Goal: Register for event/course

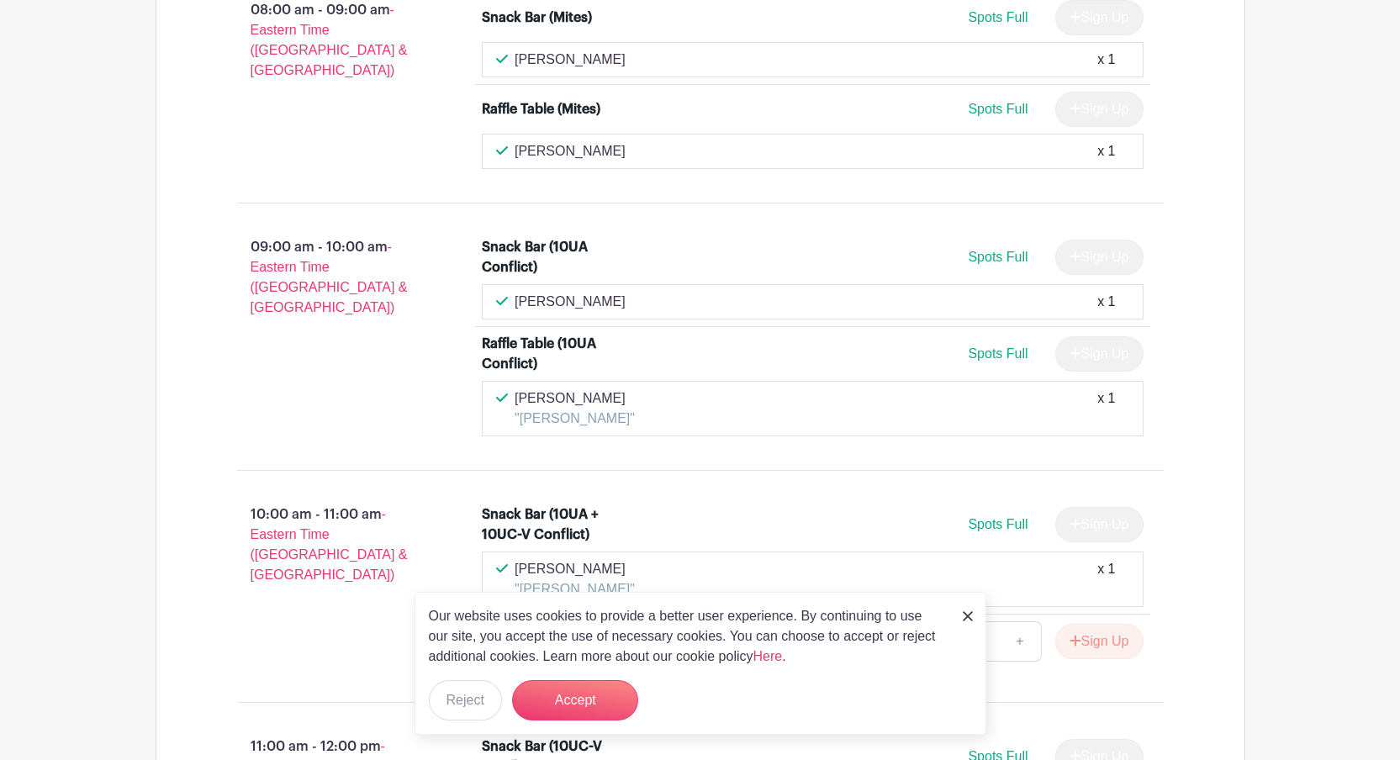
scroll to position [985, 0]
click at [588, 709] on button "Accept" at bounding box center [575, 700] width 126 height 40
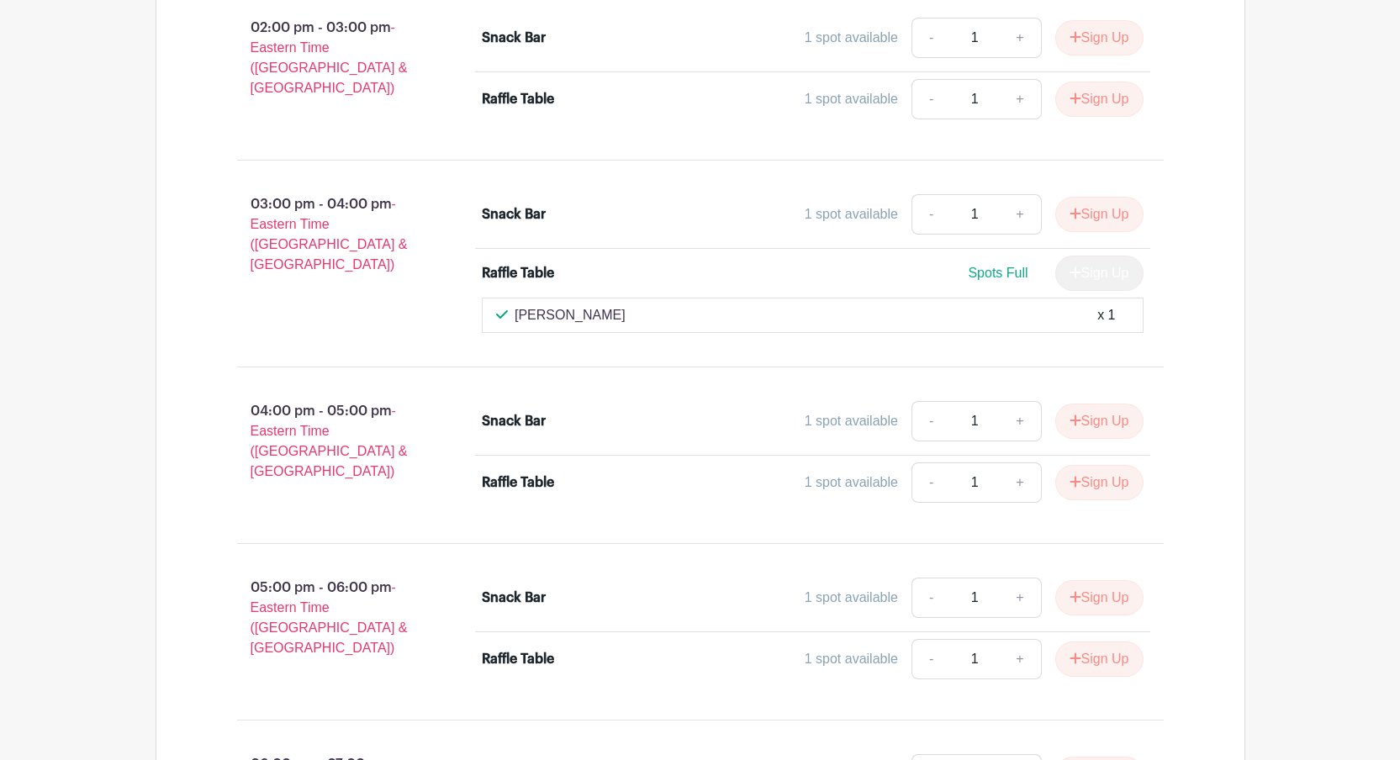
scroll to position [2409, 0]
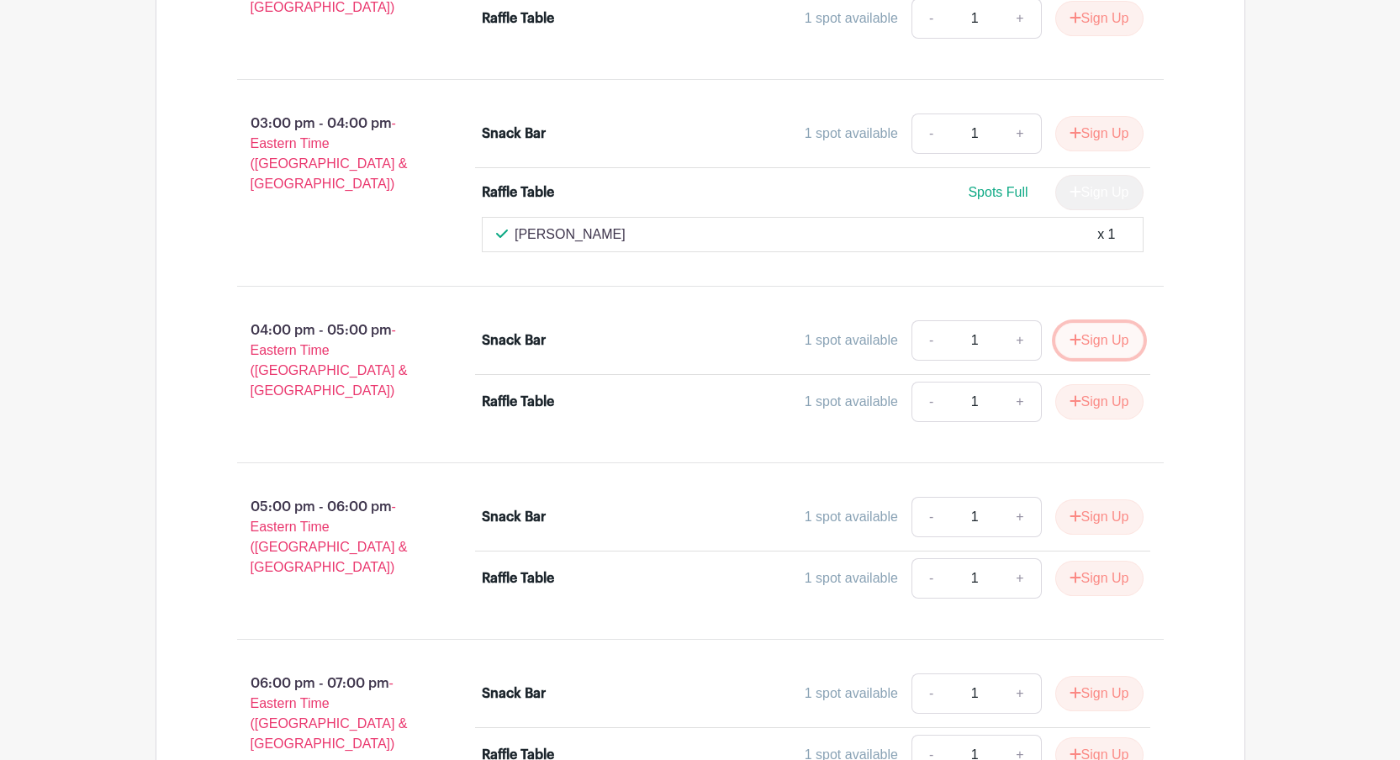
click at [1100, 342] on button "Sign Up" at bounding box center [1099, 340] width 88 height 35
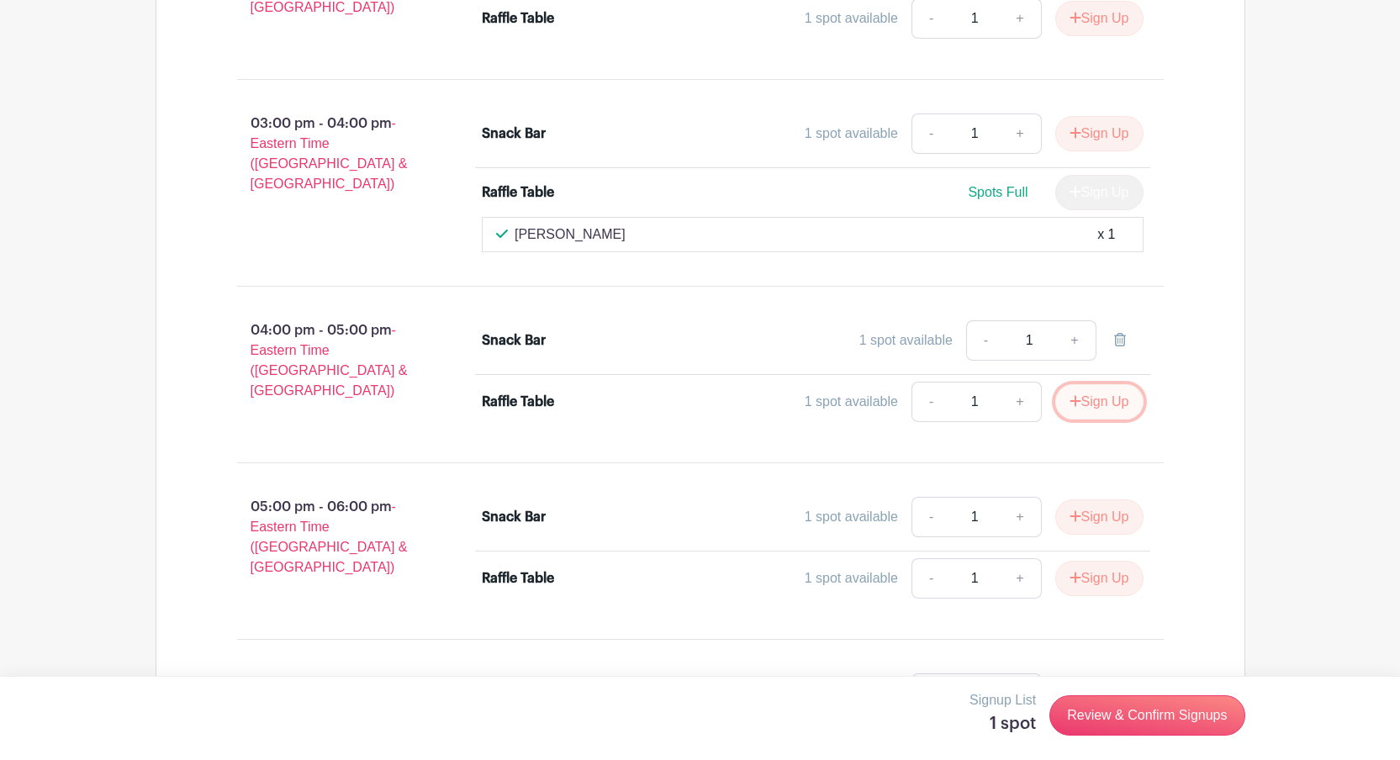
click at [1107, 404] on button "Sign Up" at bounding box center [1099, 401] width 88 height 35
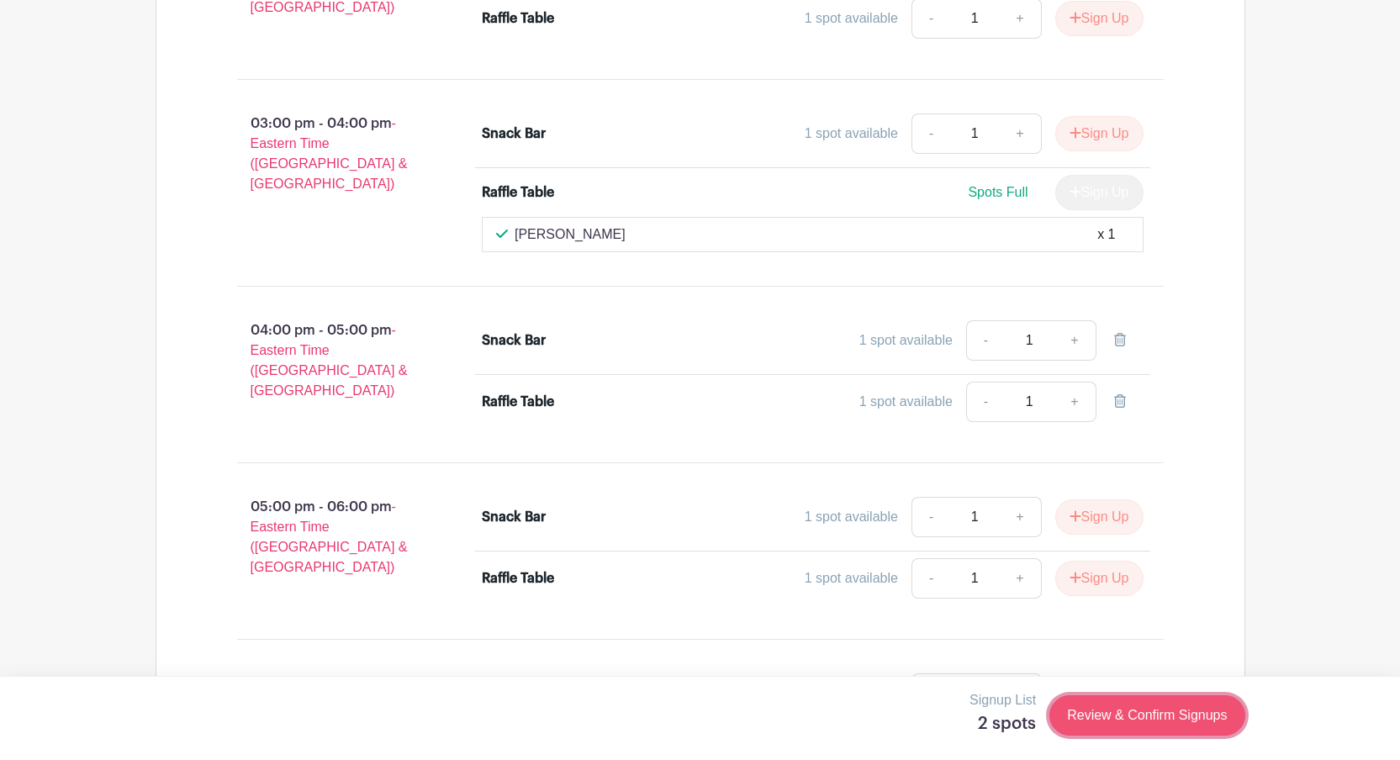
click at [1147, 711] on link "Review & Confirm Signups" at bounding box center [1146, 715] width 195 height 40
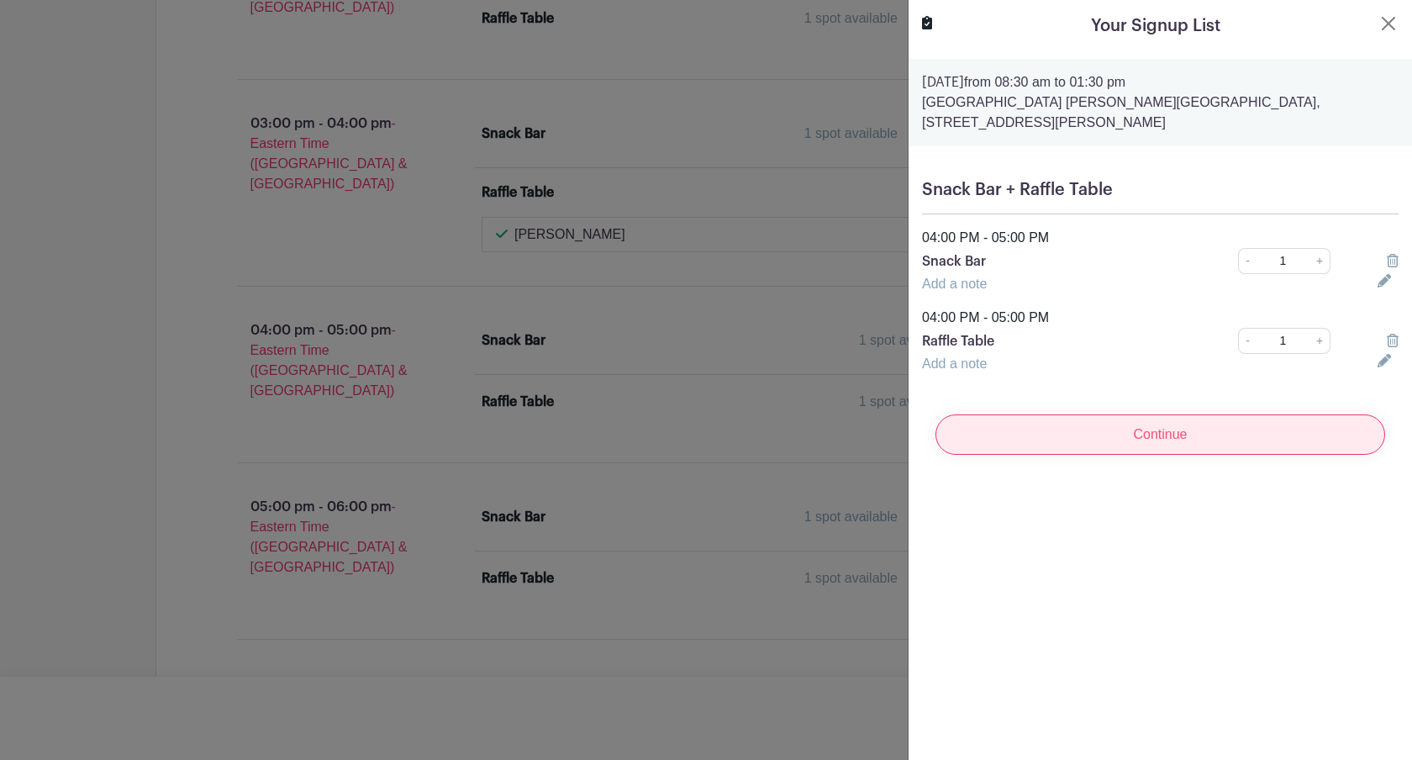
click at [1138, 423] on input "Continue" at bounding box center [1161, 434] width 450 height 40
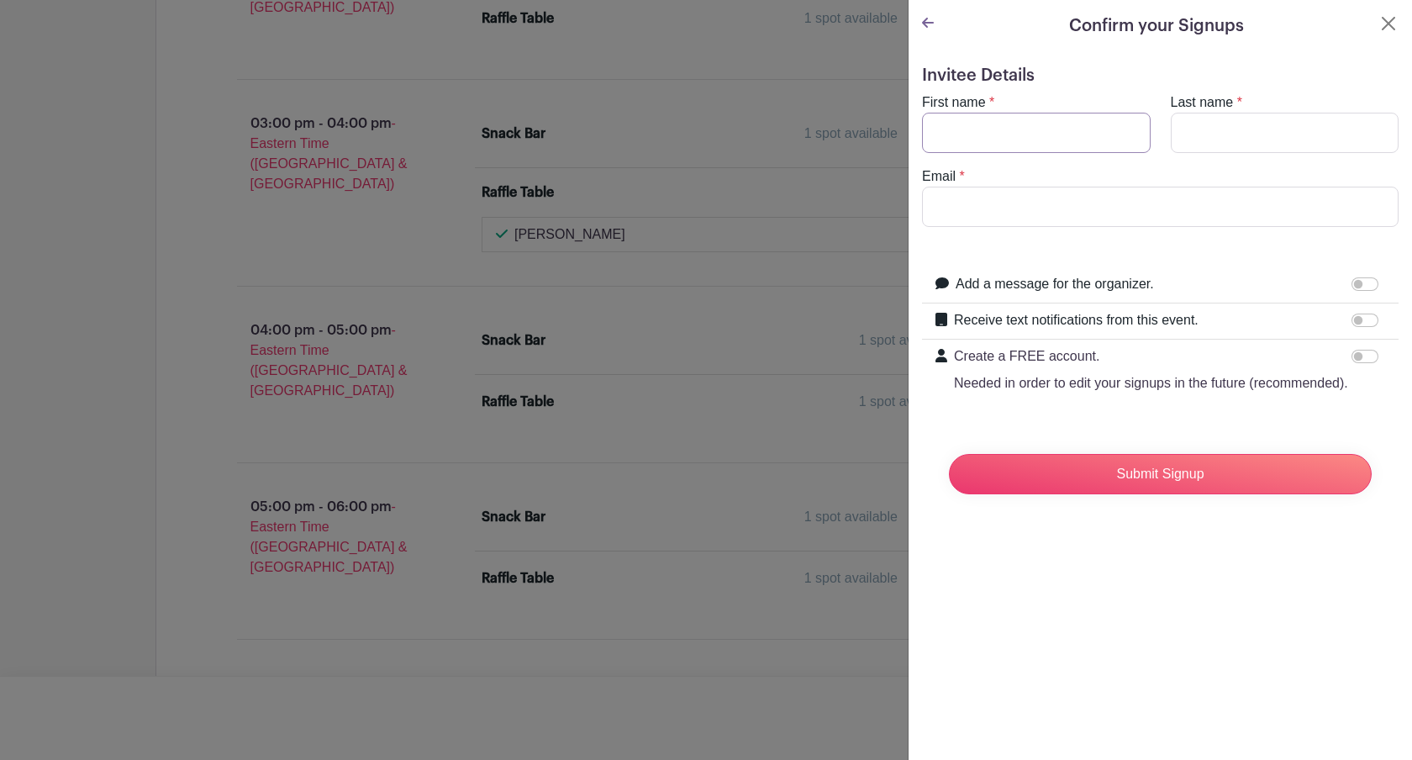
click at [1014, 133] on input "First name" at bounding box center [1036, 133] width 229 height 40
type input "[PERSON_NAME]"
type input "[EMAIL_ADDRESS][DOMAIN_NAME]"
click at [1379, 16] on button "Close" at bounding box center [1389, 23] width 20 height 20
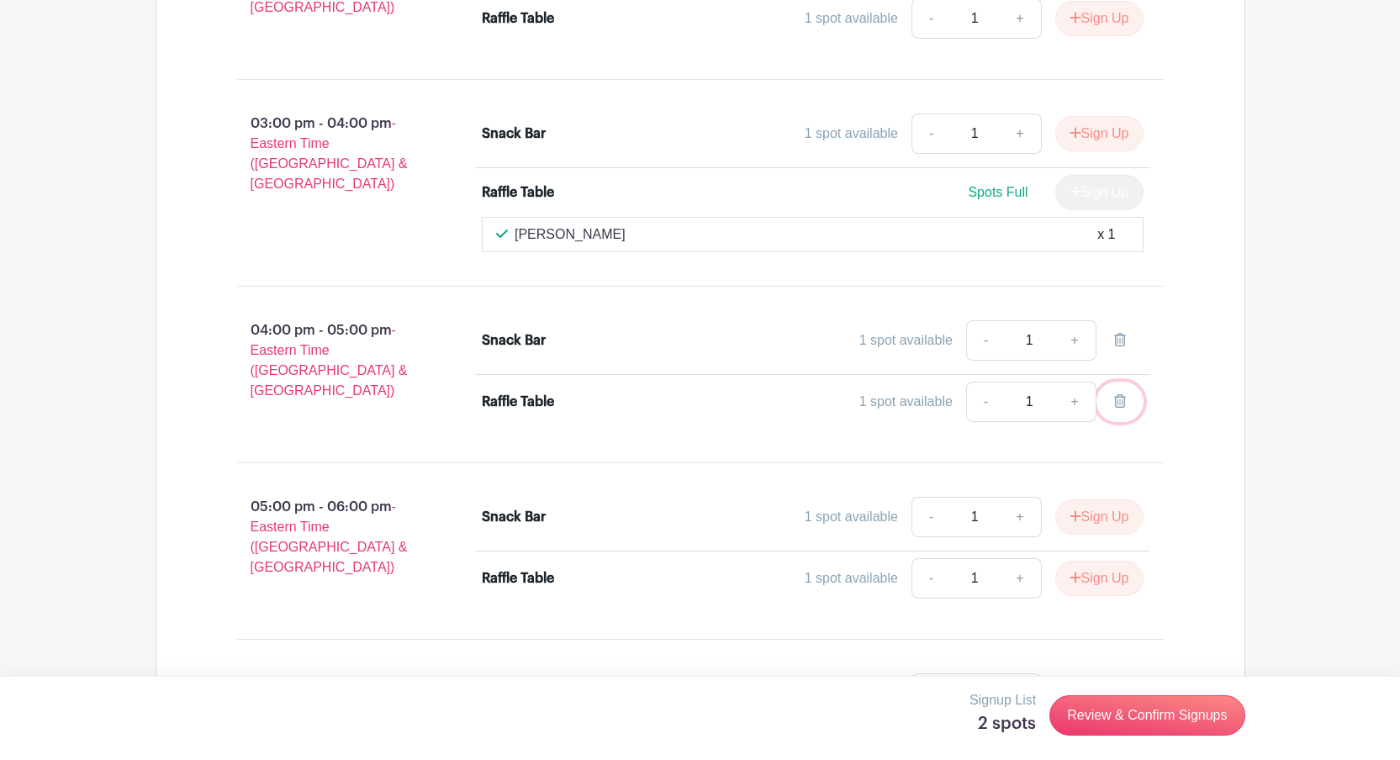
click at [1128, 397] on link at bounding box center [1119, 402] width 47 height 40
click at [1130, 708] on link "Review & Confirm Signups" at bounding box center [1146, 715] width 195 height 40
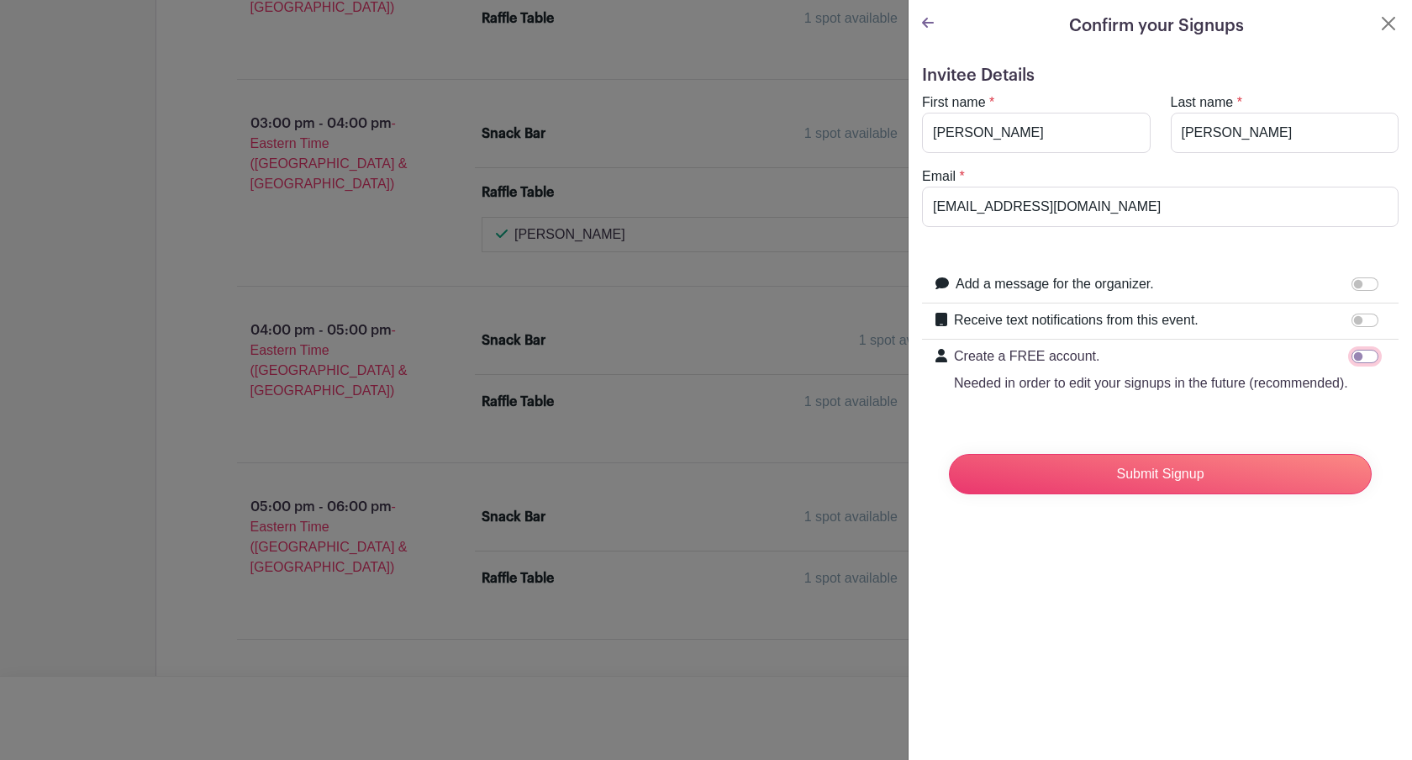
click at [1352, 360] on input "Create a FREE account. Needed in order to edit your signups in the future (reco…" at bounding box center [1365, 356] width 27 height 13
checkbox input "true"
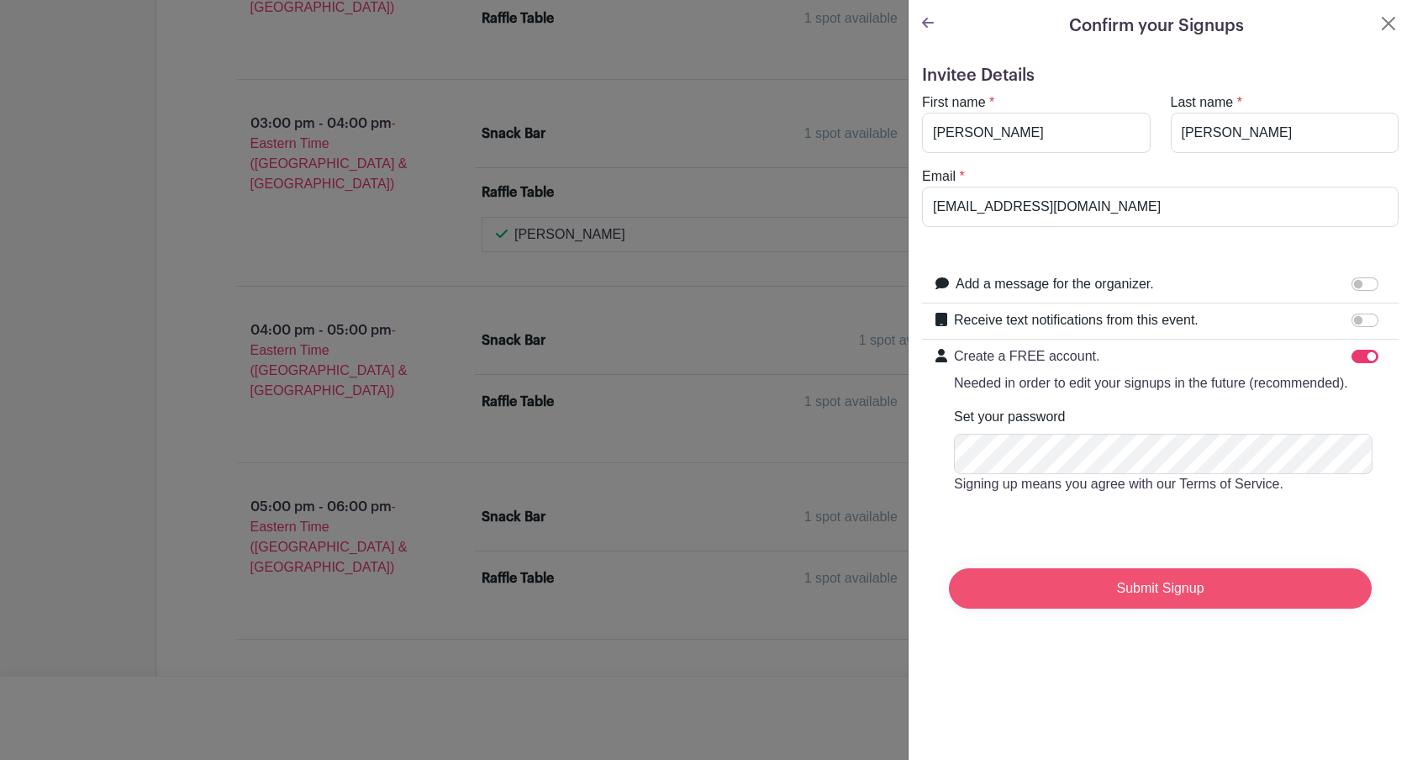
click at [1144, 601] on input "Submit Signup" at bounding box center [1160, 588] width 423 height 40
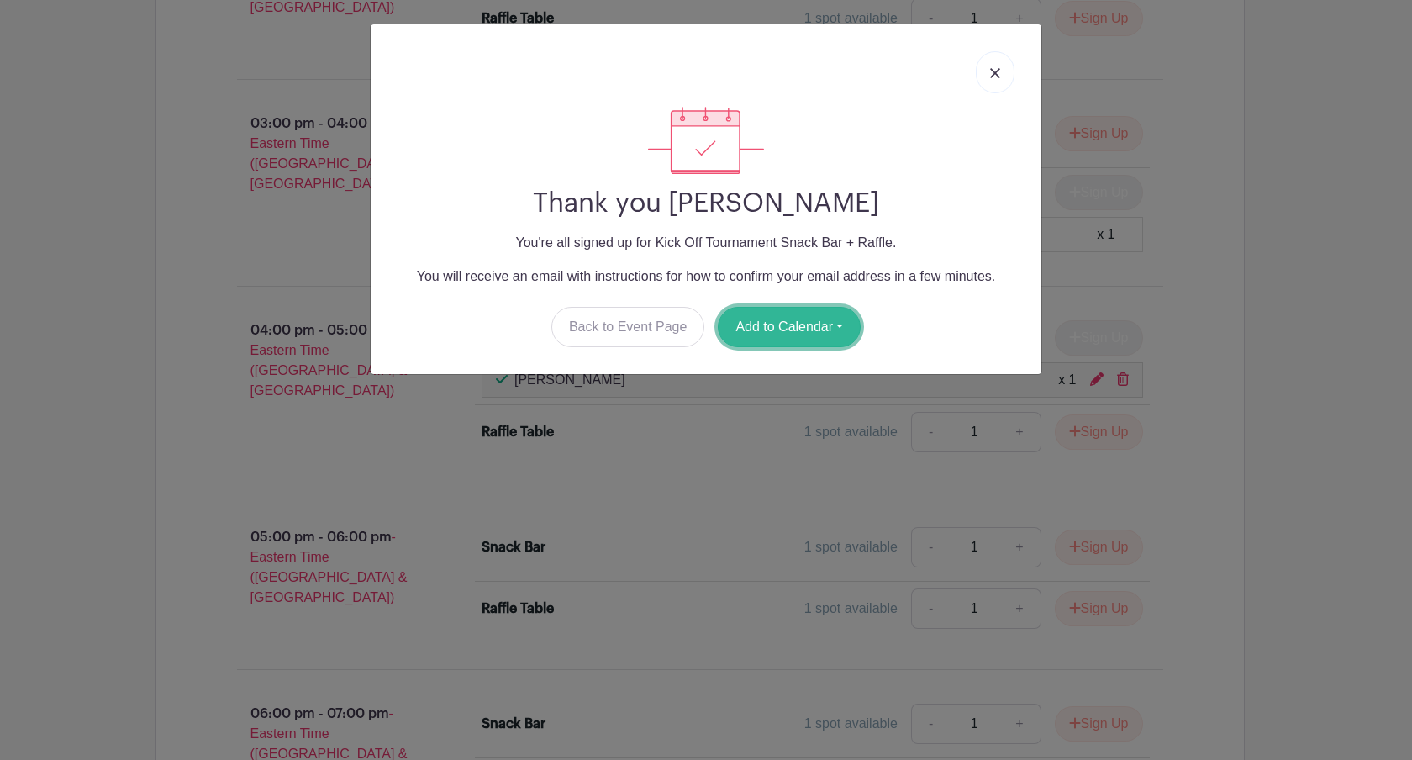
click at [786, 330] on button "Add to Calendar" at bounding box center [789, 327] width 143 height 40
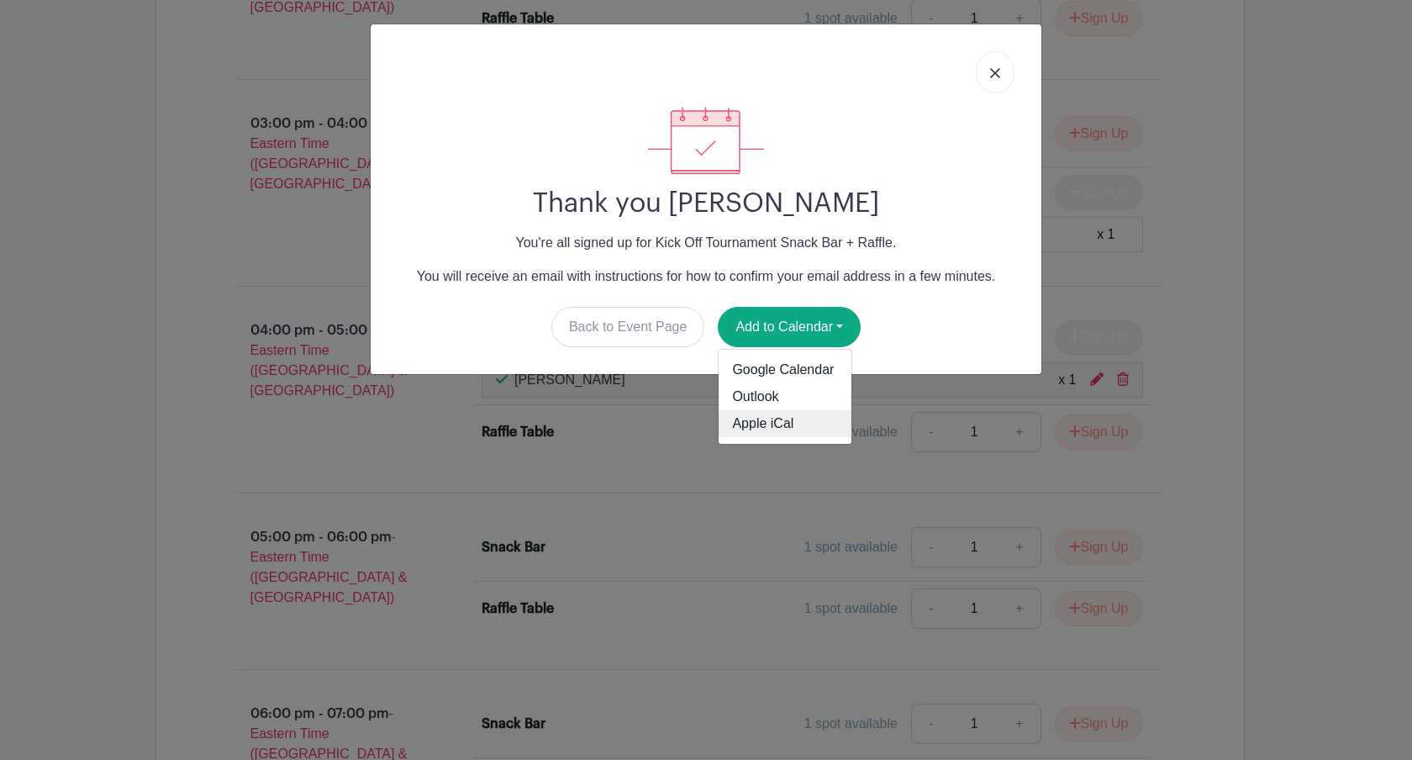
click at [763, 425] on link "Apple iCal" at bounding box center [785, 423] width 133 height 27
click at [852, 56] on div at bounding box center [706, 72] width 644 height 69
click at [994, 68] on img at bounding box center [995, 73] width 10 height 10
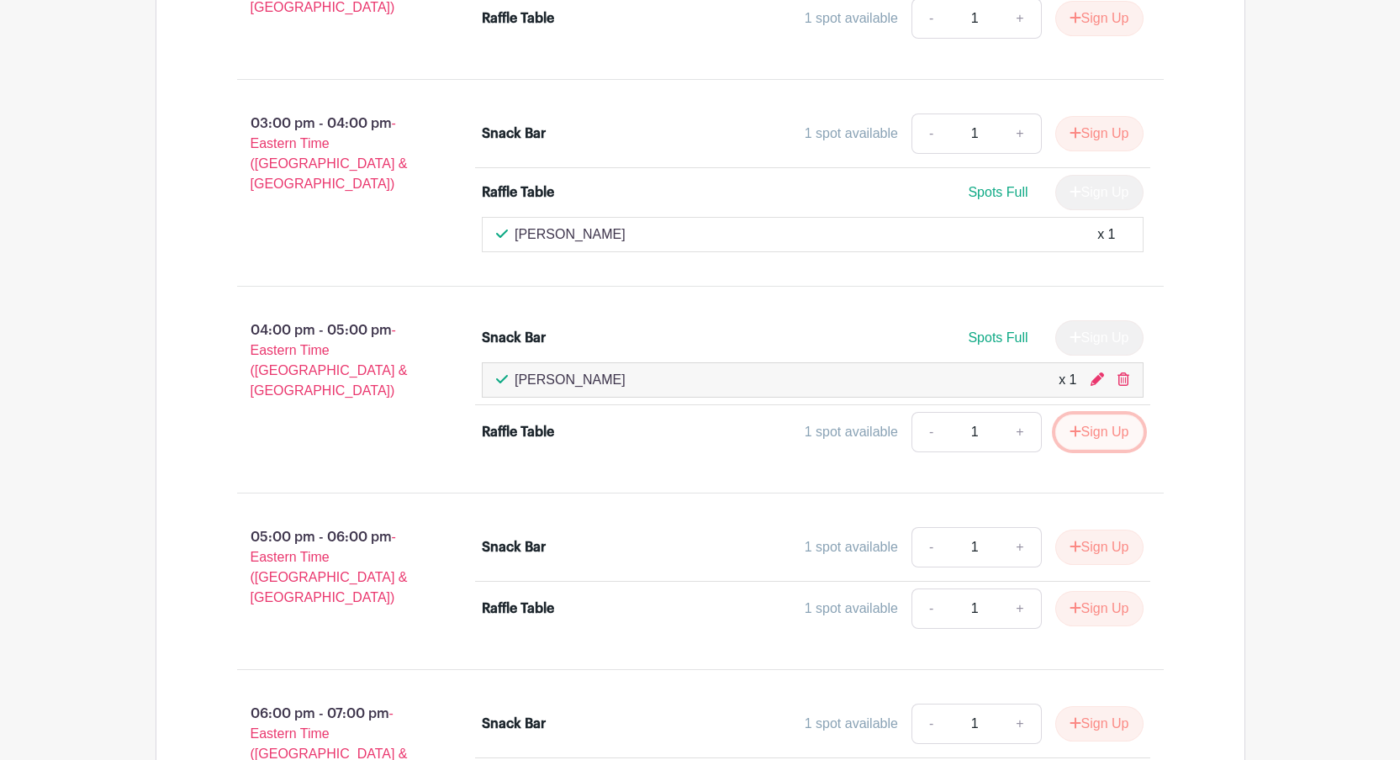
click at [1108, 428] on button "Sign Up" at bounding box center [1099, 431] width 88 height 35
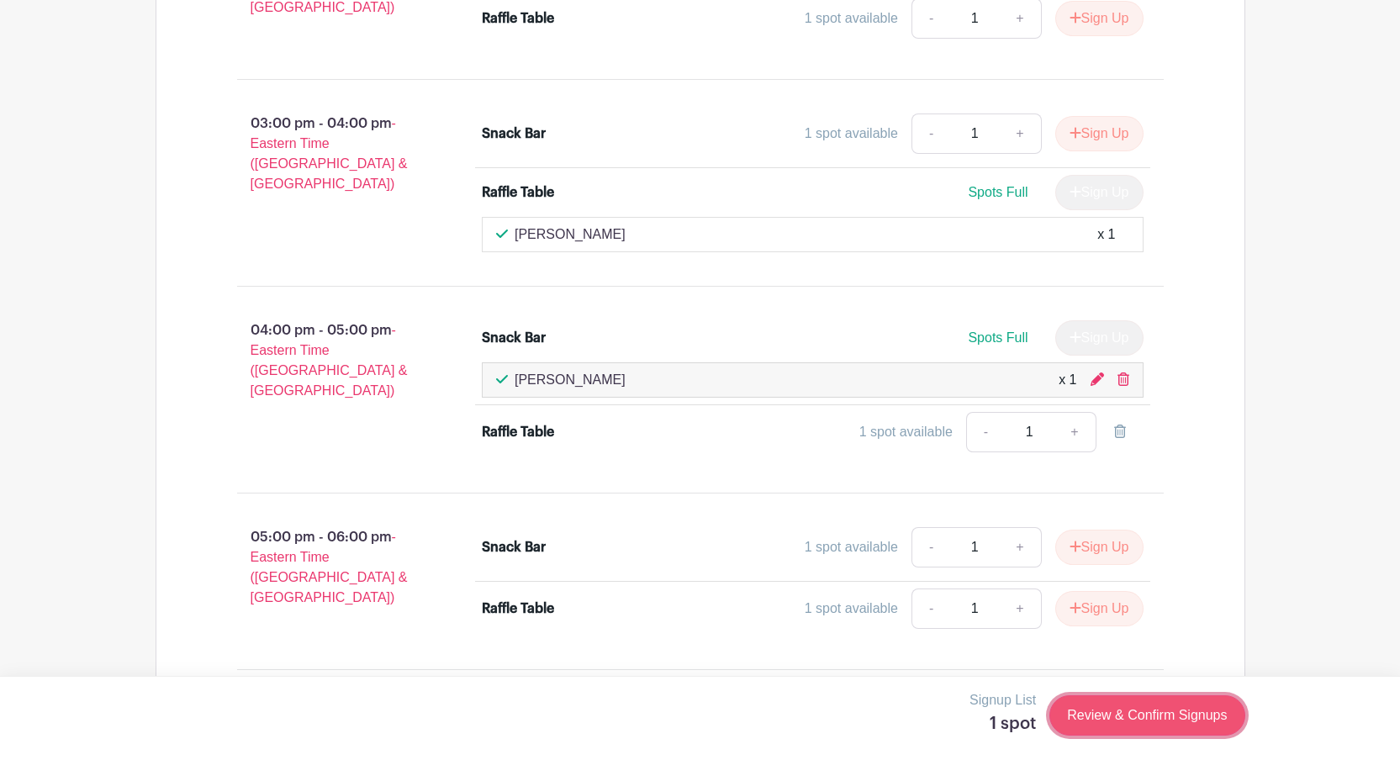
click at [1110, 704] on link "Review & Confirm Signups" at bounding box center [1146, 715] width 195 height 40
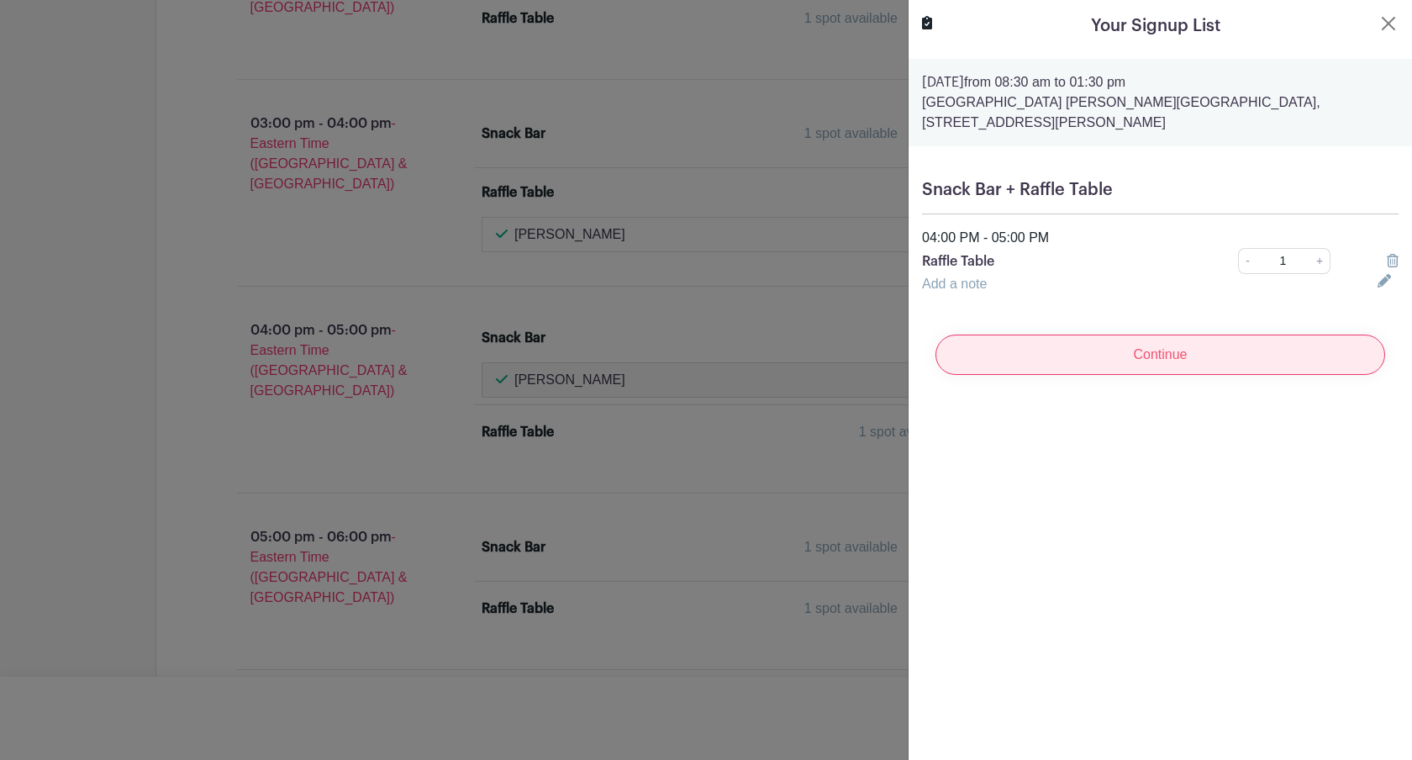
click at [1167, 335] on input "Continue" at bounding box center [1161, 355] width 450 height 40
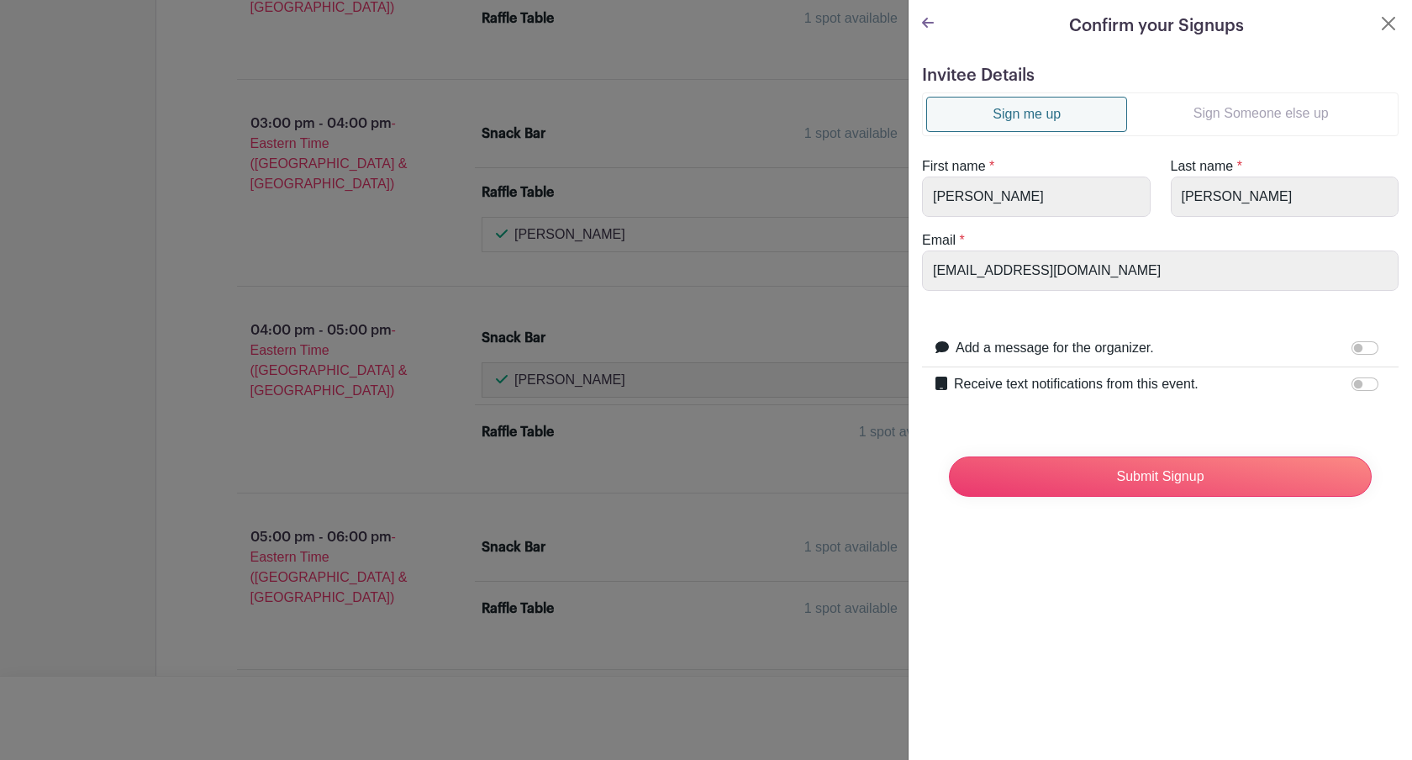
click at [1277, 113] on link "Sign Someone else up" at bounding box center [1260, 114] width 267 height 34
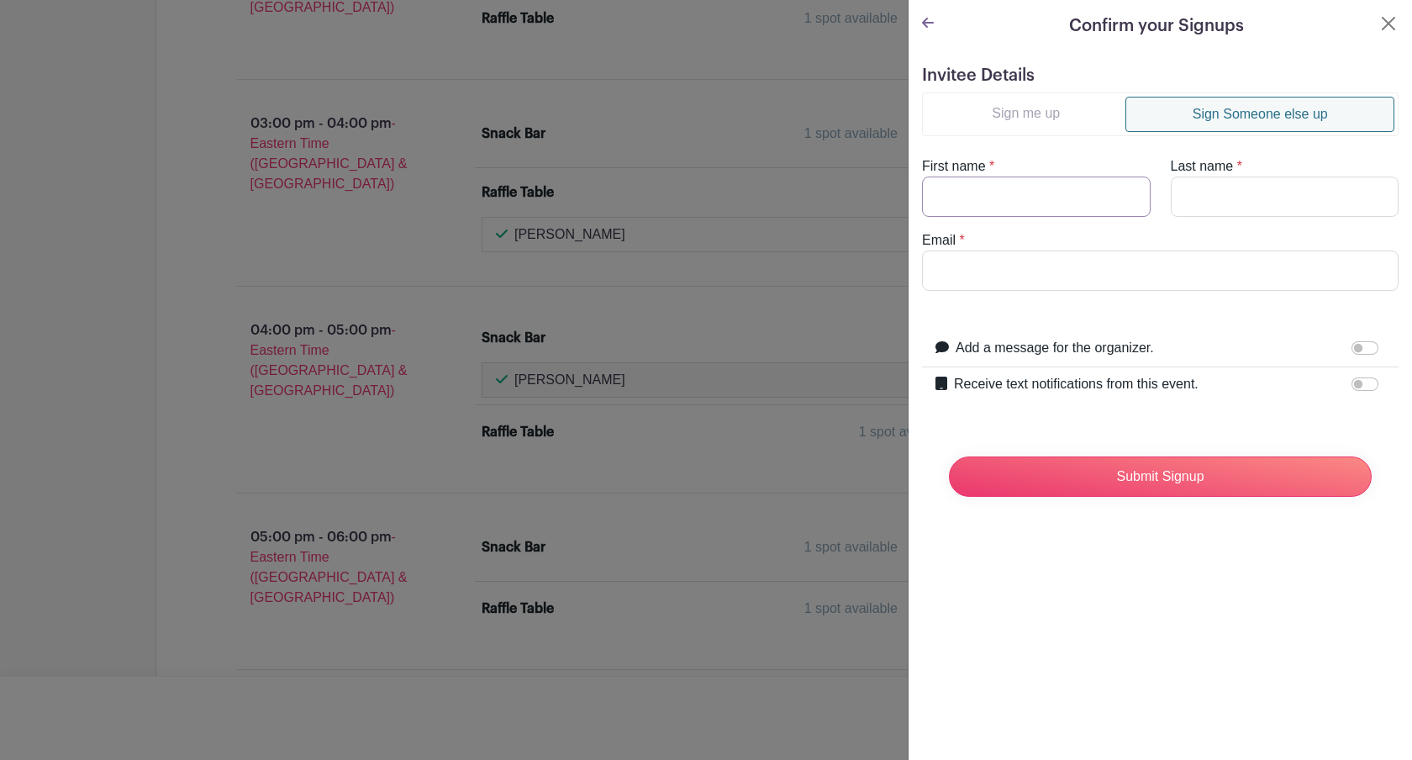
click at [1042, 187] on input "First name" at bounding box center [1036, 197] width 229 height 40
type input "[PERSON_NAME]"
click at [1194, 205] on input "Last name" at bounding box center [1285, 197] width 229 height 40
type input "[GEOGRAPHIC_DATA]"
click at [1032, 279] on input "Email" at bounding box center [1160, 271] width 477 height 40
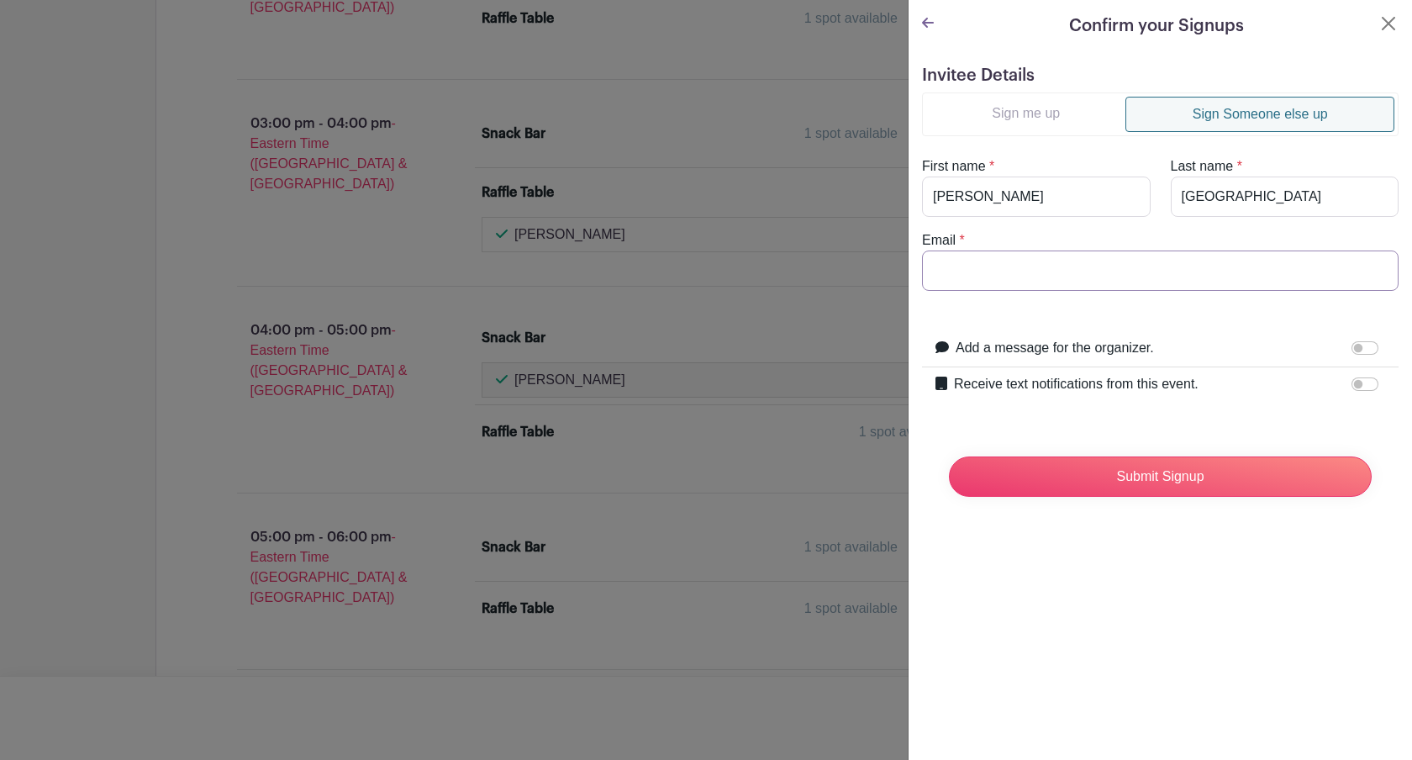
type input "[PERSON_NAME][EMAIL_ADDRESS][DOMAIN_NAME]"
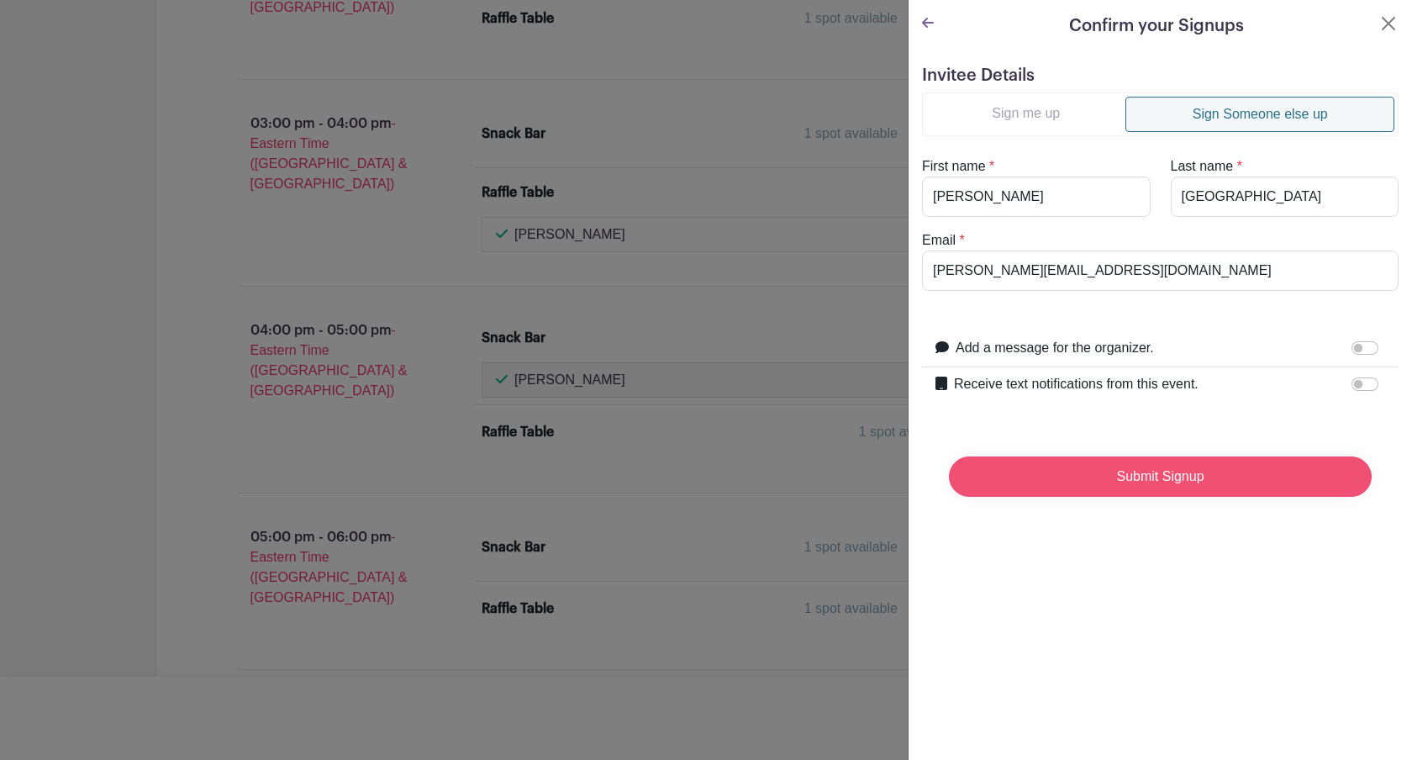
click at [1136, 481] on input "Submit Signup" at bounding box center [1160, 476] width 423 height 40
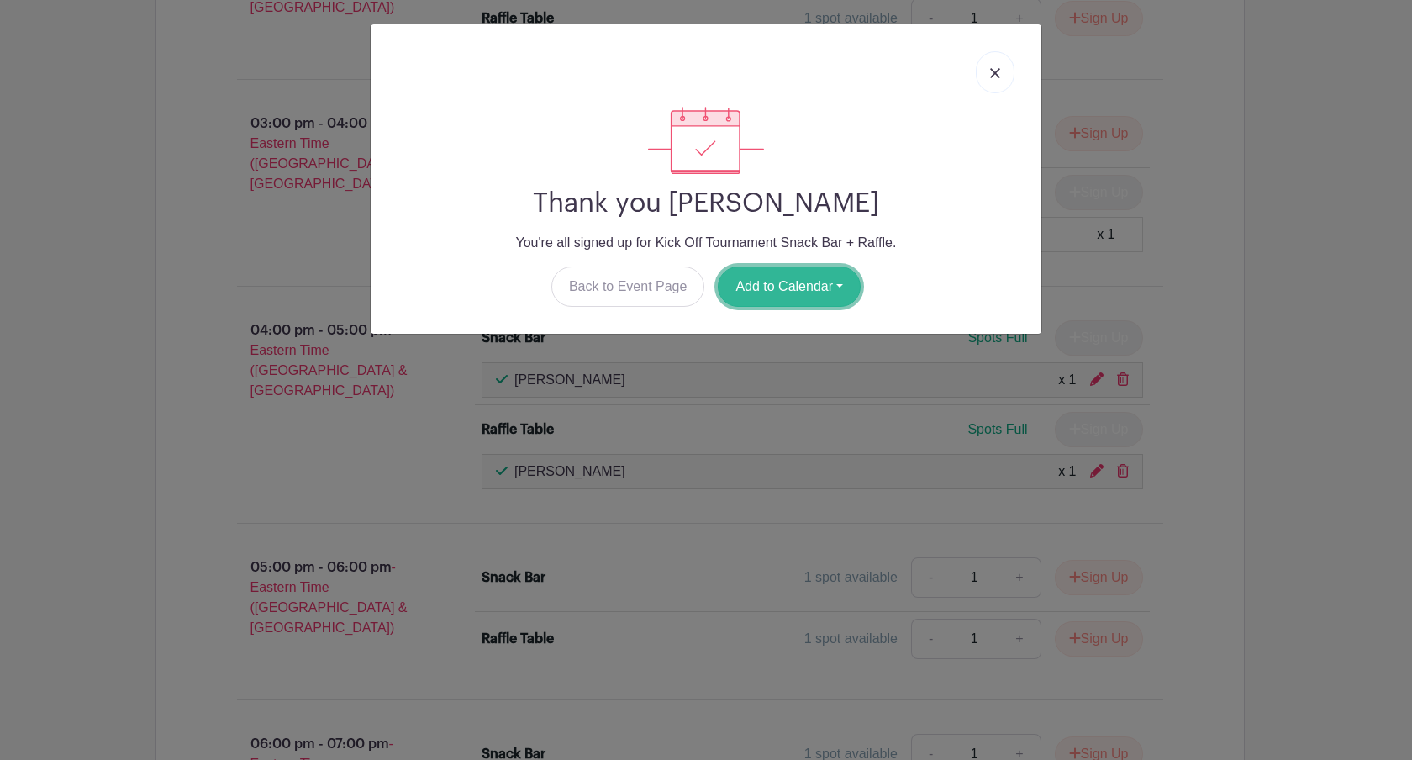
click at [841, 280] on button "Add to Calendar" at bounding box center [789, 286] width 143 height 40
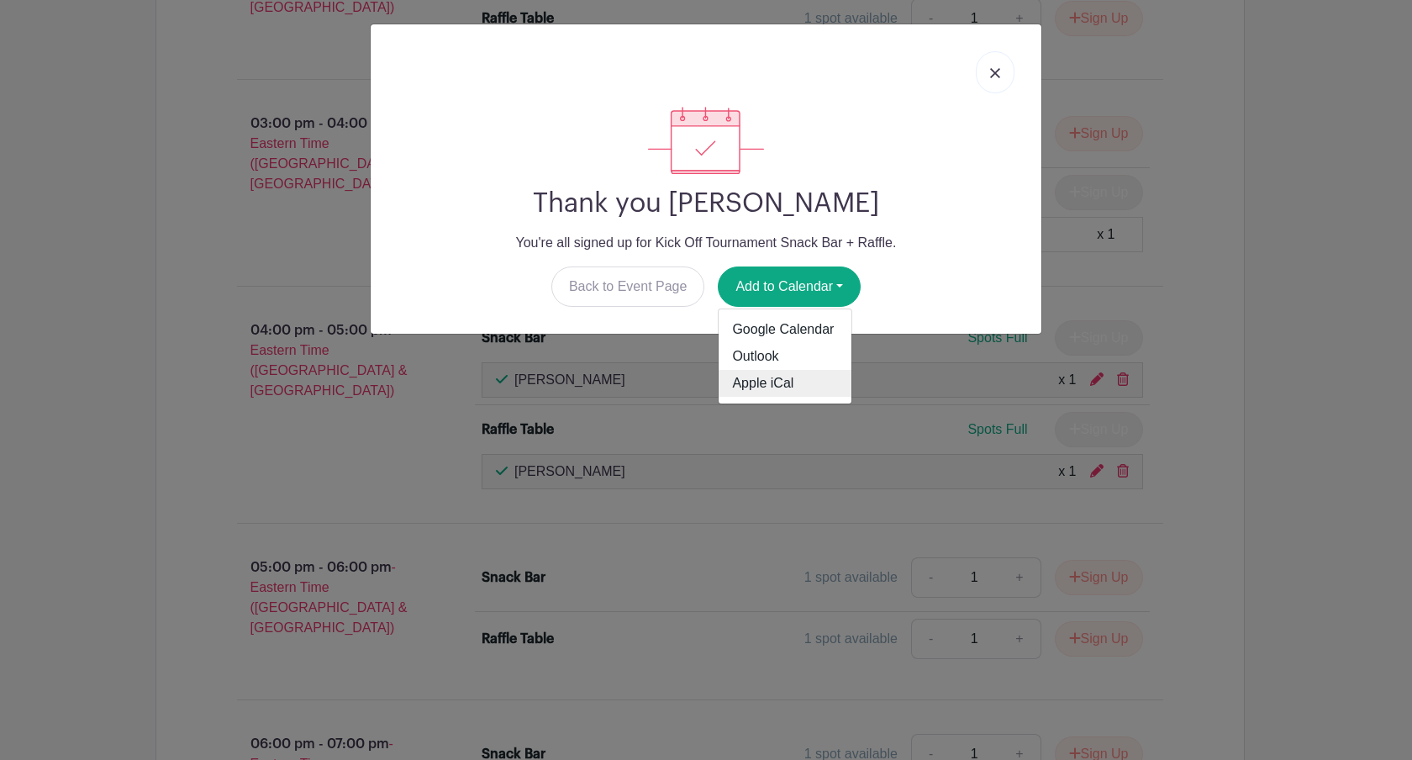
click at [775, 382] on link "Apple iCal" at bounding box center [785, 383] width 133 height 27
click at [992, 69] on img at bounding box center [995, 73] width 10 height 10
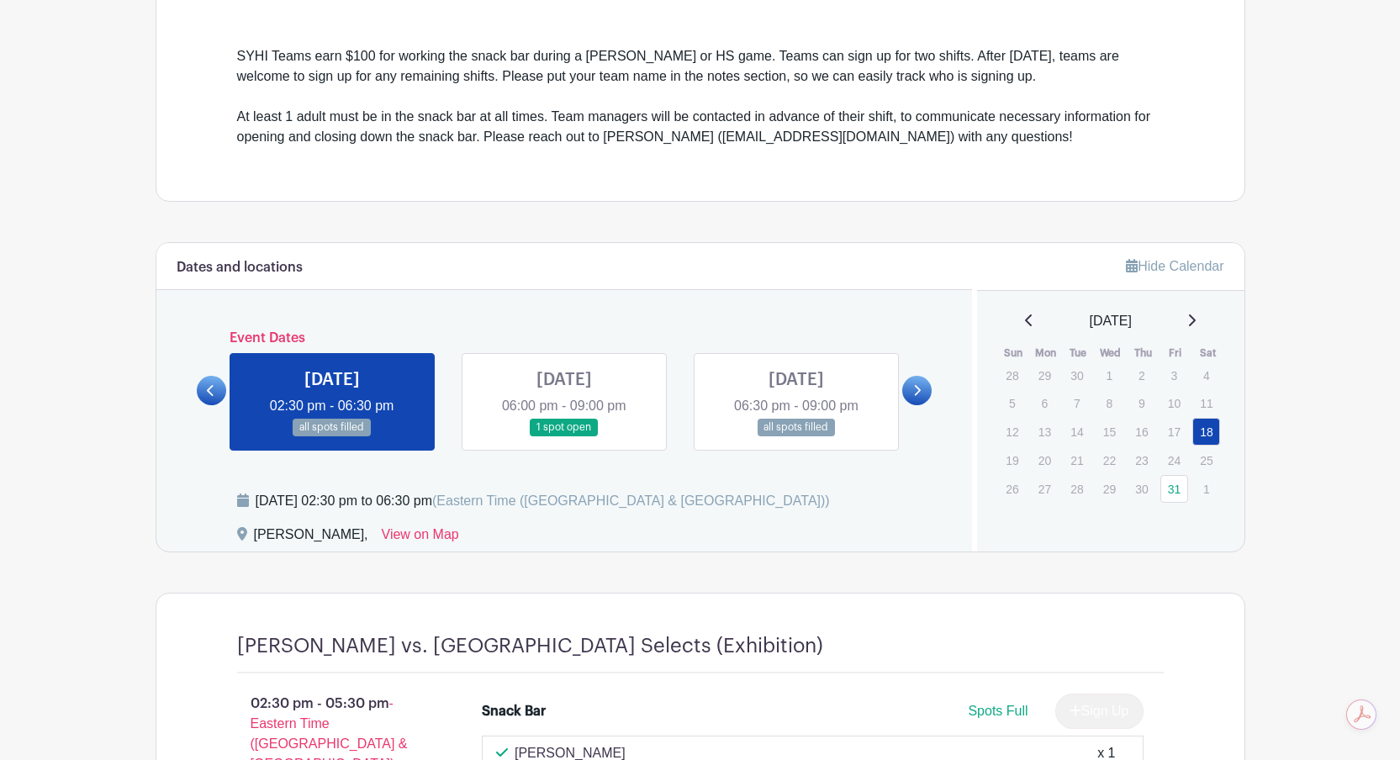
scroll to position [501, 0]
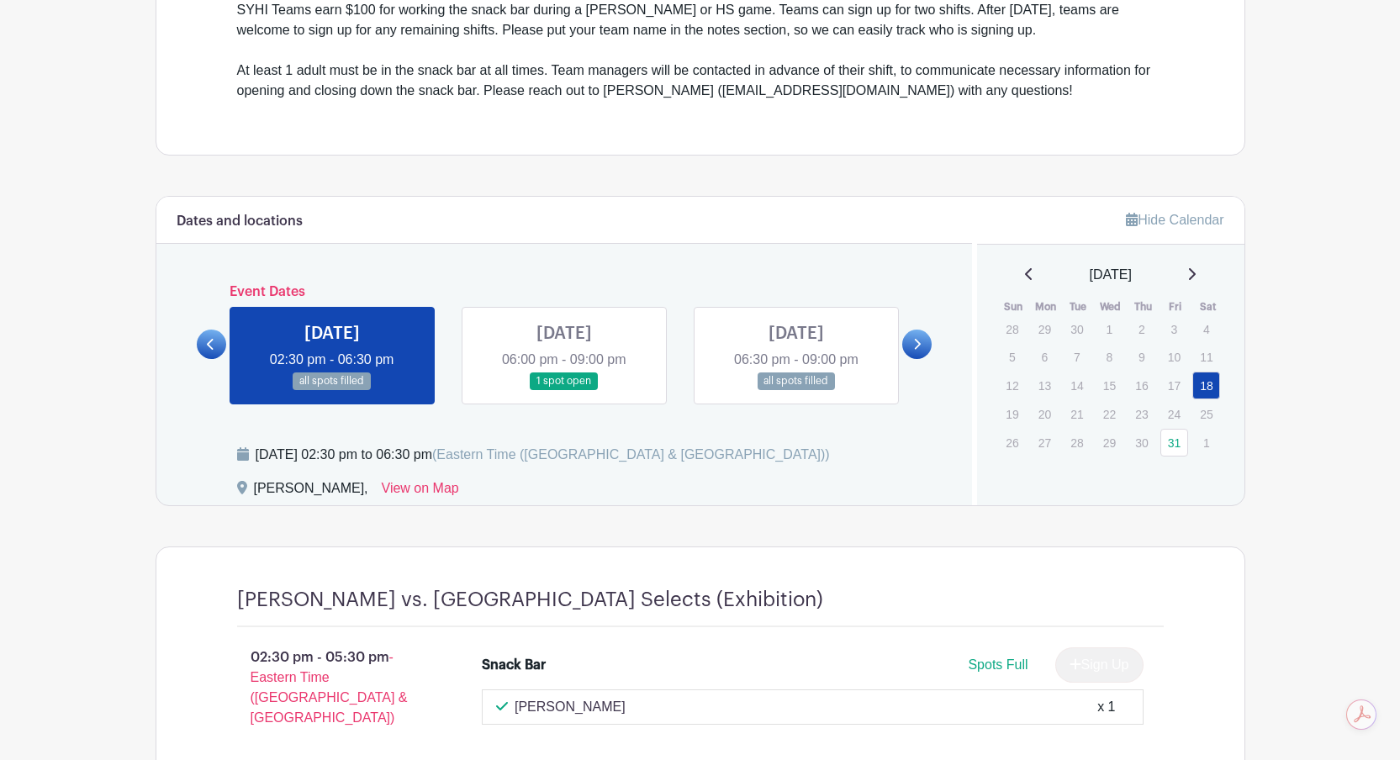
click at [905, 345] on link at bounding box center [916, 344] width 29 height 29
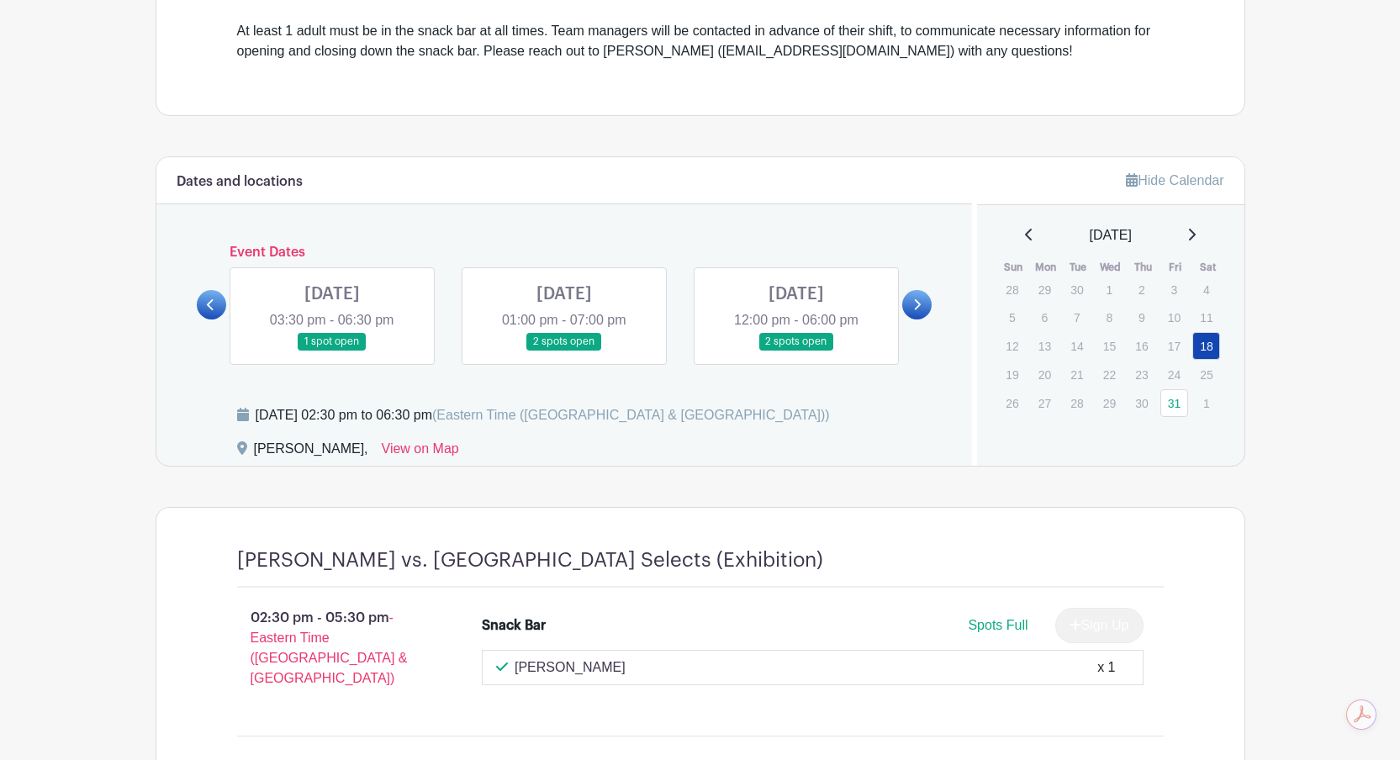
scroll to position [535, 0]
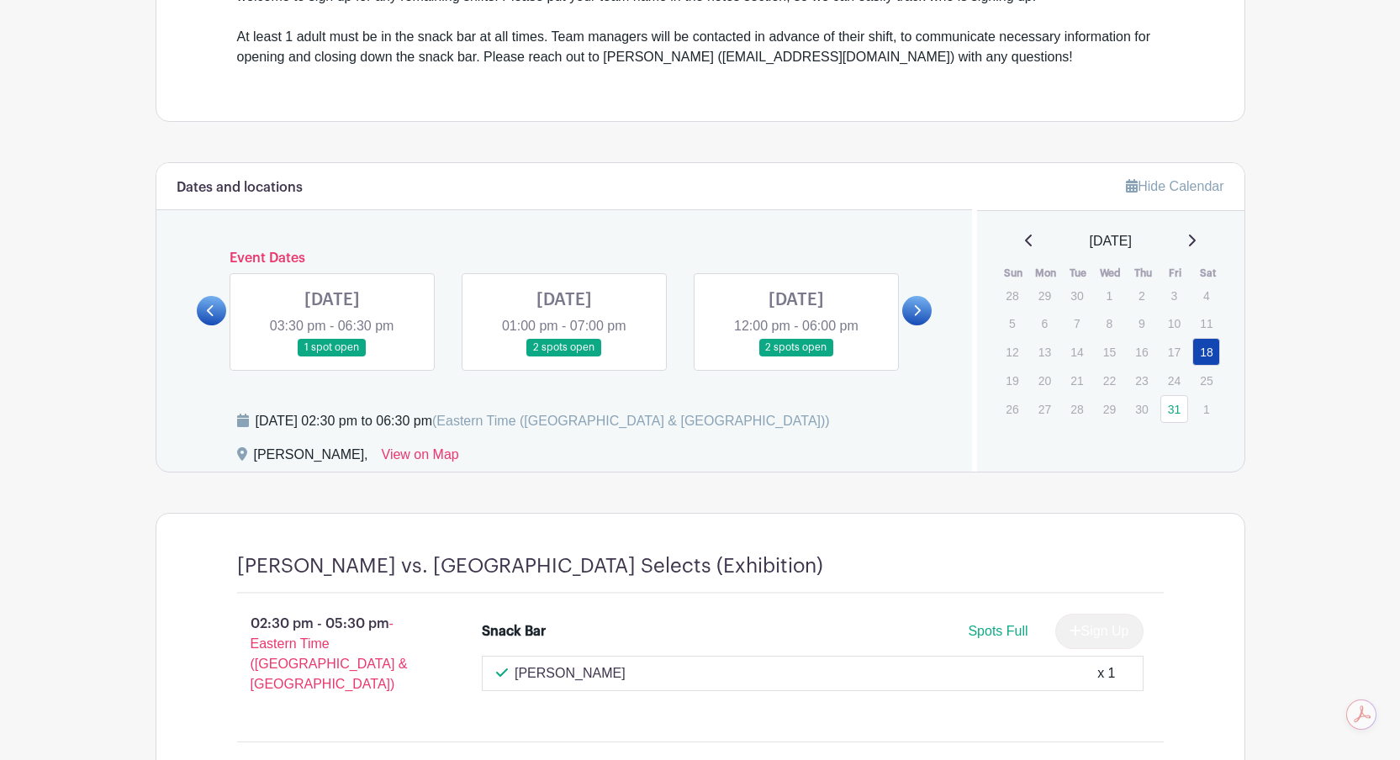
click at [796, 356] on link at bounding box center [796, 356] width 0 height 0
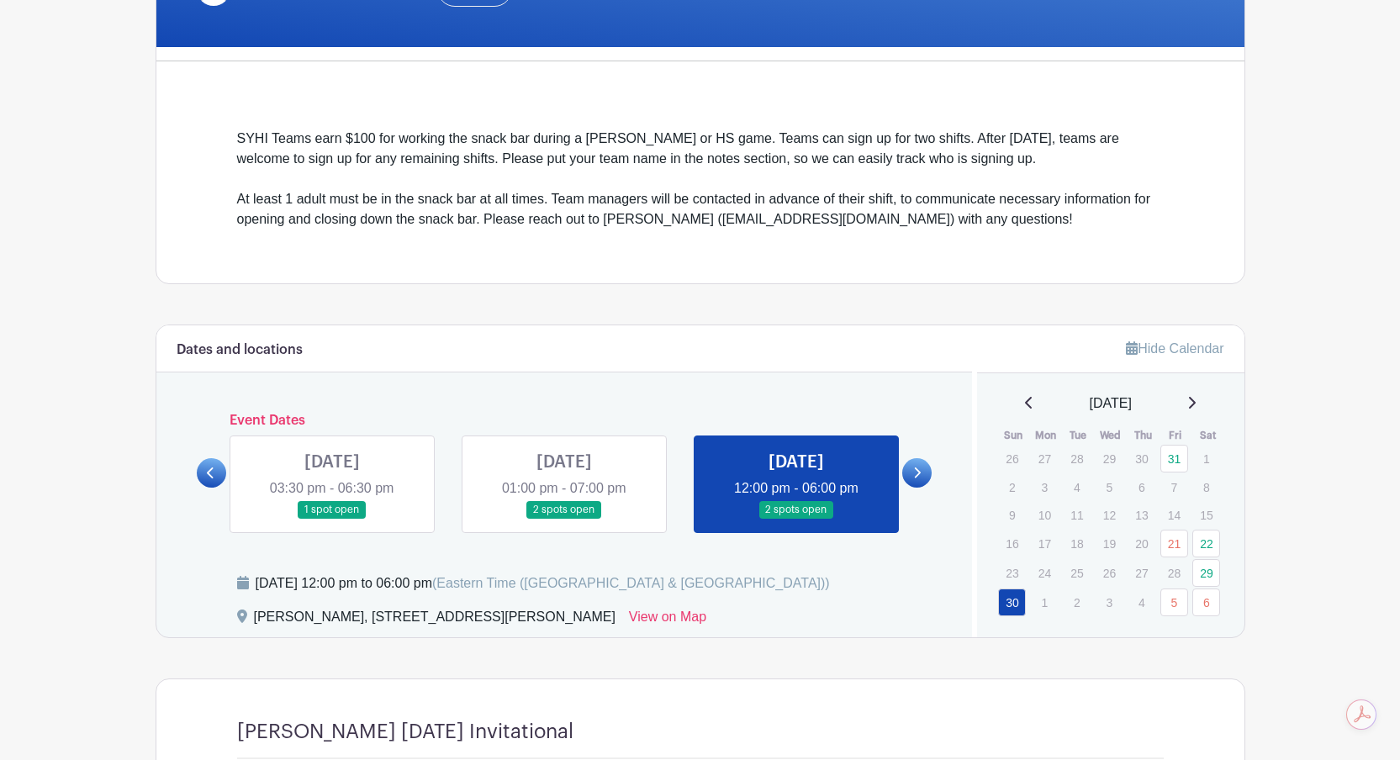
scroll to position [375, 0]
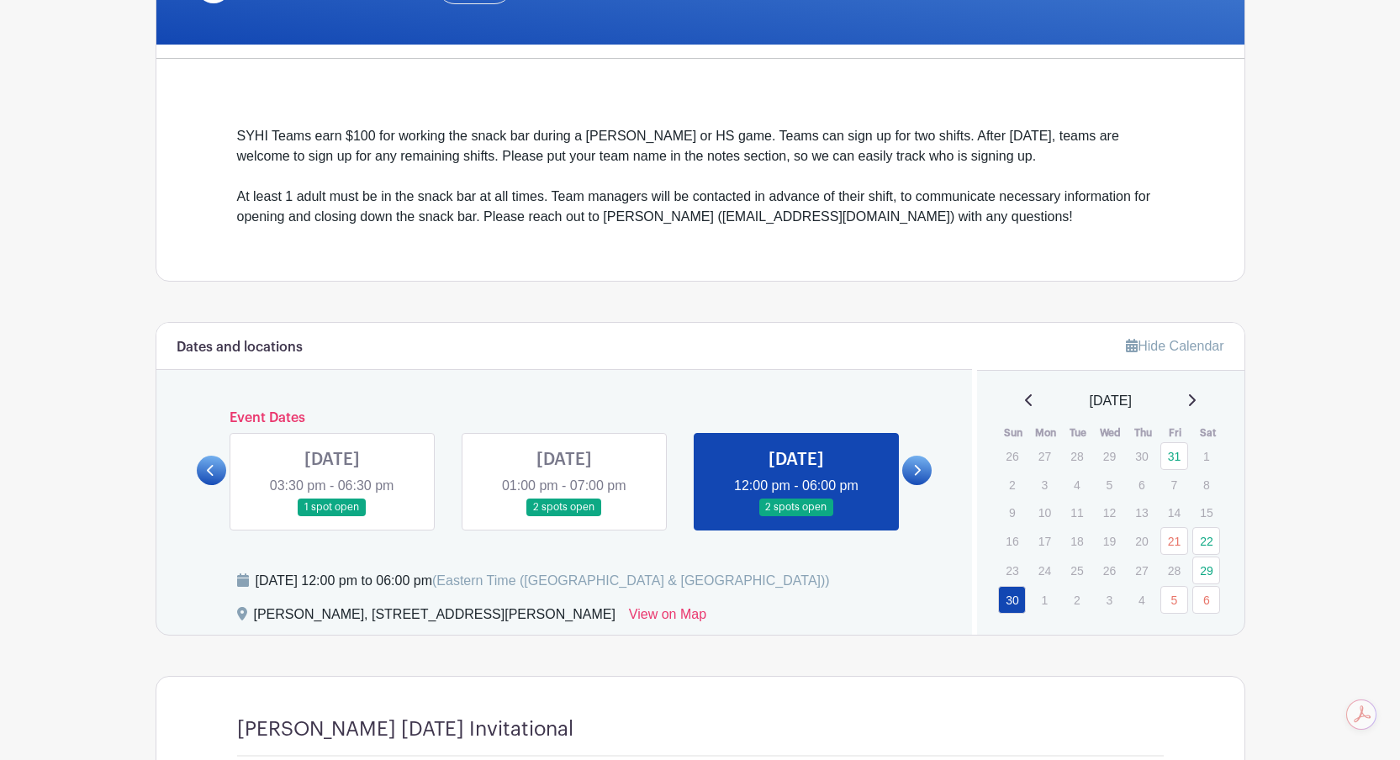
click at [916, 469] on icon at bounding box center [917, 470] width 8 height 13
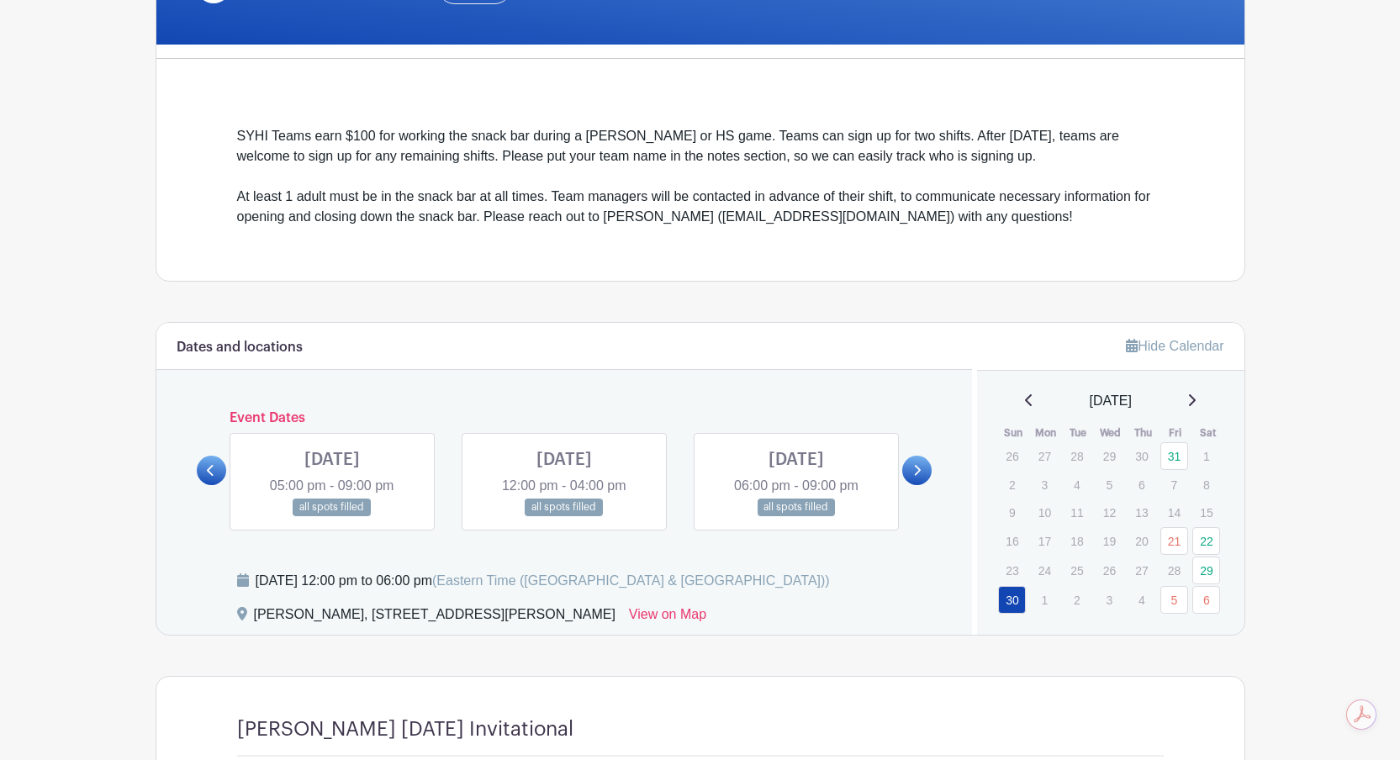
click at [923, 466] on link at bounding box center [916, 470] width 29 height 29
click at [219, 473] on link at bounding box center [211, 470] width 29 height 29
click at [208, 467] on icon at bounding box center [211, 470] width 8 height 13
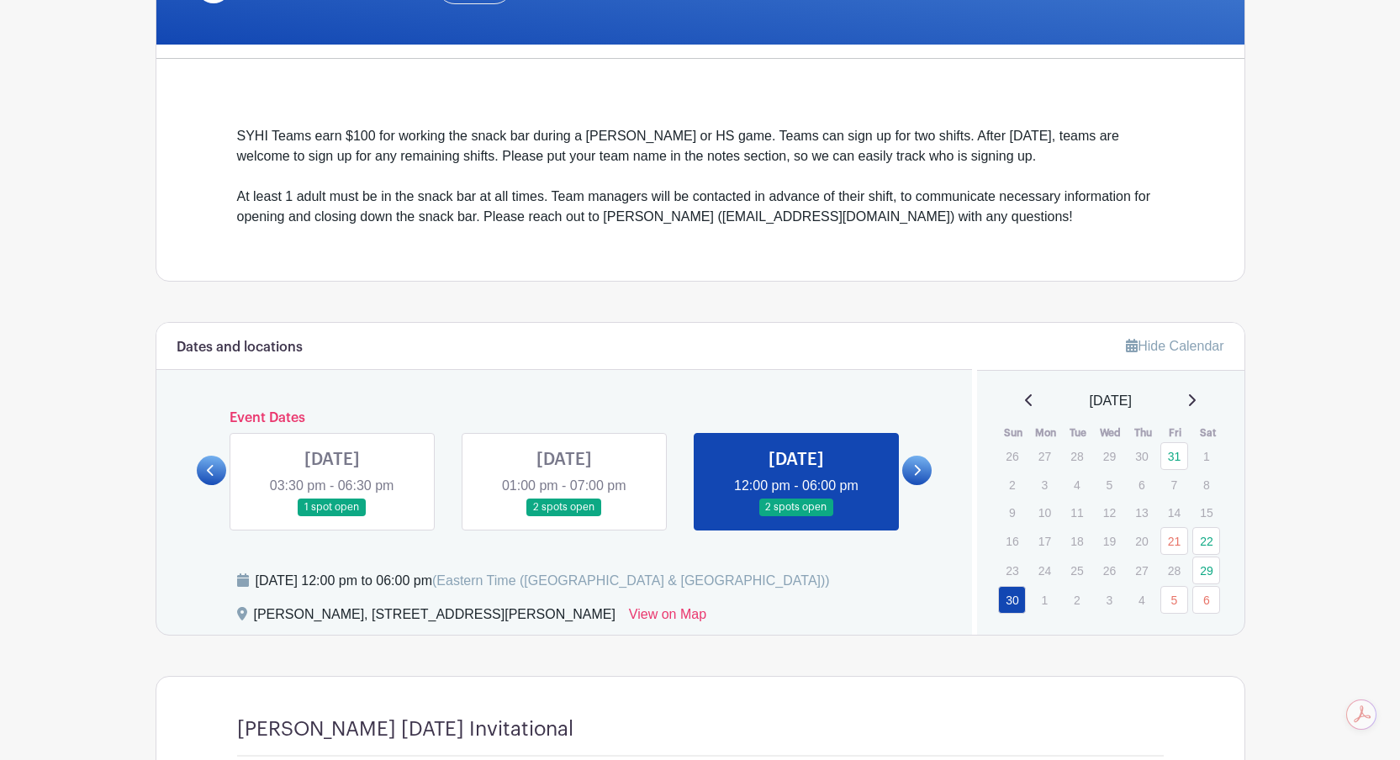
click at [920, 471] on icon at bounding box center [918, 470] width 7 height 11
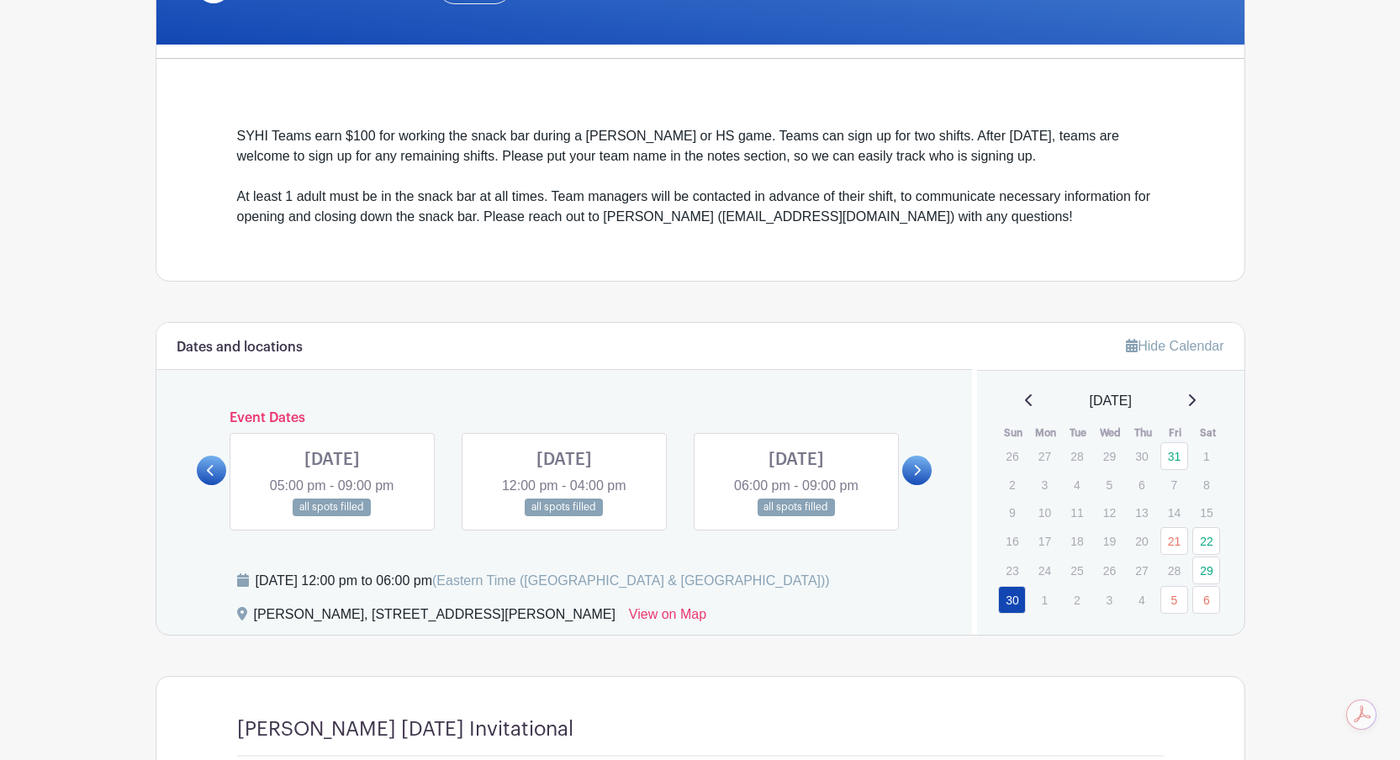
click at [920, 471] on icon at bounding box center [918, 470] width 7 height 11
click at [796, 516] on link at bounding box center [796, 516] width 0 height 0
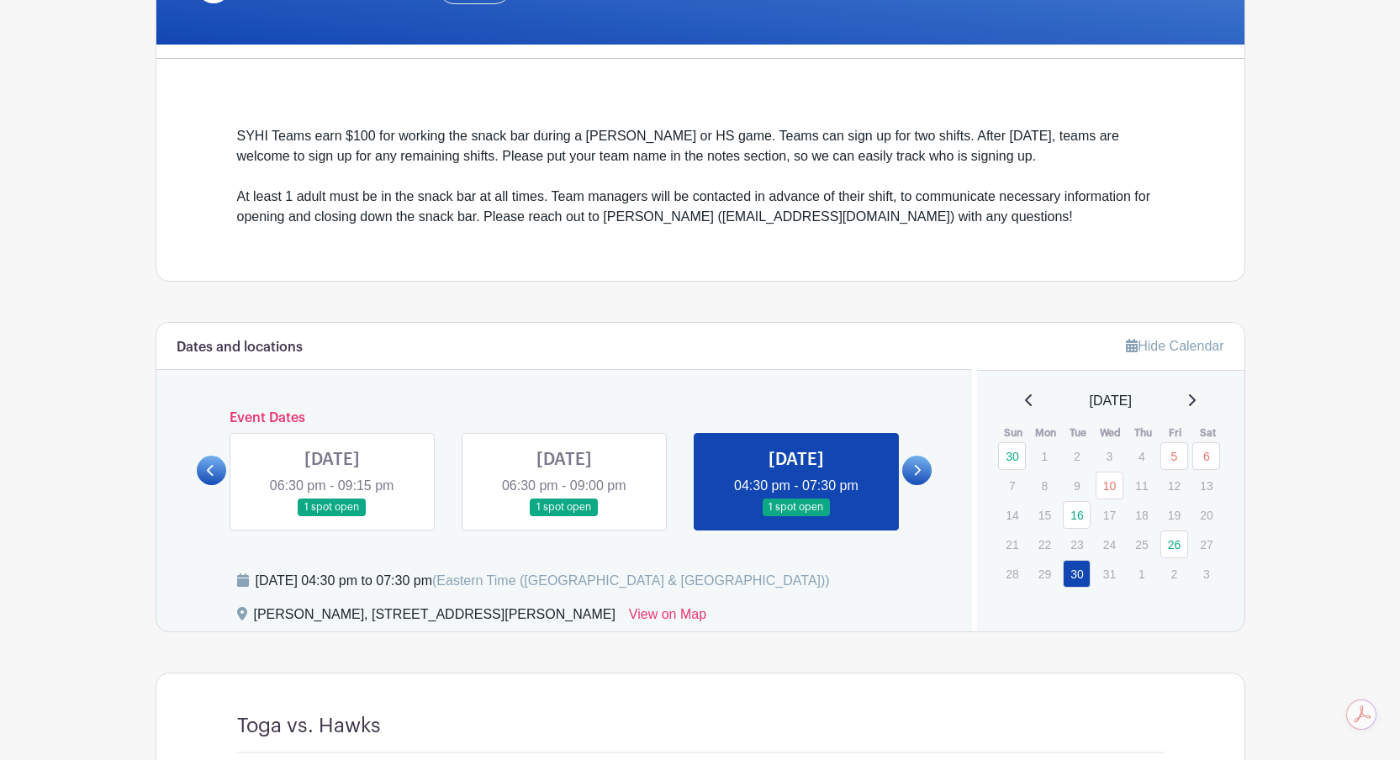
click at [796, 516] on link at bounding box center [796, 516] width 0 height 0
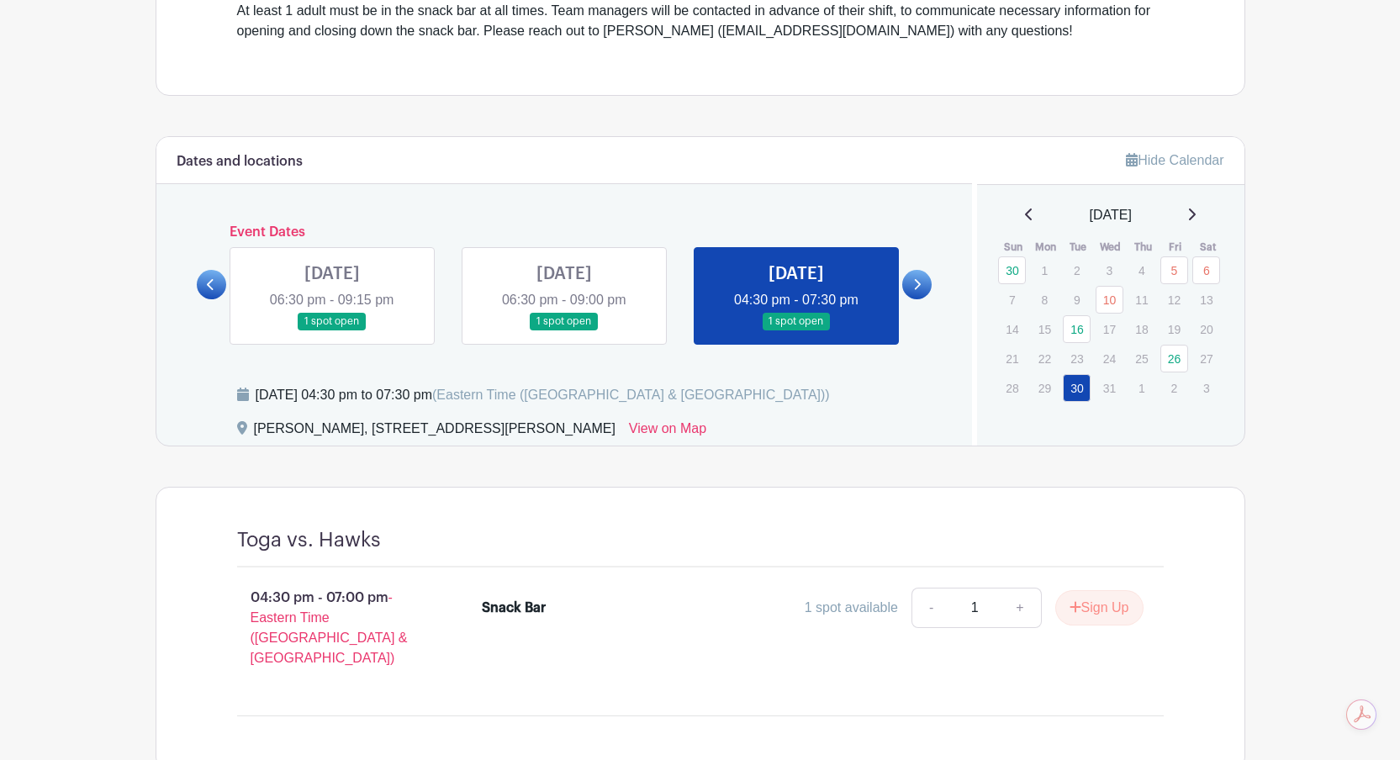
scroll to position [551, 0]
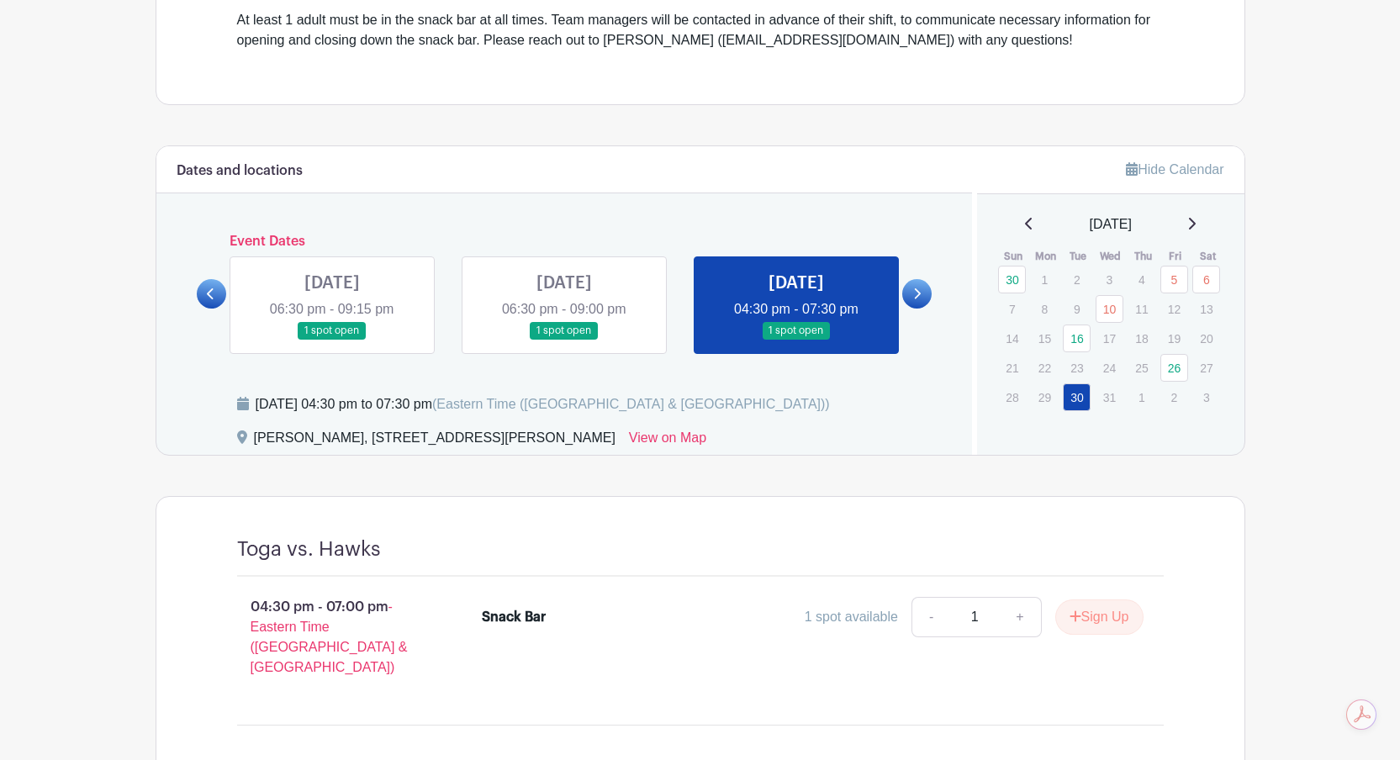
click at [916, 298] on icon at bounding box center [918, 293] width 7 height 11
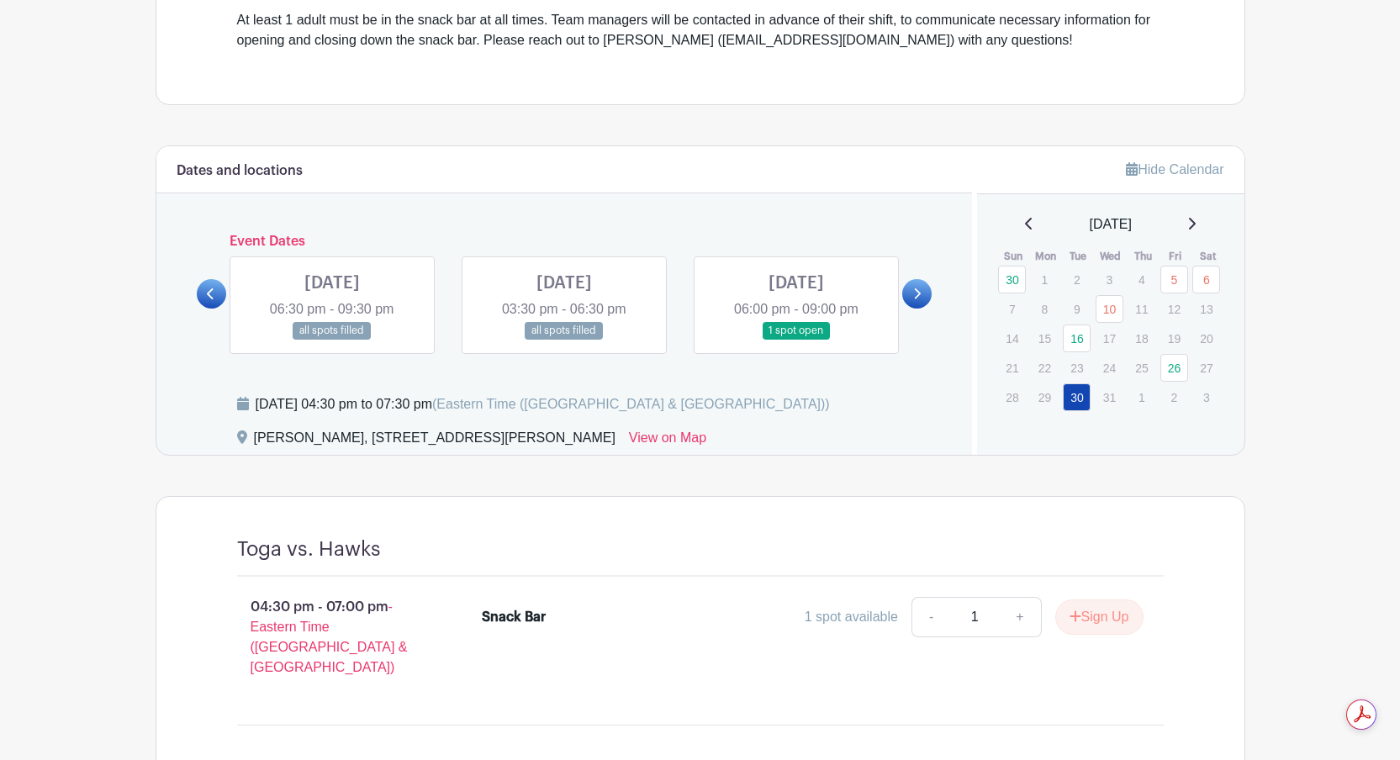
click at [224, 294] on link at bounding box center [211, 293] width 29 height 29
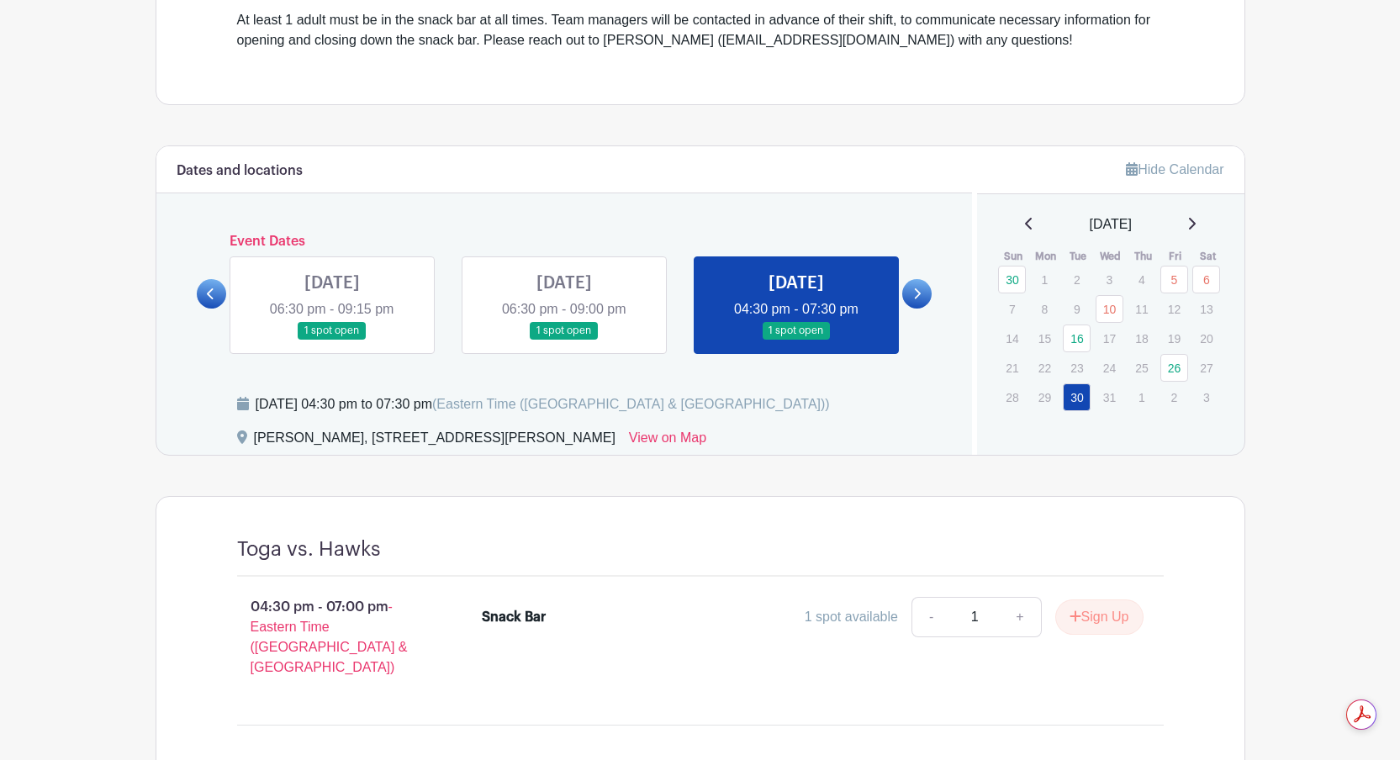
click at [916, 298] on icon at bounding box center [918, 293] width 7 height 11
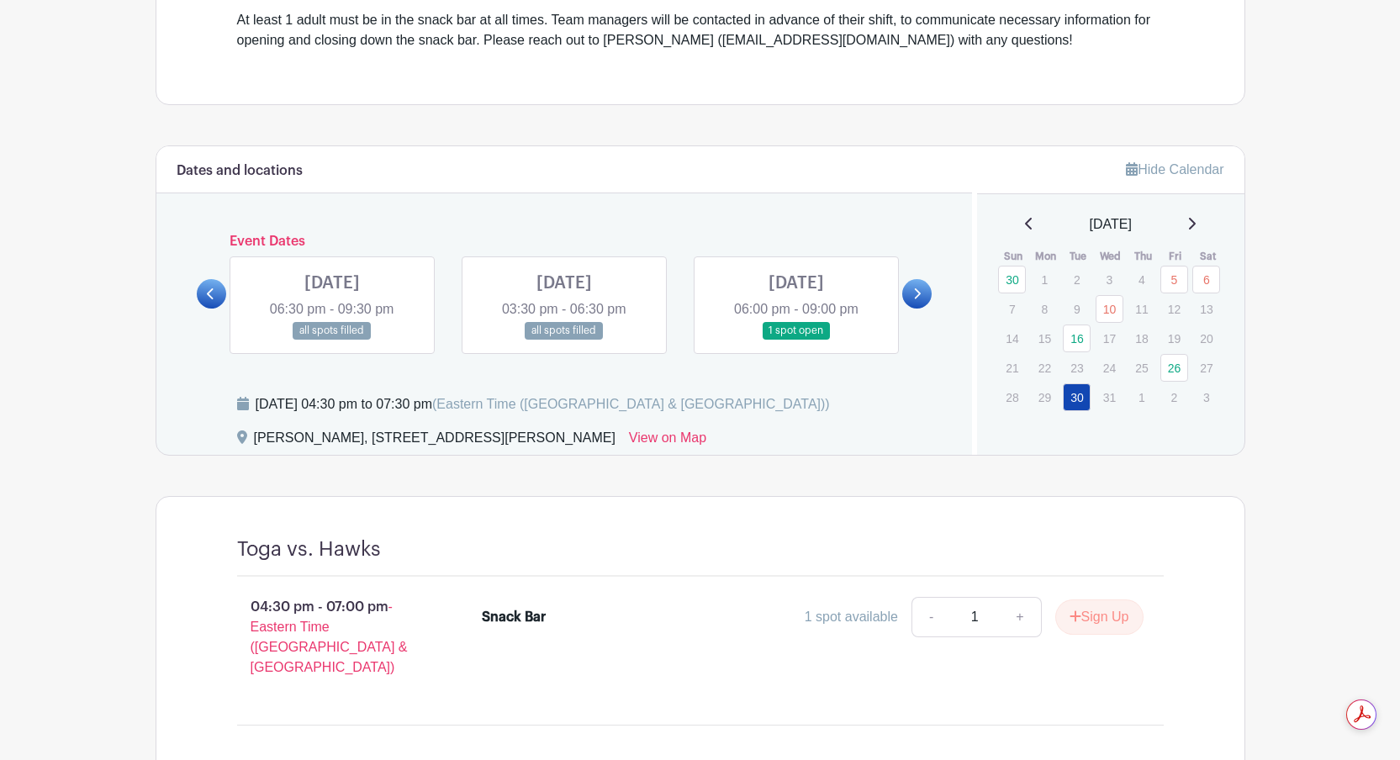
click at [918, 289] on icon at bounding box center [917, 293] width 8 height 13
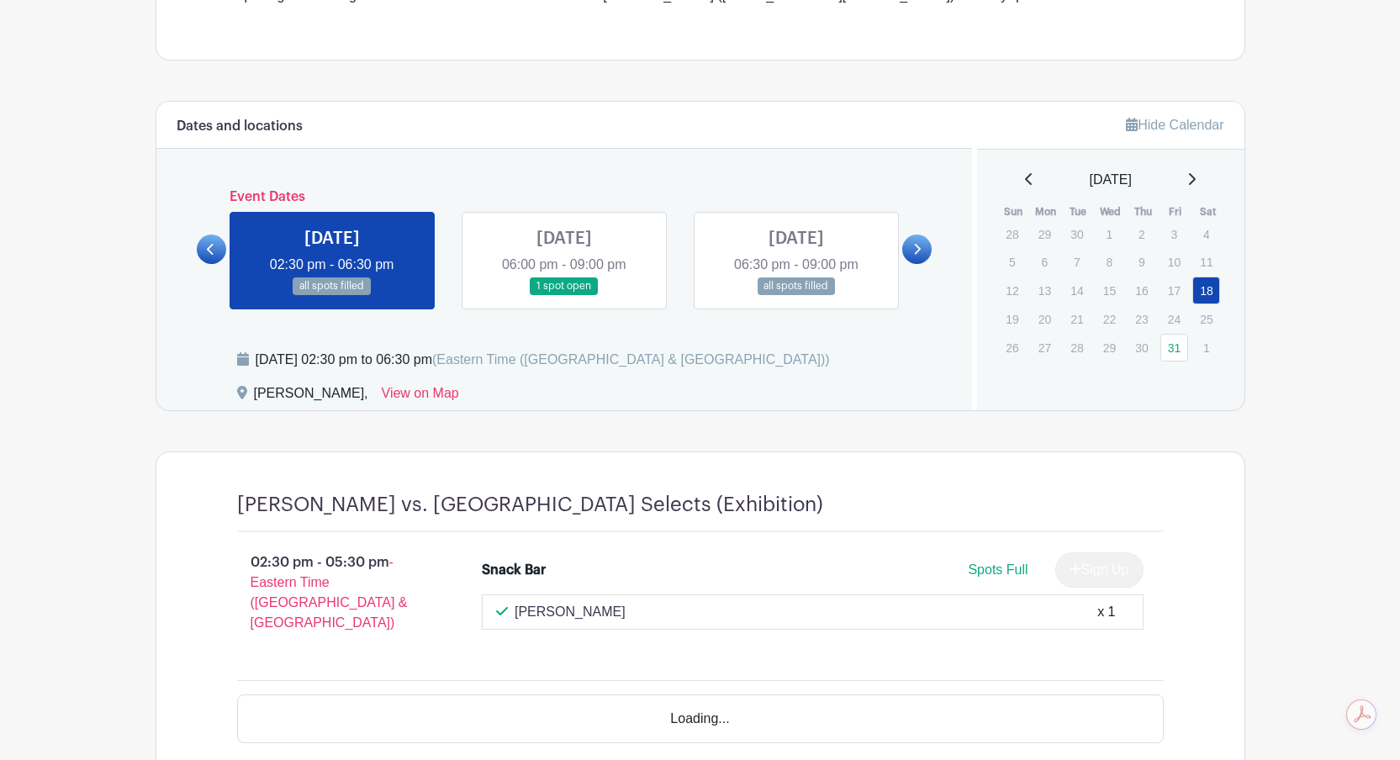
scroll to position [604, 0]
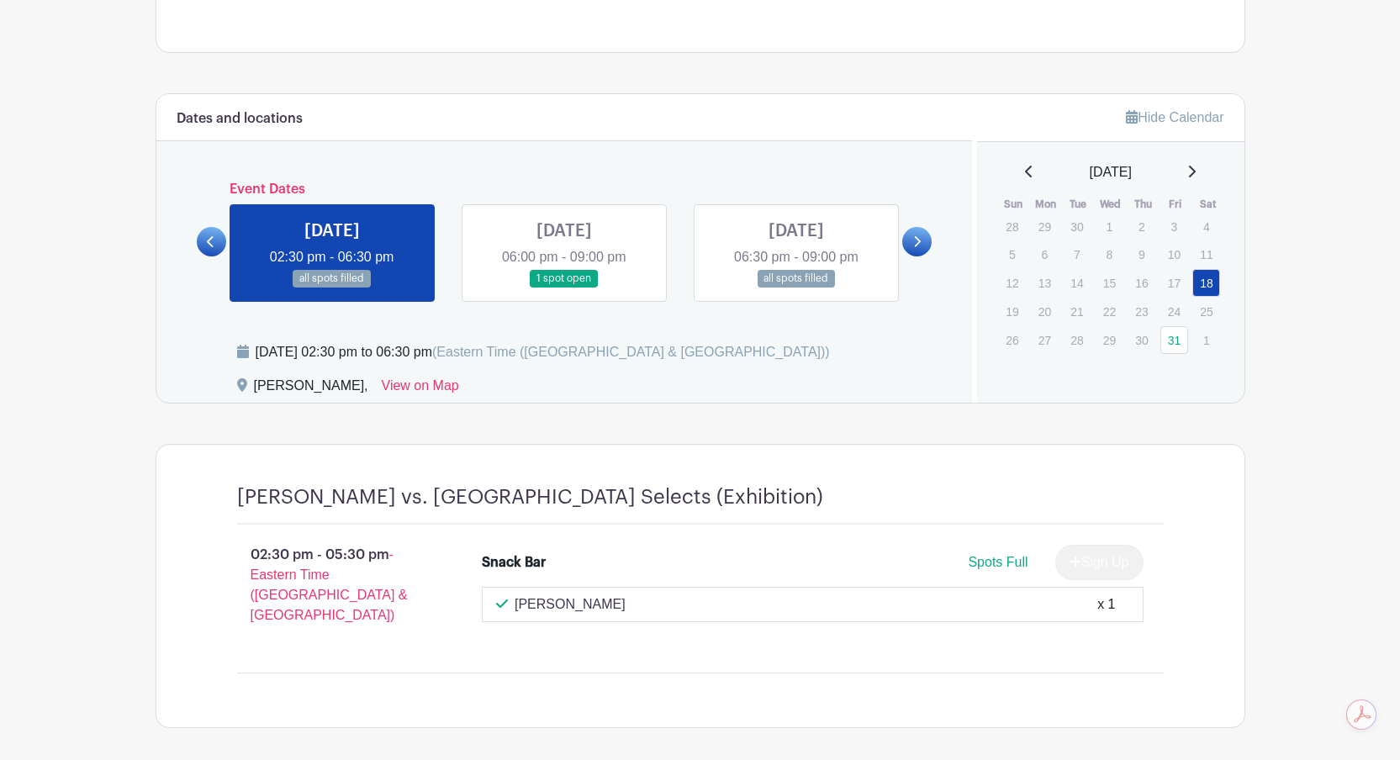
click at [913, 245] on icon at bounding box center [917, 241] width 8 height 13
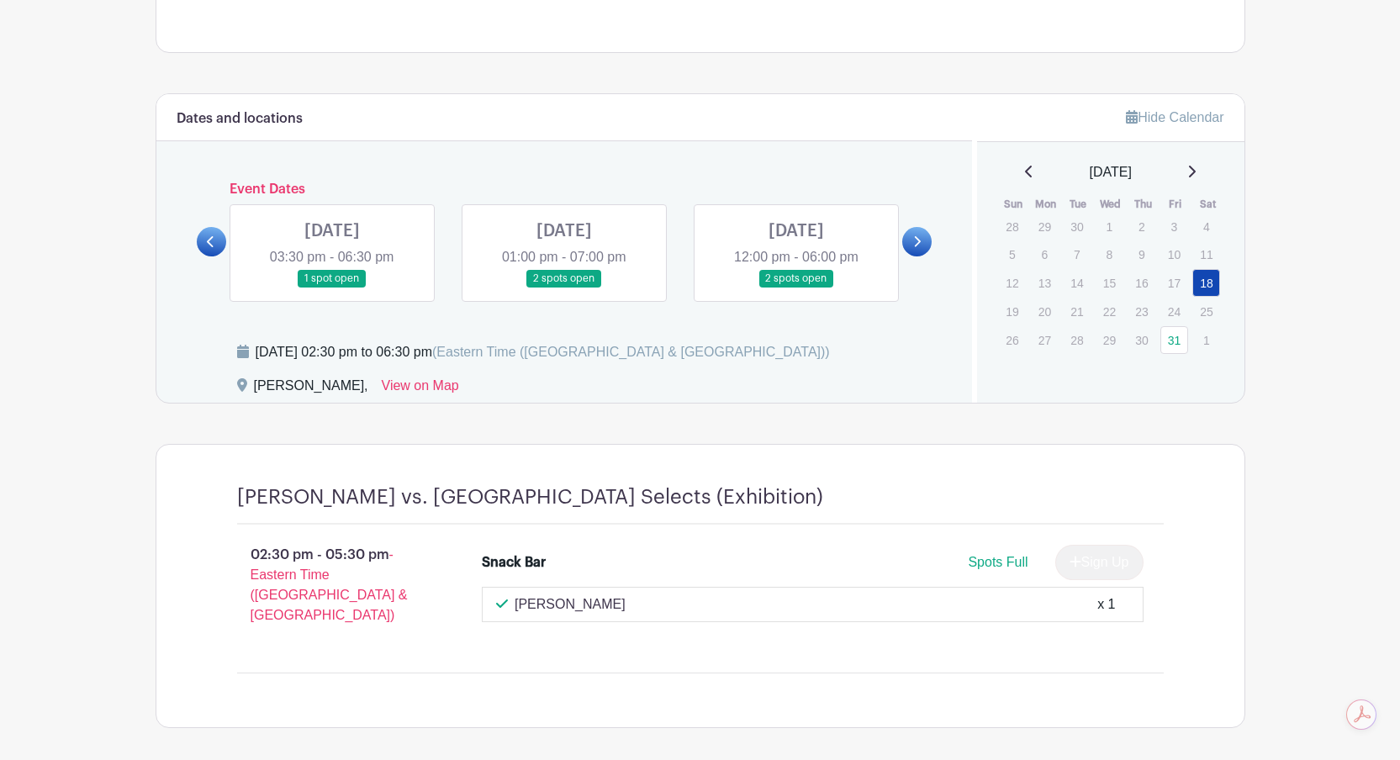
click at [796, 287] on link at bounding box center [796, 287] width 0 height 0
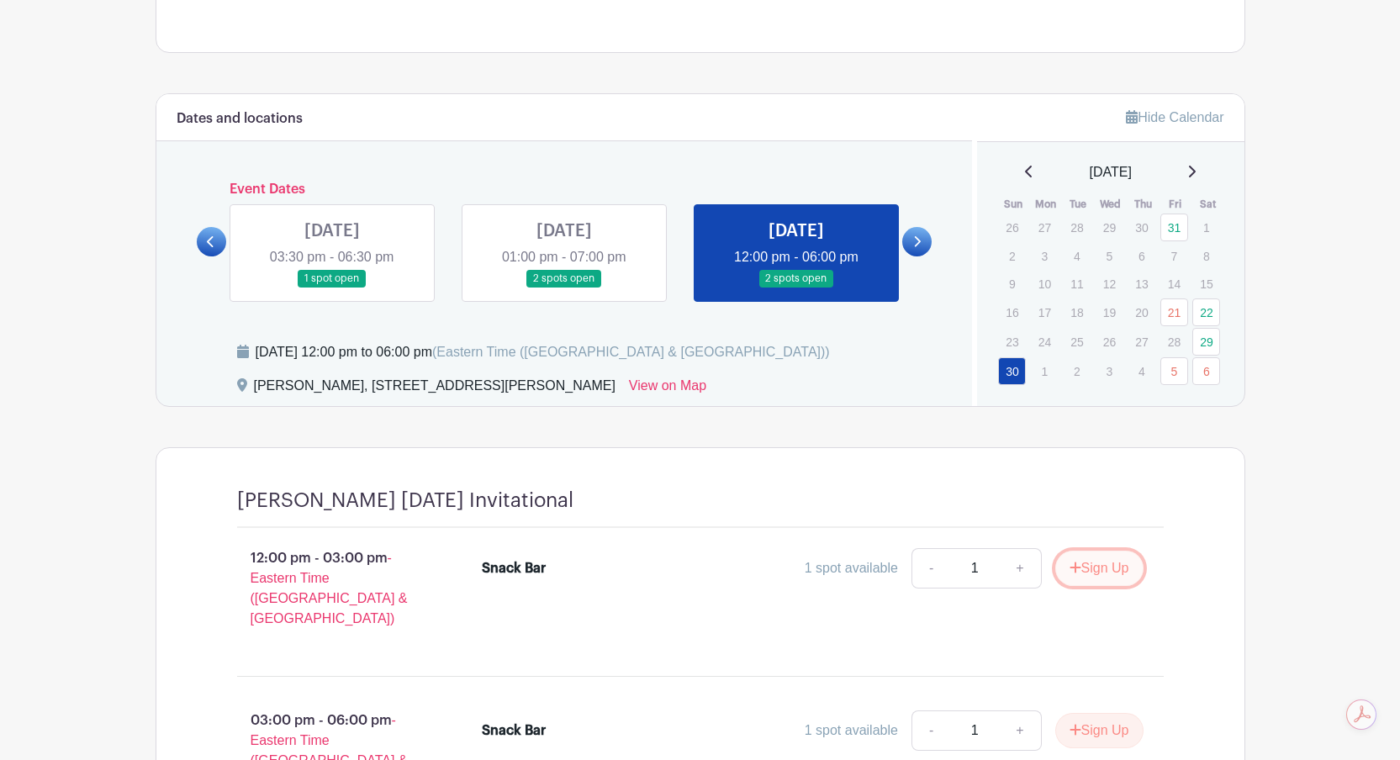
click at [1093, 566] on button "Sign Up" at bounding box center [1099, 568] width 88 height 35
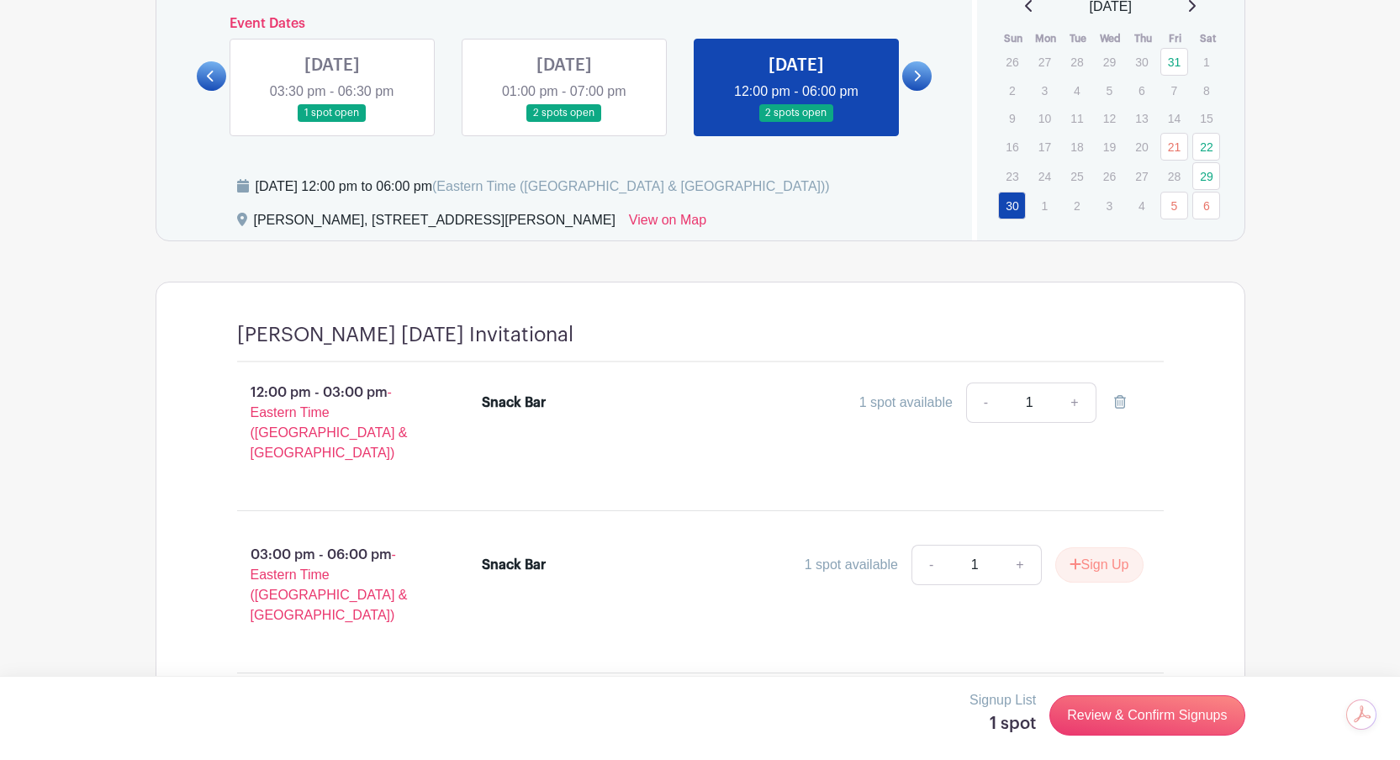
scroll to position [805, 0]
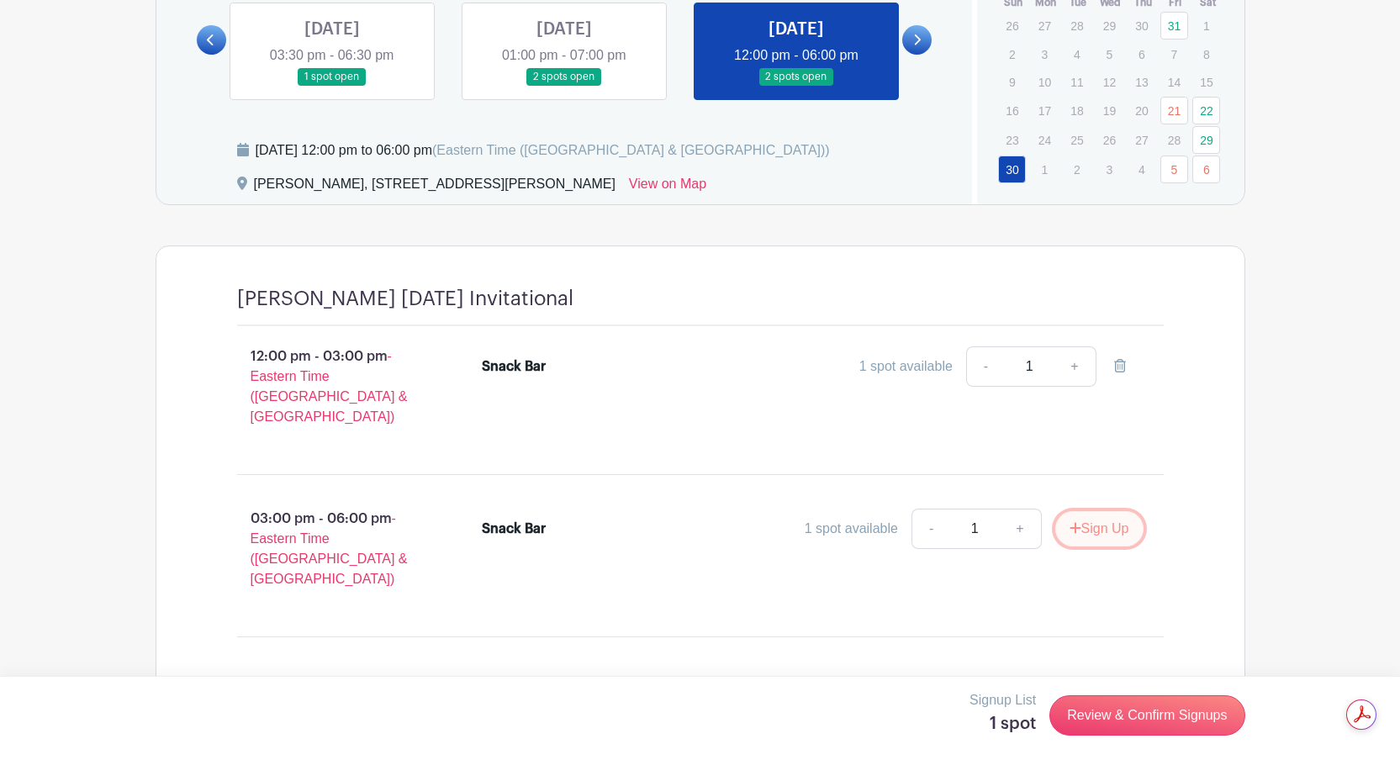
click at [1106, 511] on button "Sign Up" at bounding box center [1099, 528] width 88 height 35
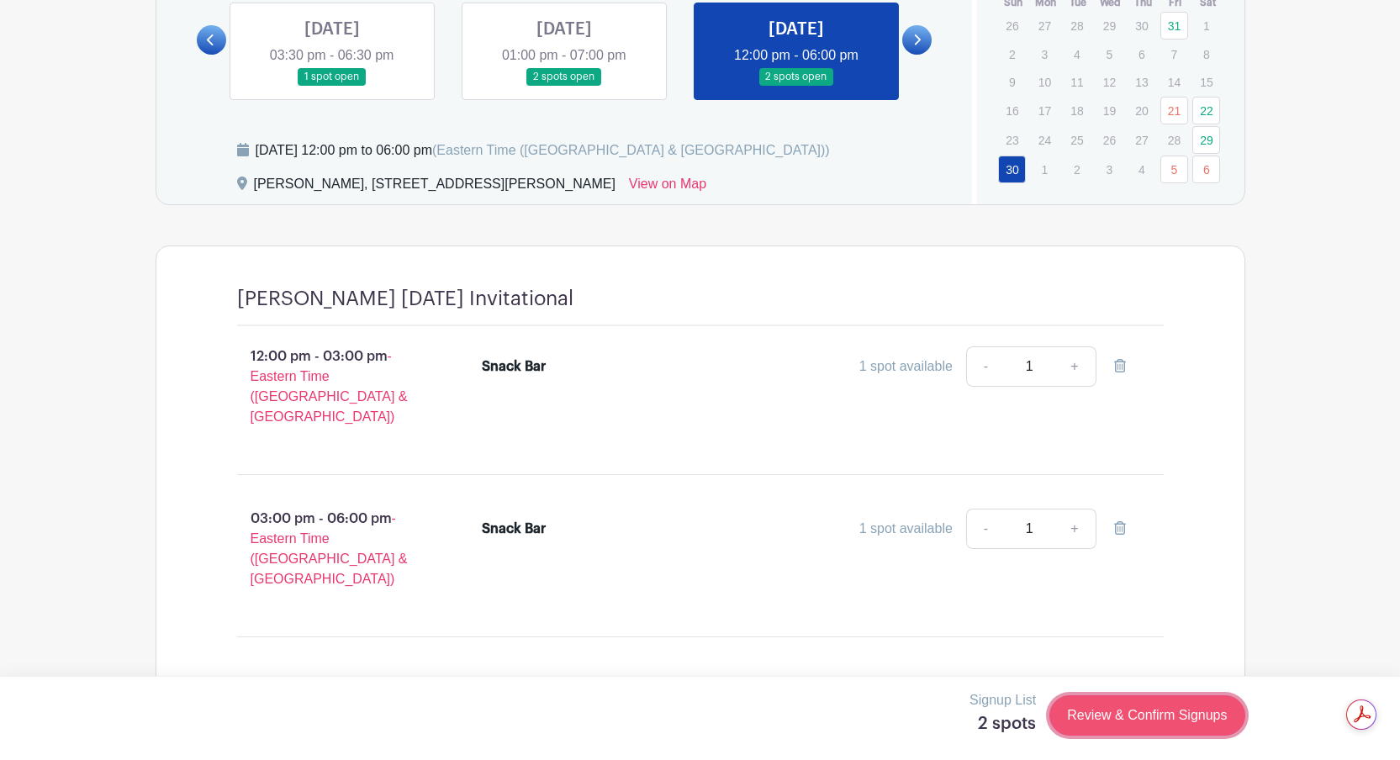
click at [1151, 710] on link "Review & Confirm Signups" at bounding box center [1146, 715] width 195 height 40
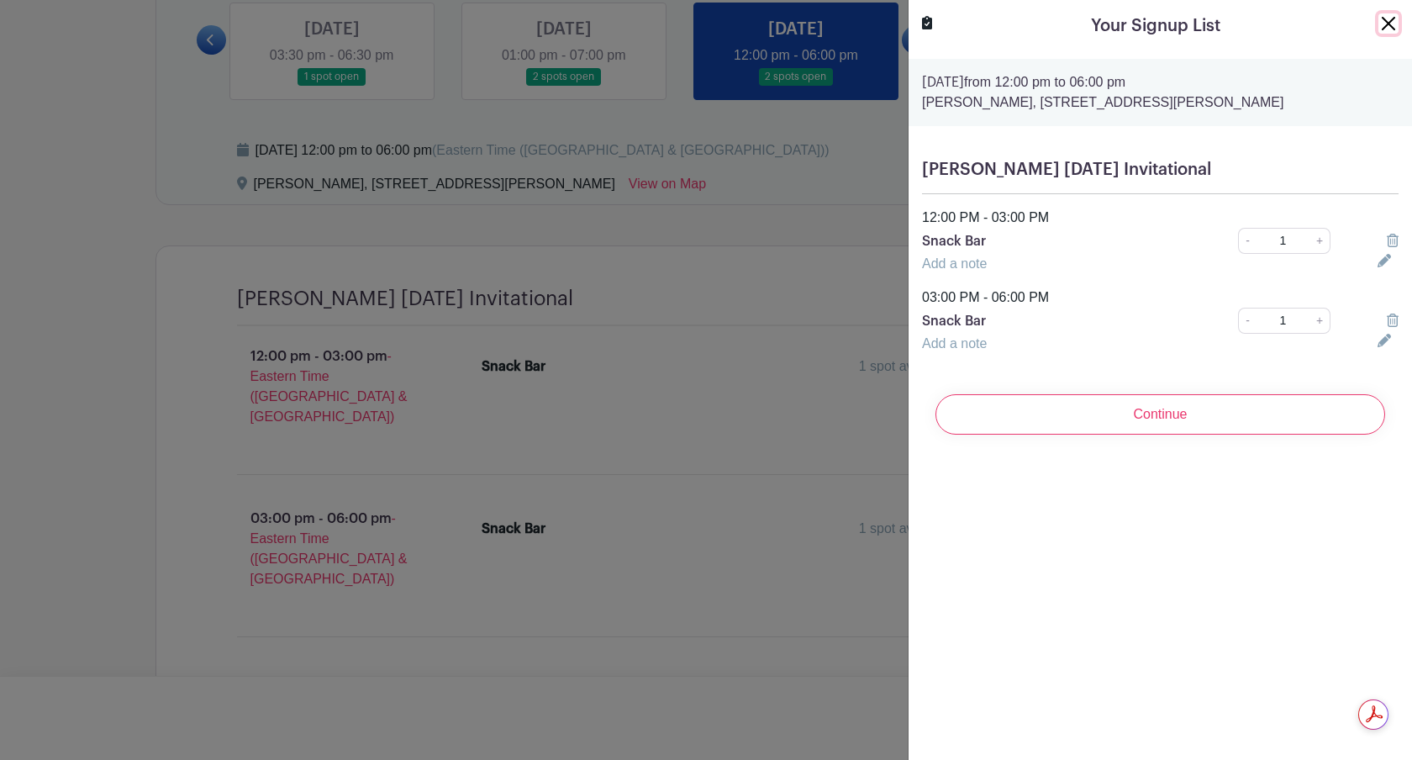
click at [1379, 28] on button "Close" at bounding box center [1389, 23] width 20 height 20
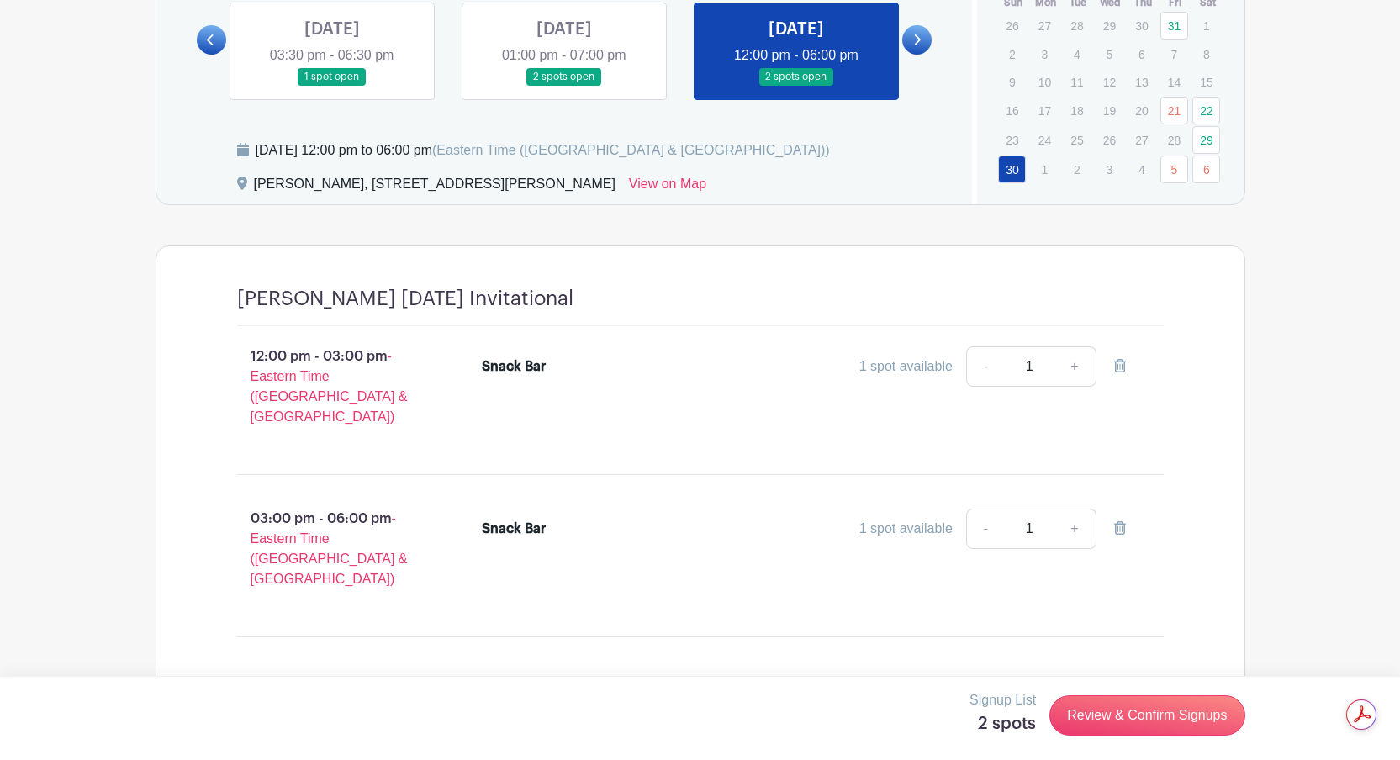
click at [217, 43] on link at bounding box center [211, 39] width 29 height 29
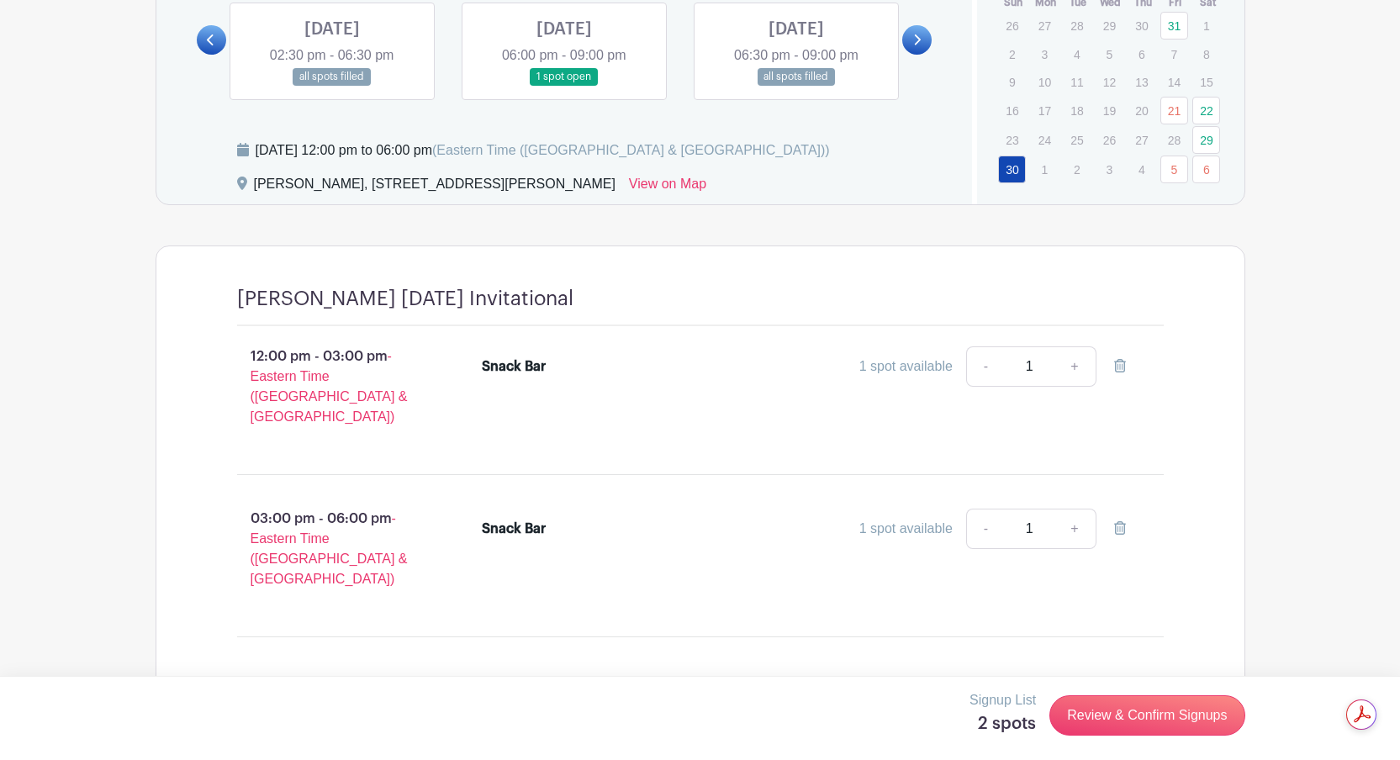
click at [332, 86] on link at bounding box center [332, 86] width 0 height 0
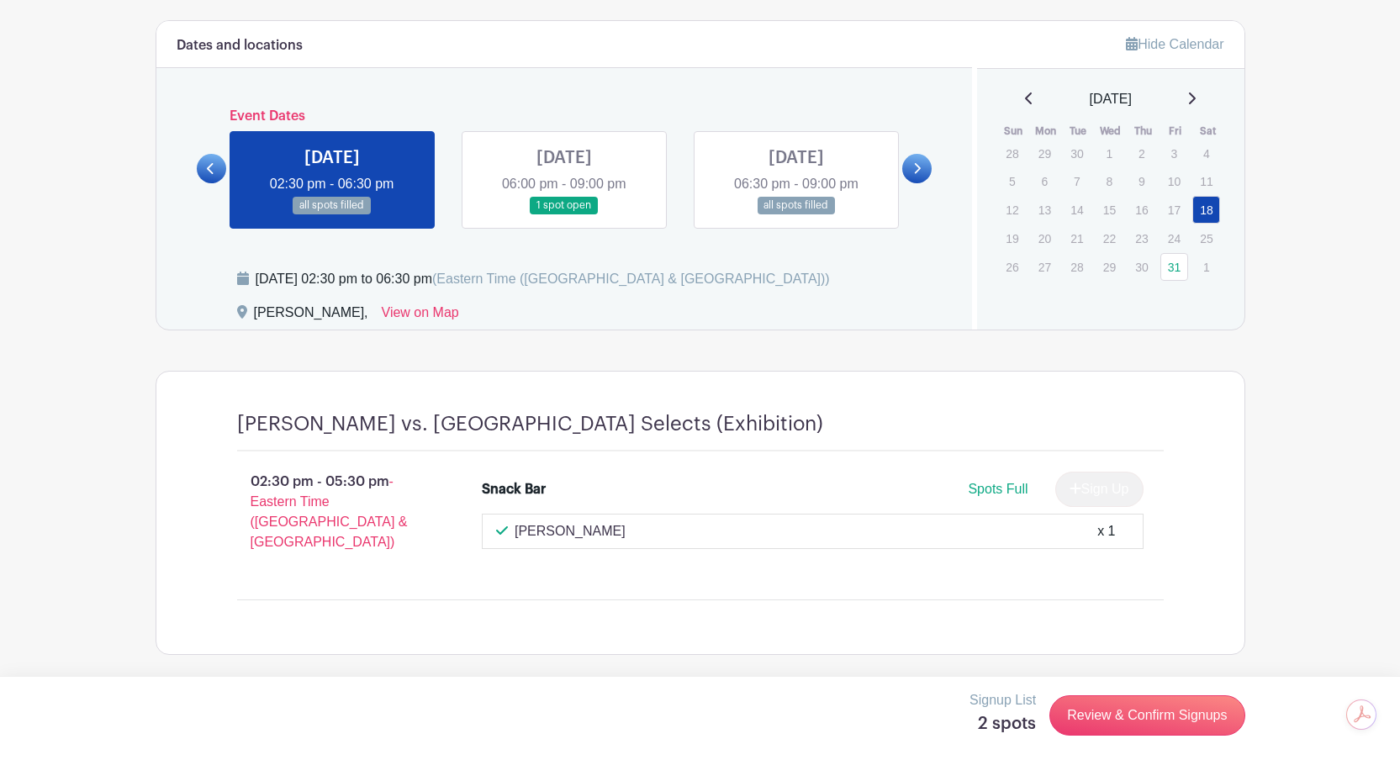
scroll to position [661, 0]
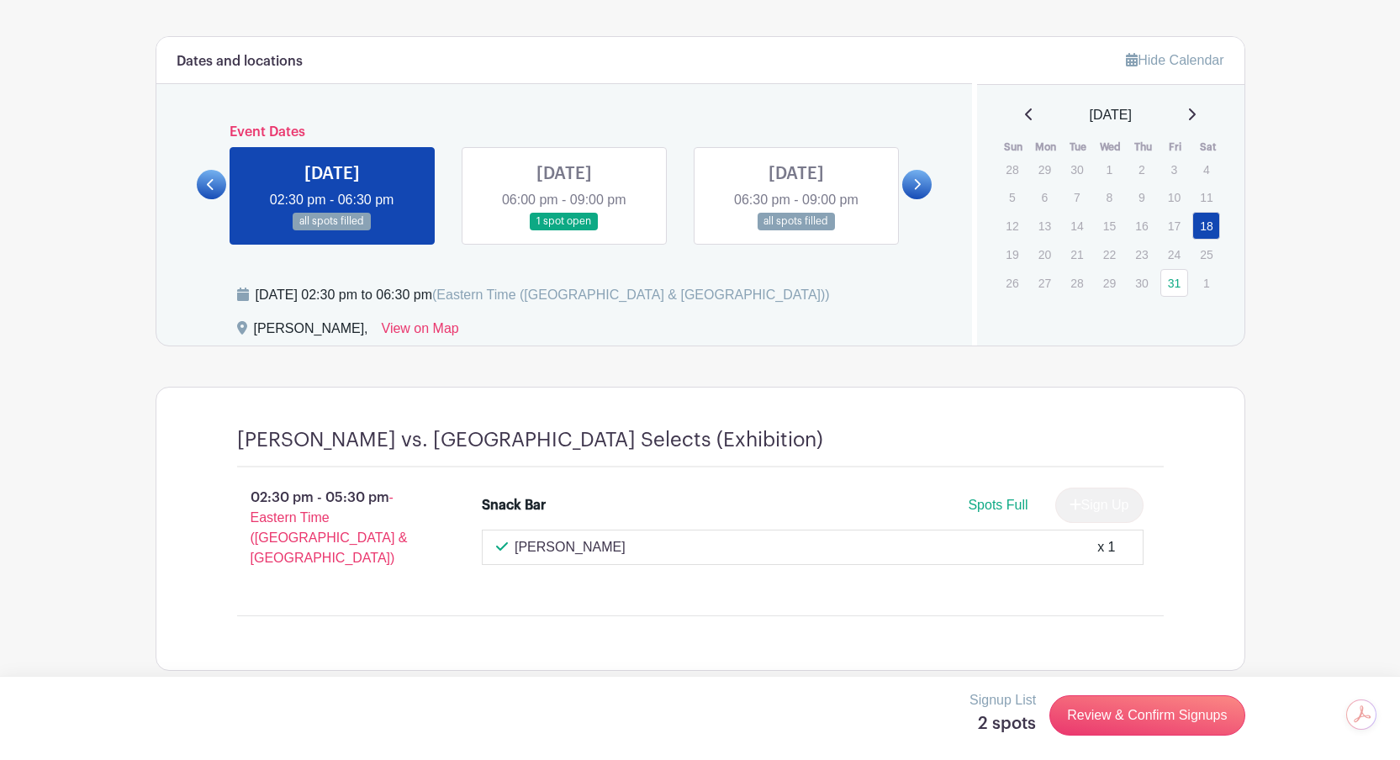
click at [916, 182] on icon at bounding box center [918, 184] width 7 height 11
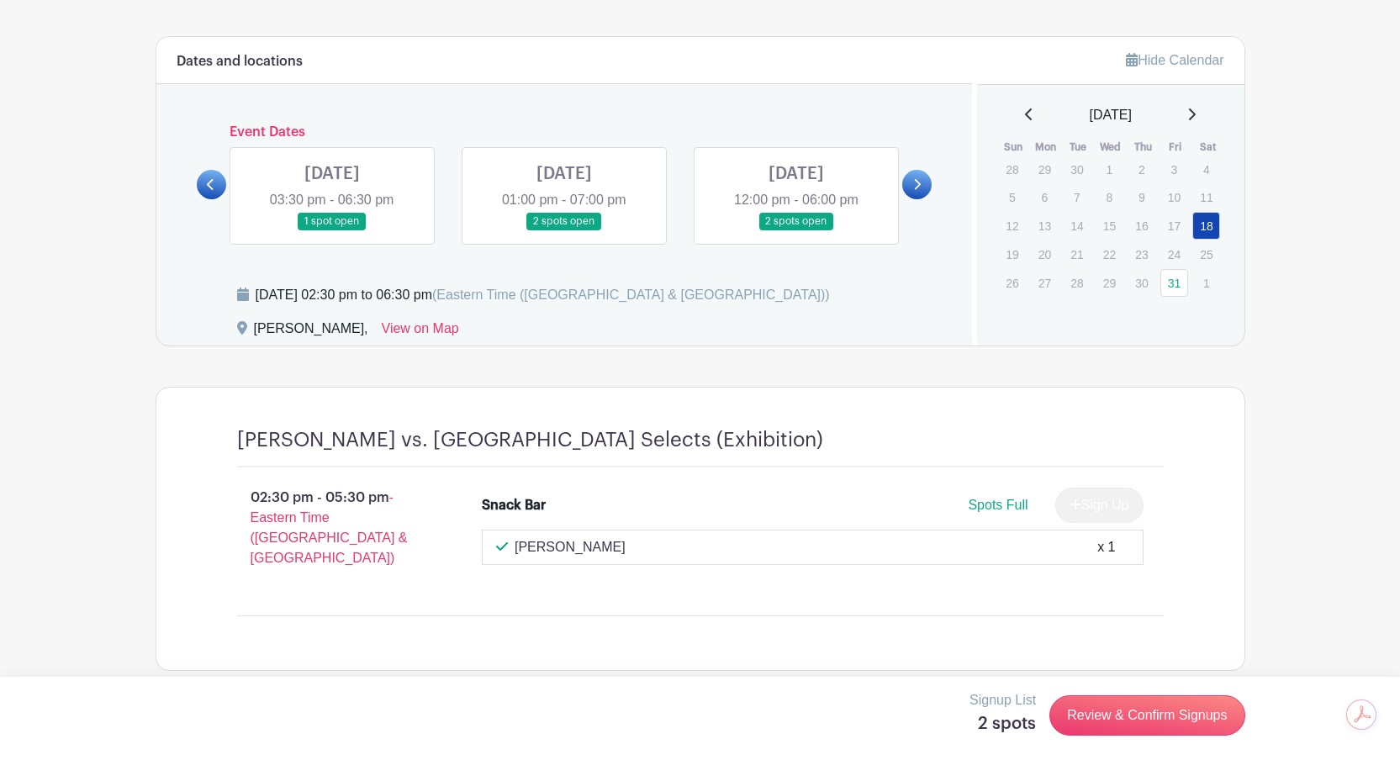
click at [796, 230] on link at bounding box center [796, 230] width 0 height 0
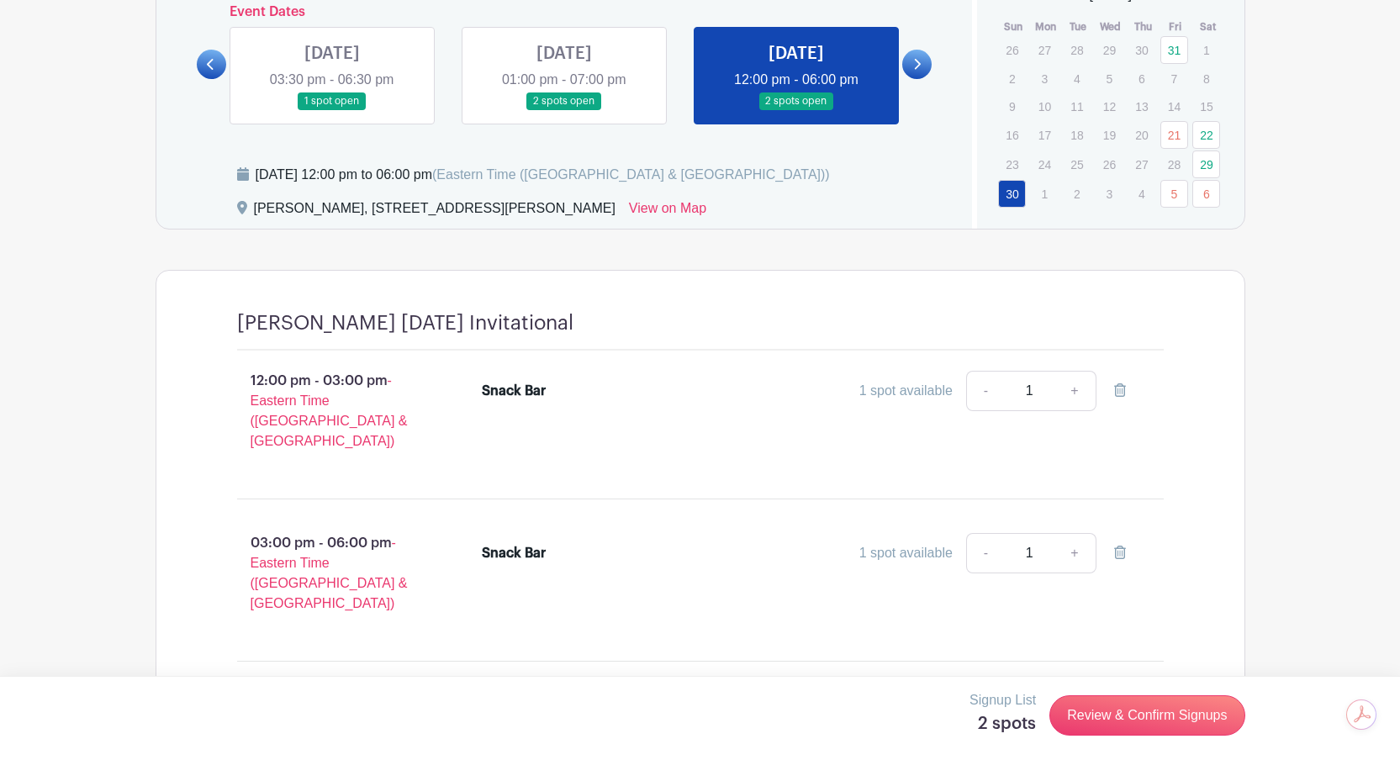
scroll to position [785, 0]
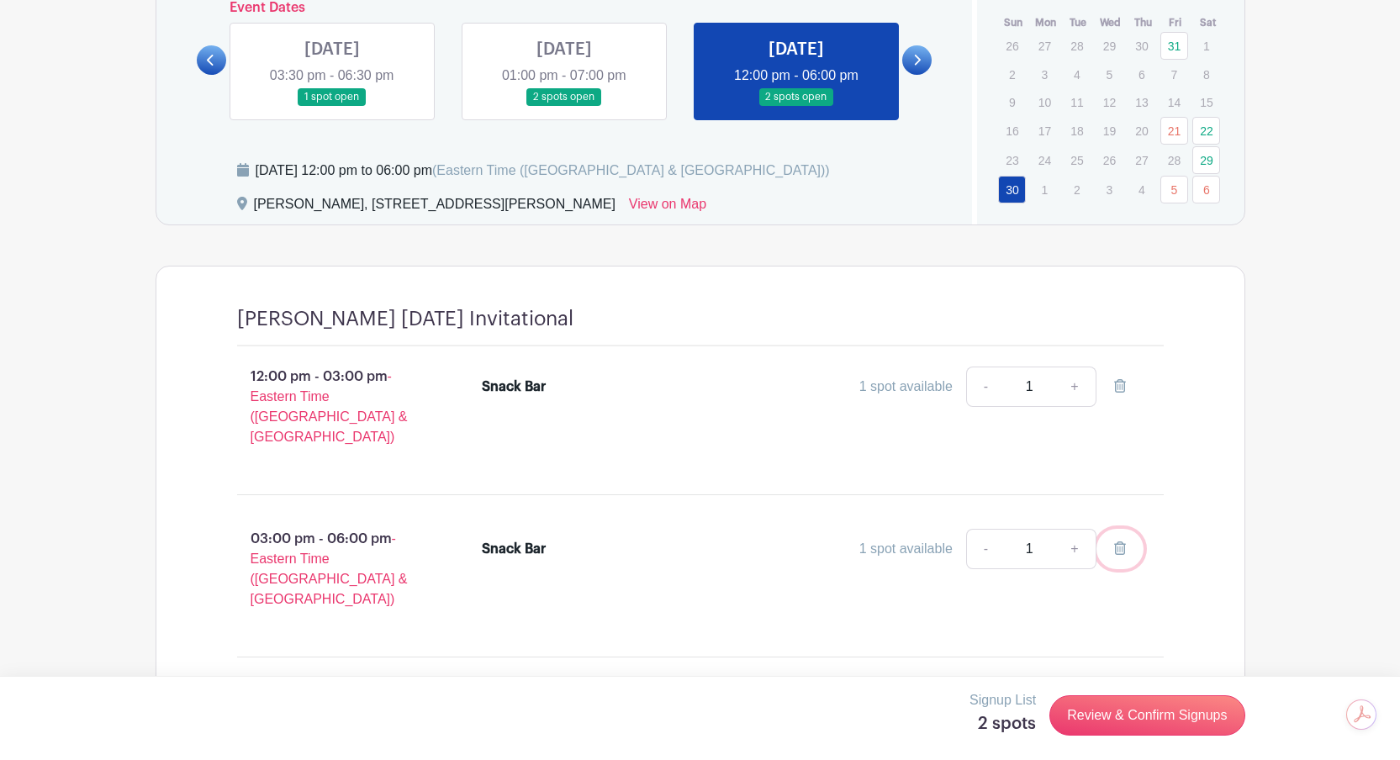
click at [1127, 535] on link at bounding box center [1119, 549] width 47 height 40
click at [1114, 541] on icon at bounding box center [1120, 547] width 12 height 13
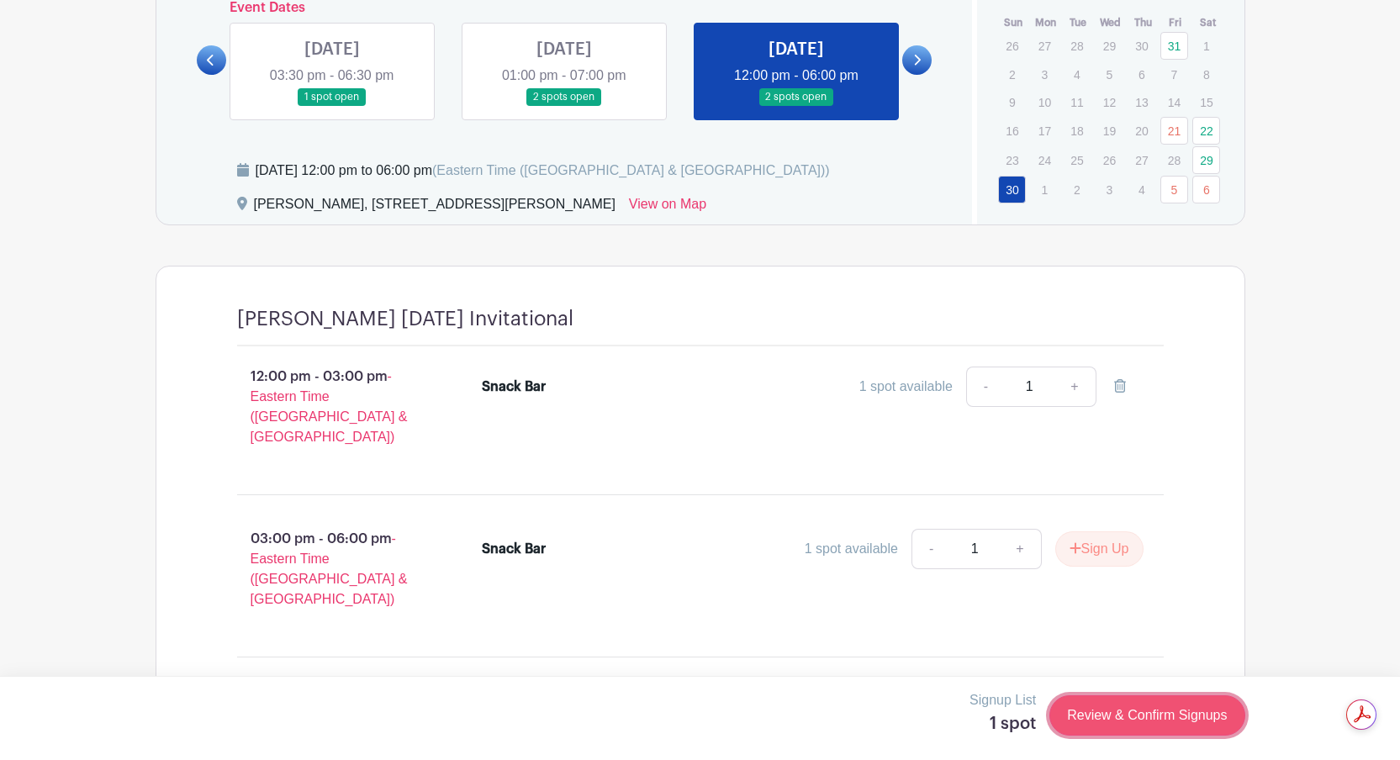
click at [1148, 705] on link "Review & Confirm Signups" at bounding box center [1146, 715] width 195 height 40
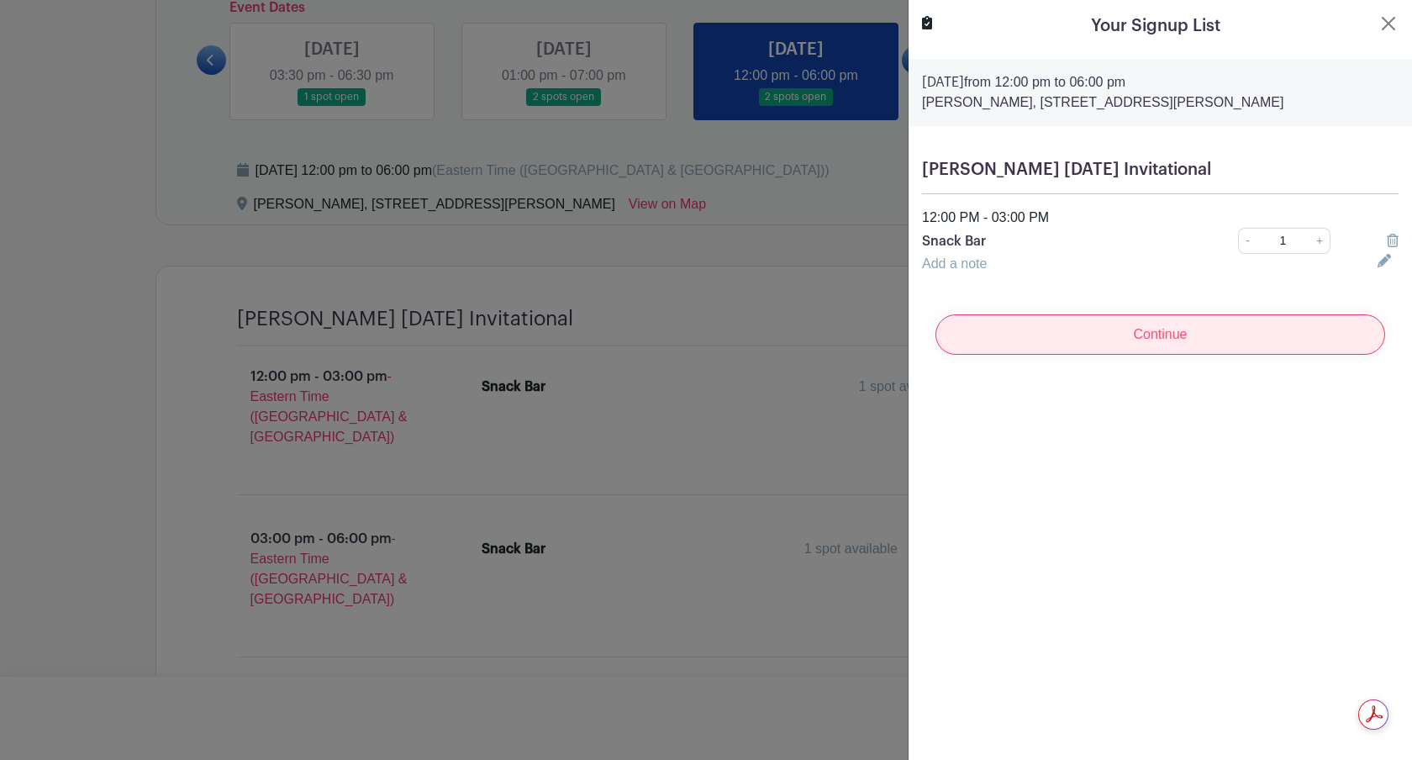
click at [1211, 339] on input "Continue" at bounding box center [1161, 334] width 450 height 40
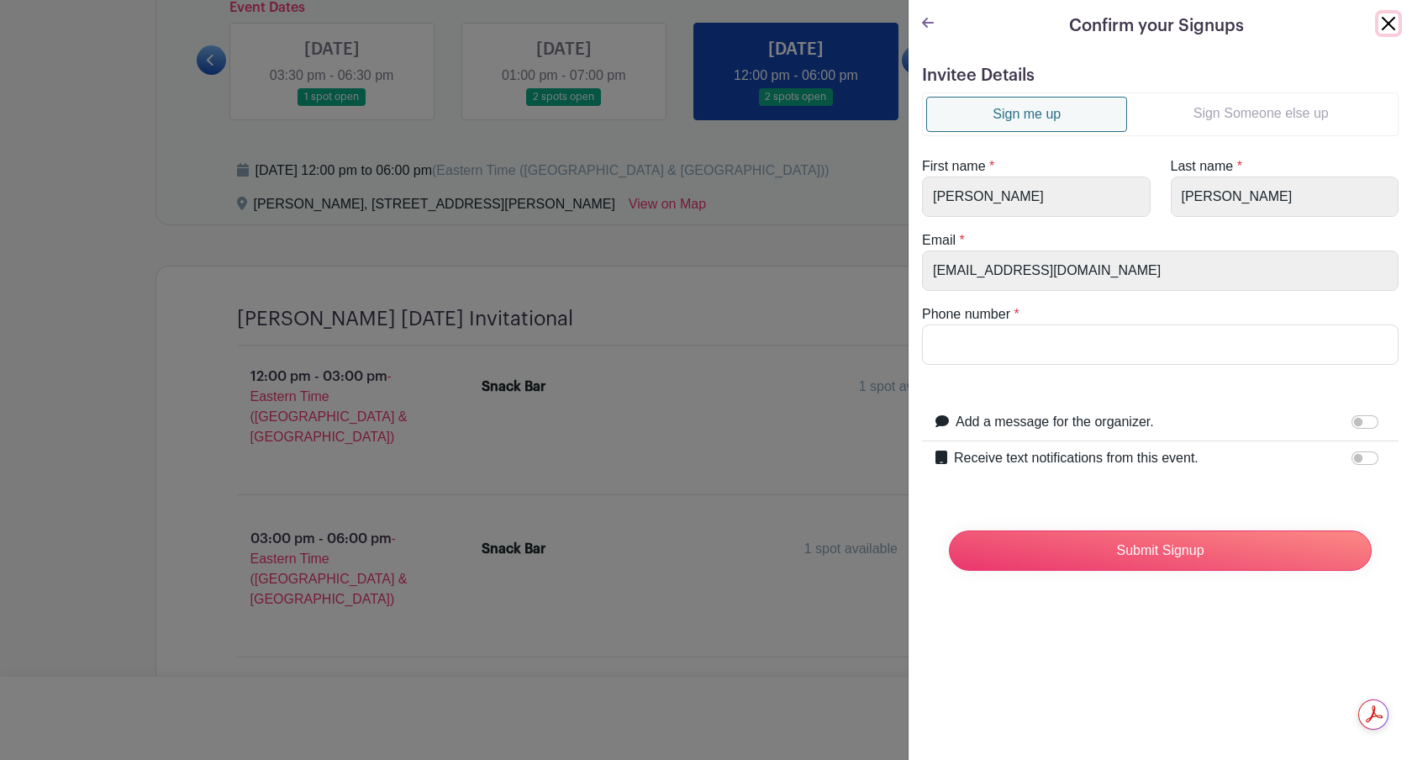
click at [1379, 24] on button "Close" at bounding box center [1389, 23] width 20 height 20
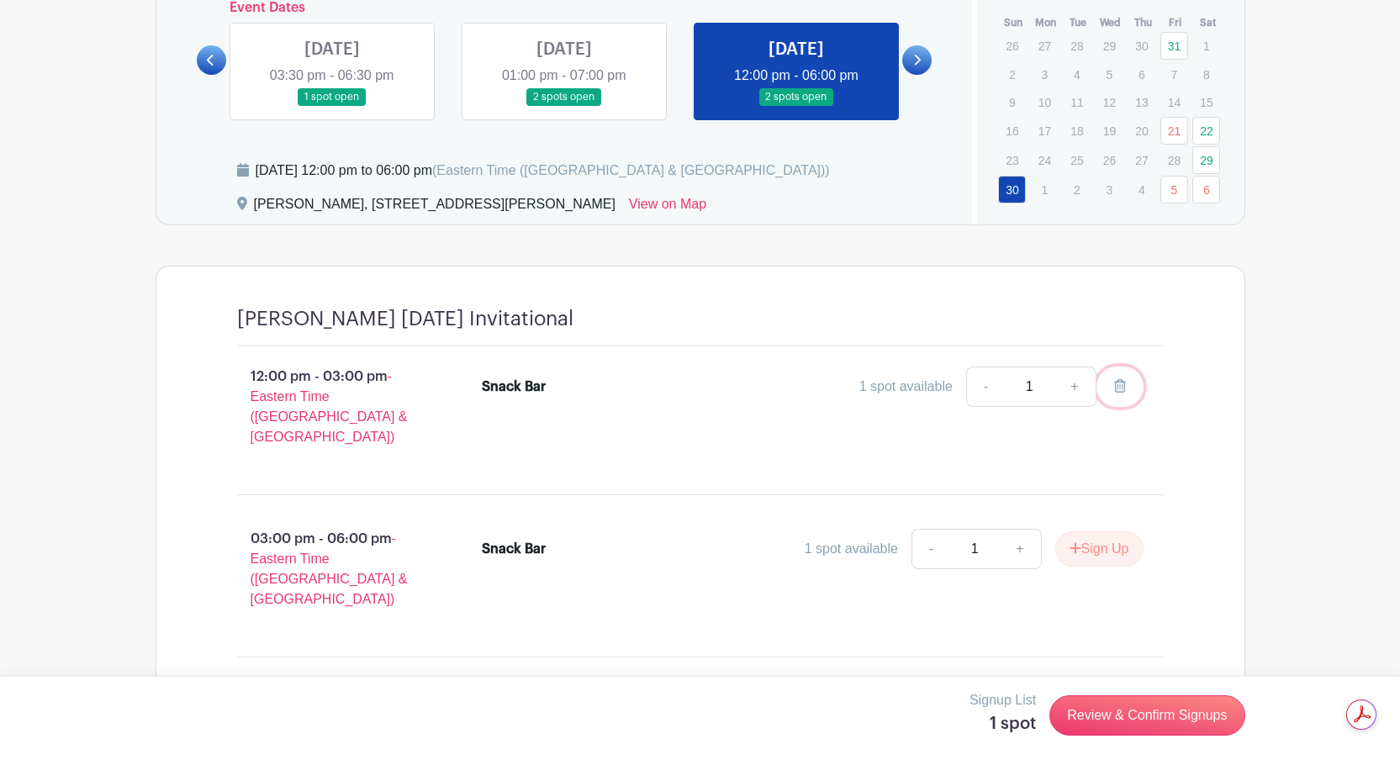
click at [1124, 382] on icon at bounding box center [1120, 385] width 12 height 13
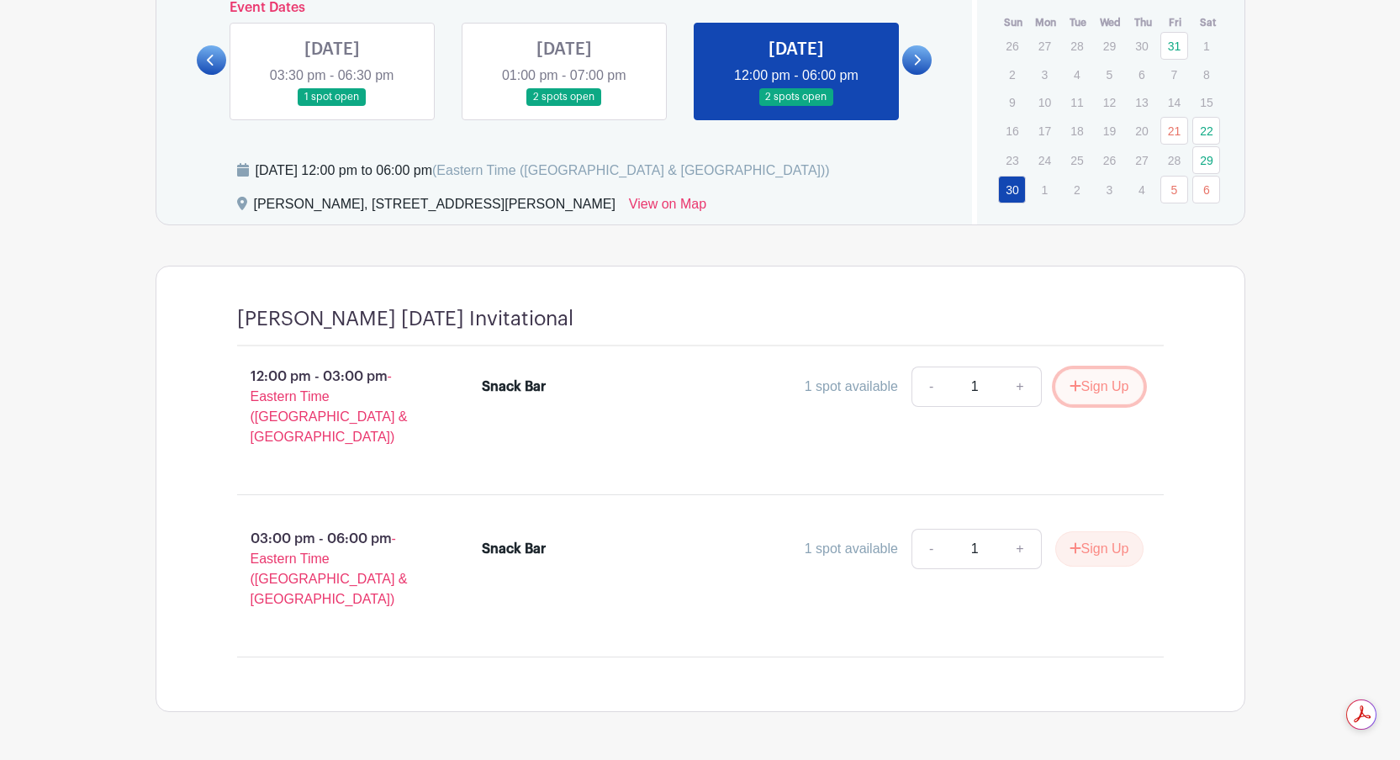
click at [1106, 386] on button "Sign Up" at bounding box center [1099, 386] width 88 height 35
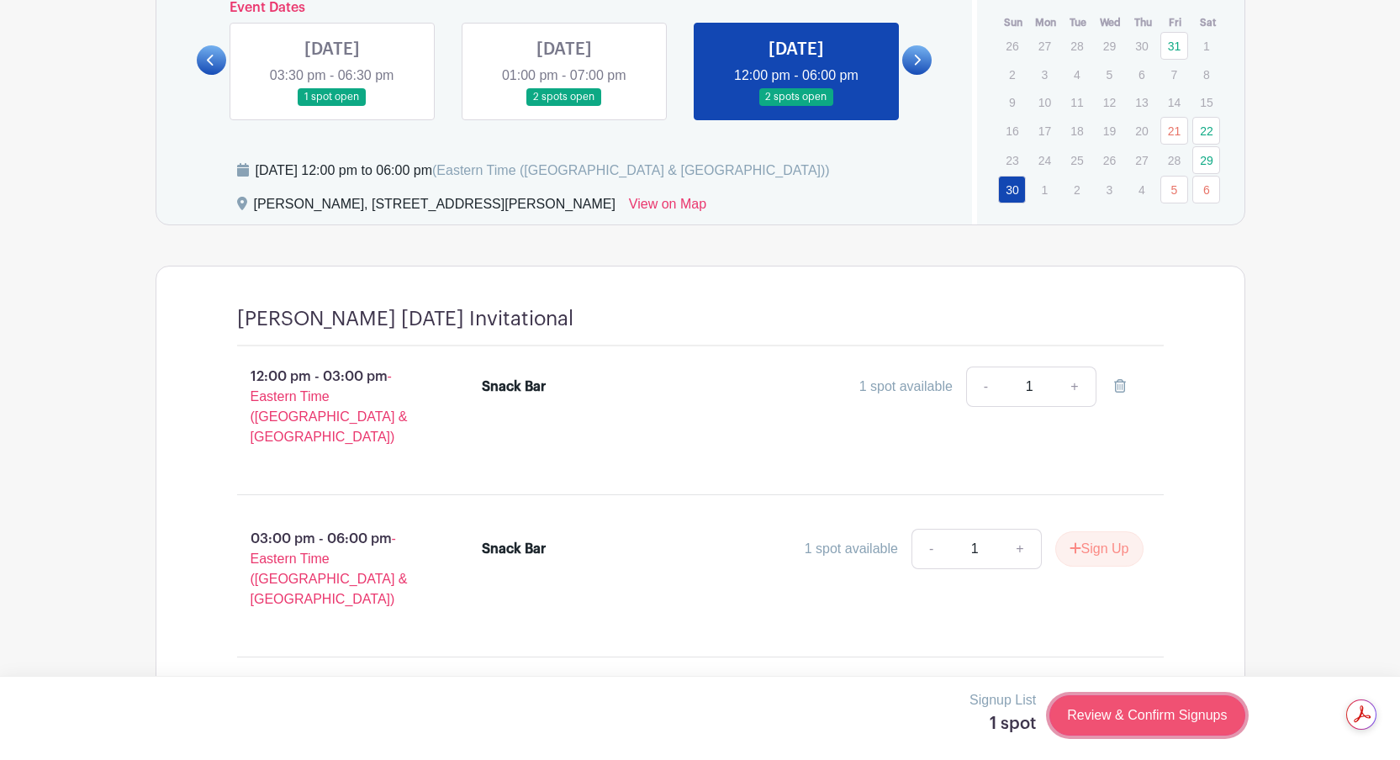
click at [1145, 710] on link "Review & Confirm Signups" at bounding box center [1146, 715] width 195 height 40
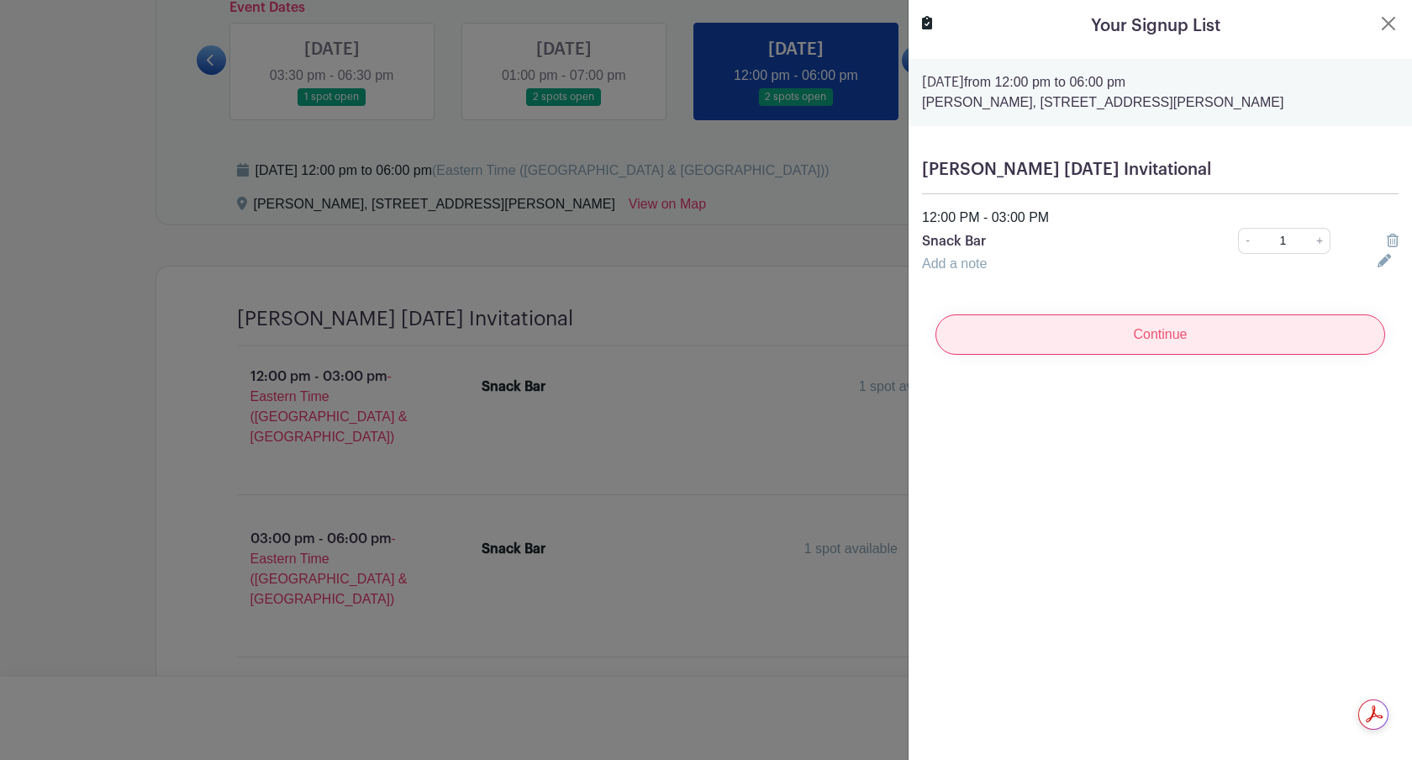
click at [1170, 341] on input "Continue" at bounding box center [1161, 334] width 450 height 40
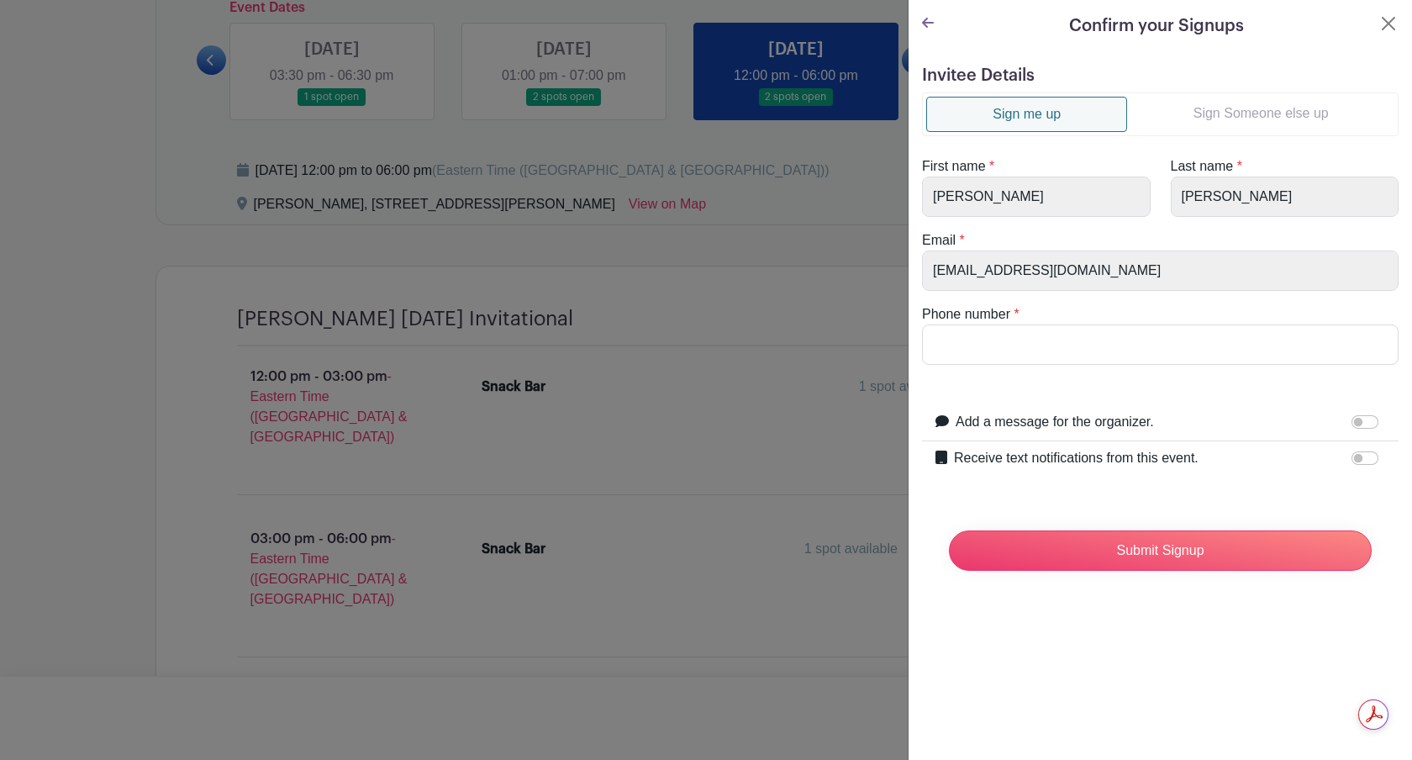
click at [1211, 113] on link "Sign Someone else up" at bounding box center [1260, 114] width 267 height 34
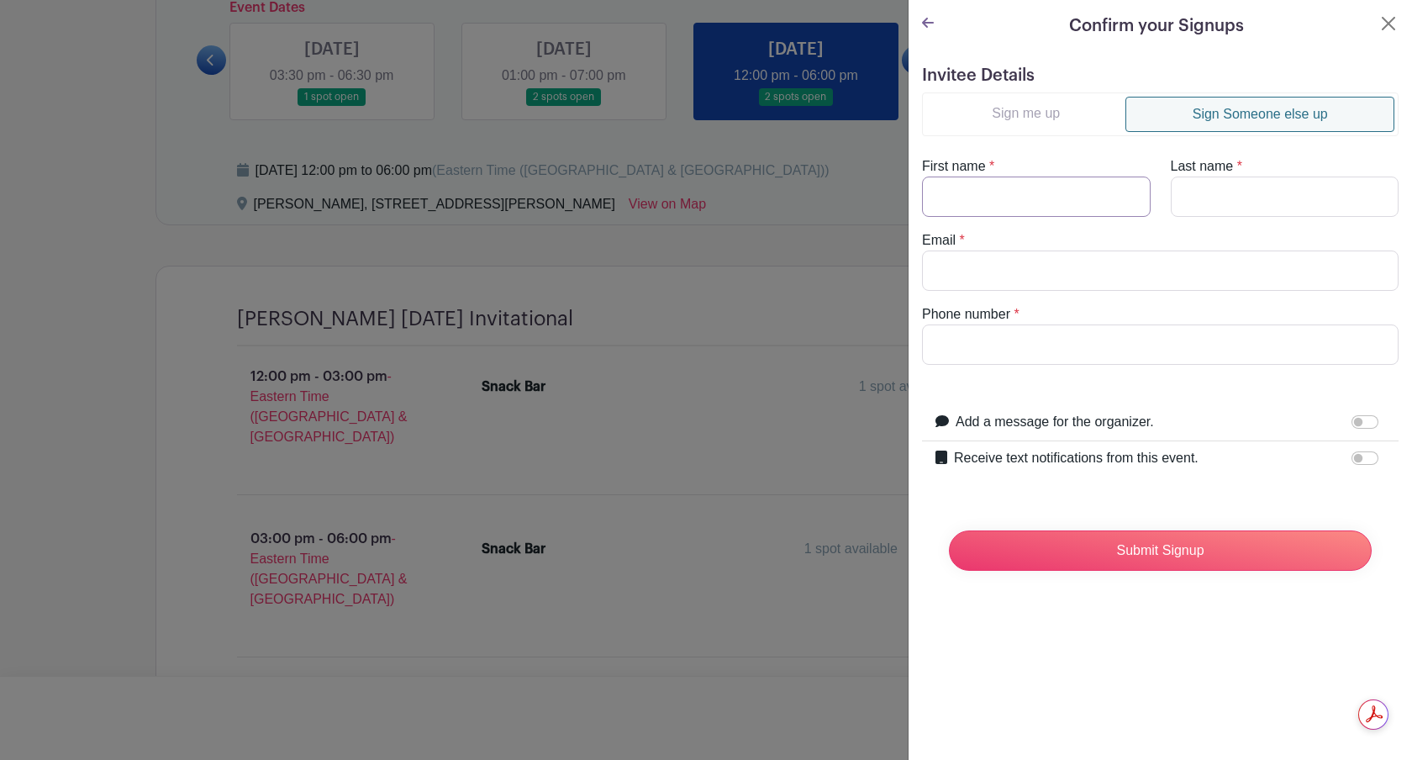
click at [1007, 186] on input "First name" at bounding box center [1036, 197] width 229 height 40
type input "[PERSON_NAME]"
click at [1211, 196] on input "Last name" at bounding box center [1285, 197] width 229 height 40
type input "[PERSON_NAME]"
click at [1015, 268] on input "Email" at bounding box center [1160, 271] width 477 height 40
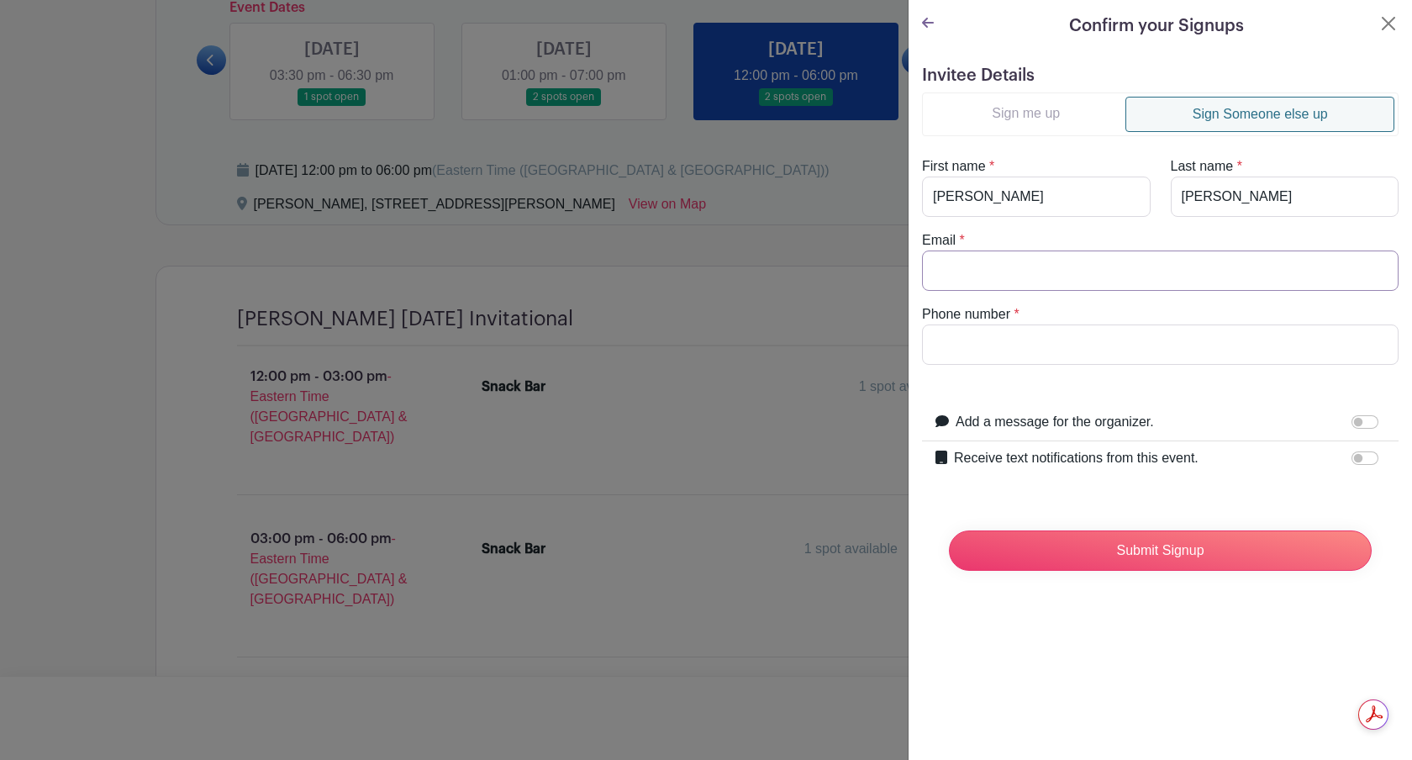
paste input "[EMAIL_ADDRESS][DOMAIN_NAME]"
type input "[EMAIL_ADDRESS][DOMAIN_NAME]"
click at [1046, 345] on input "Phone number" at bounding box center [1160, 344] width 477 height 40
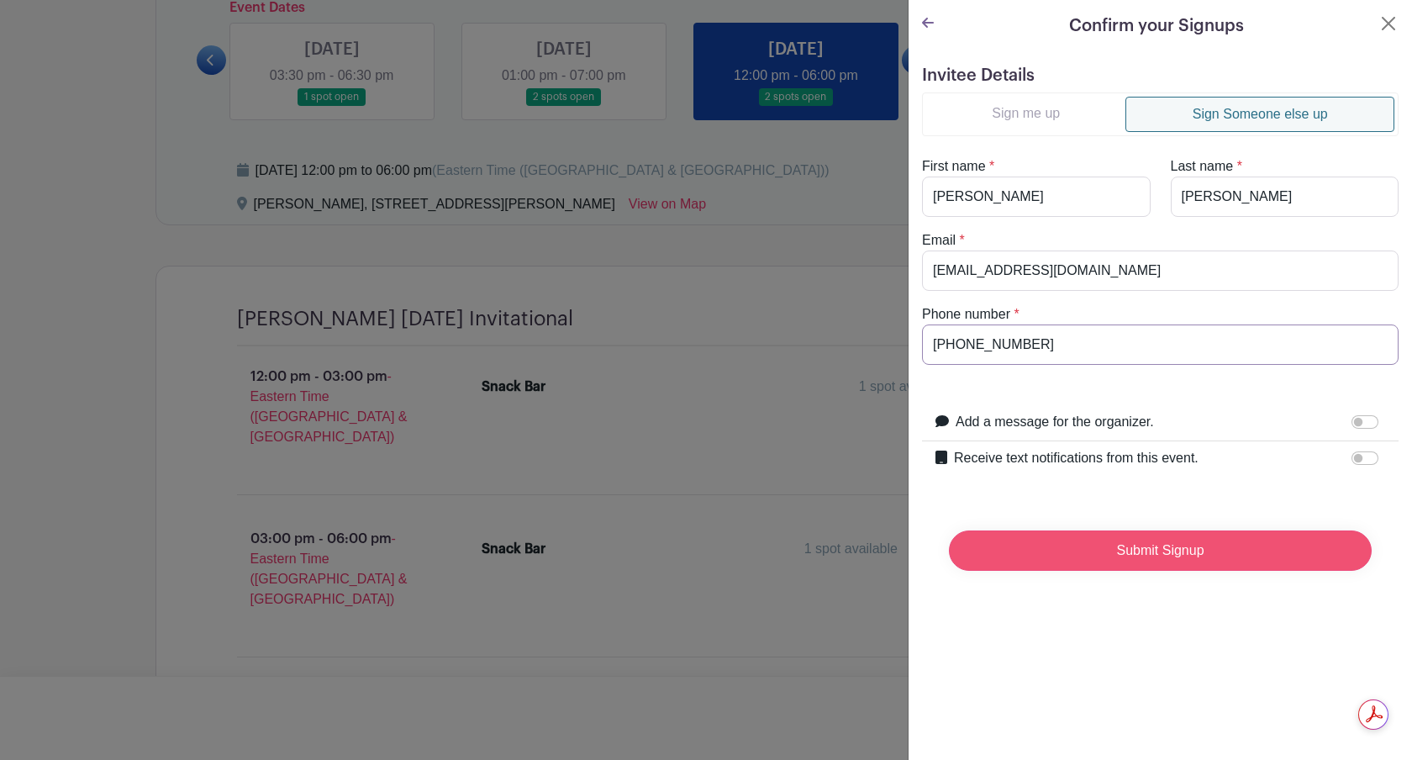
type input "[PHONE_NUMBER]"
click at [1155, 549] on input "Submit Signup" at bounding box center [1160, 550] width 423 height 40
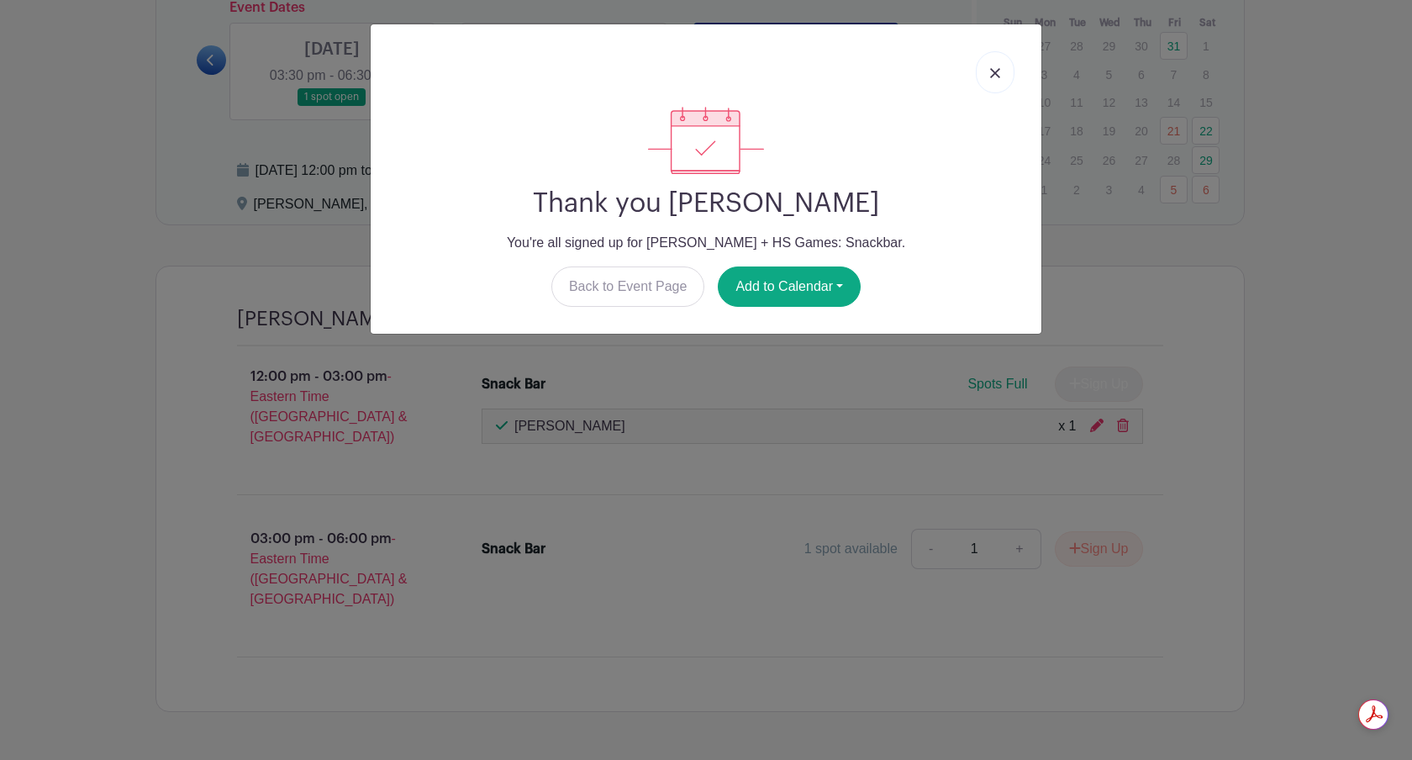
click at [990, 70] on img at bounding box center [995, 73] width 10 height 10
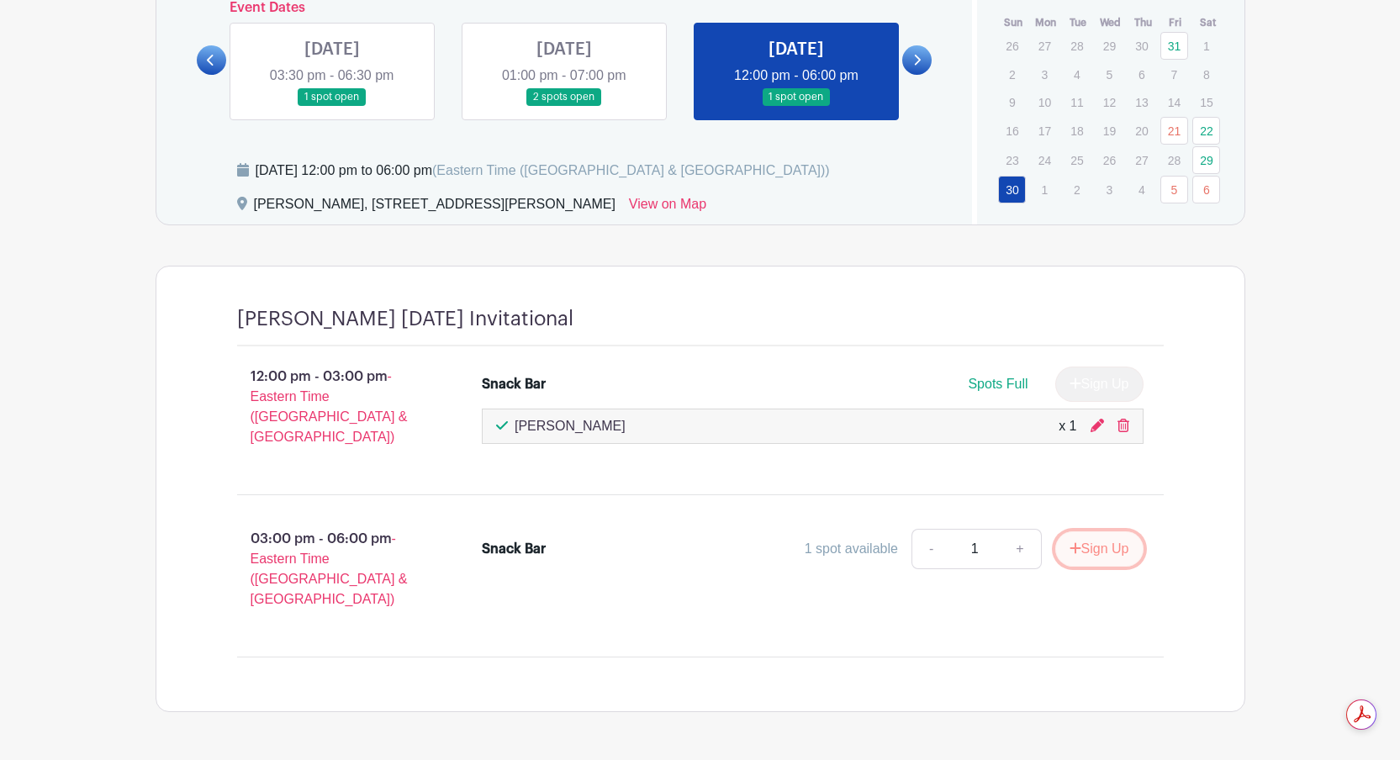
click at [1092, 532] on button "Sign Up" at bounding box center [1099, 548] width 88 height 35
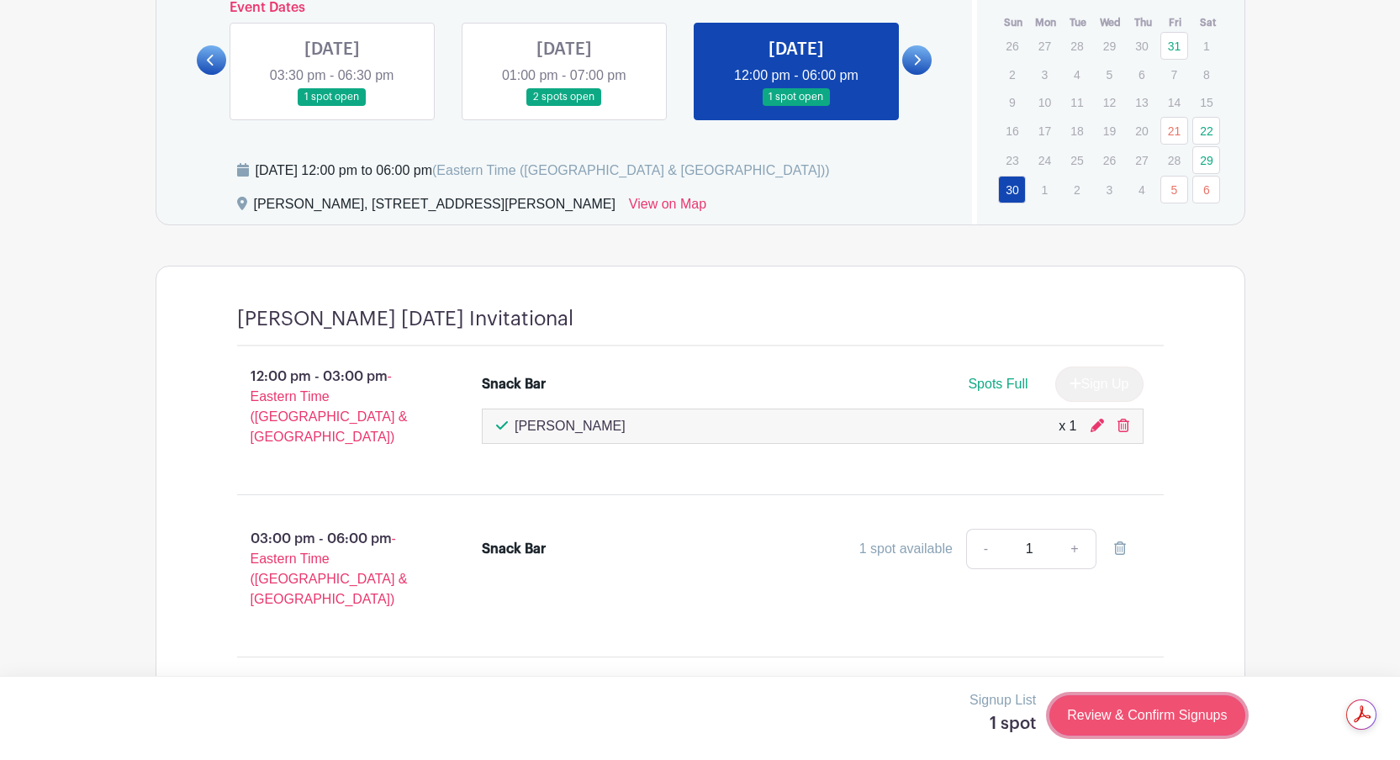
click at [1119, 709] on link "Review & Confirm Signups" at bounding box center [1146, 715] width 195 height 40
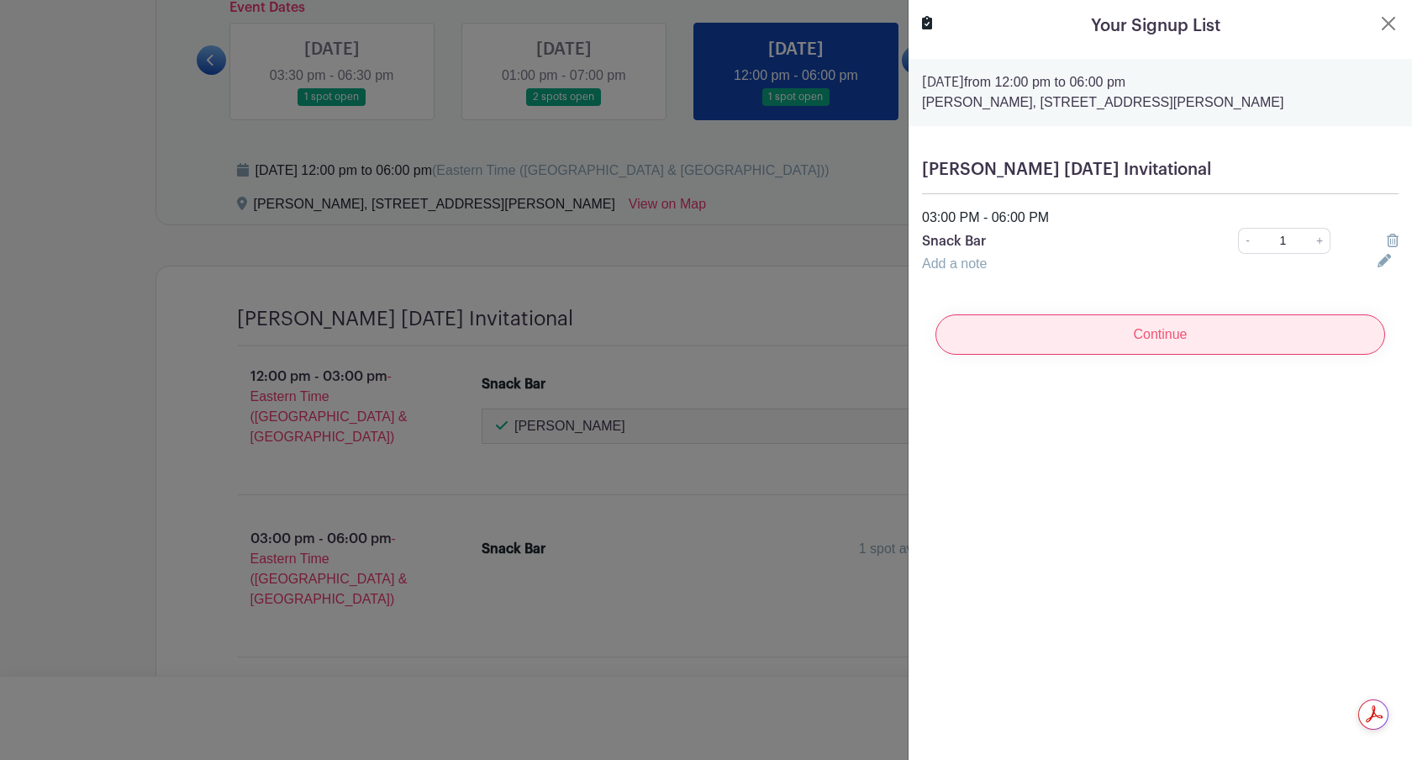
click at [1173, 337] on input "Continue" at bounding box center [1161, 334] width 450 height 40
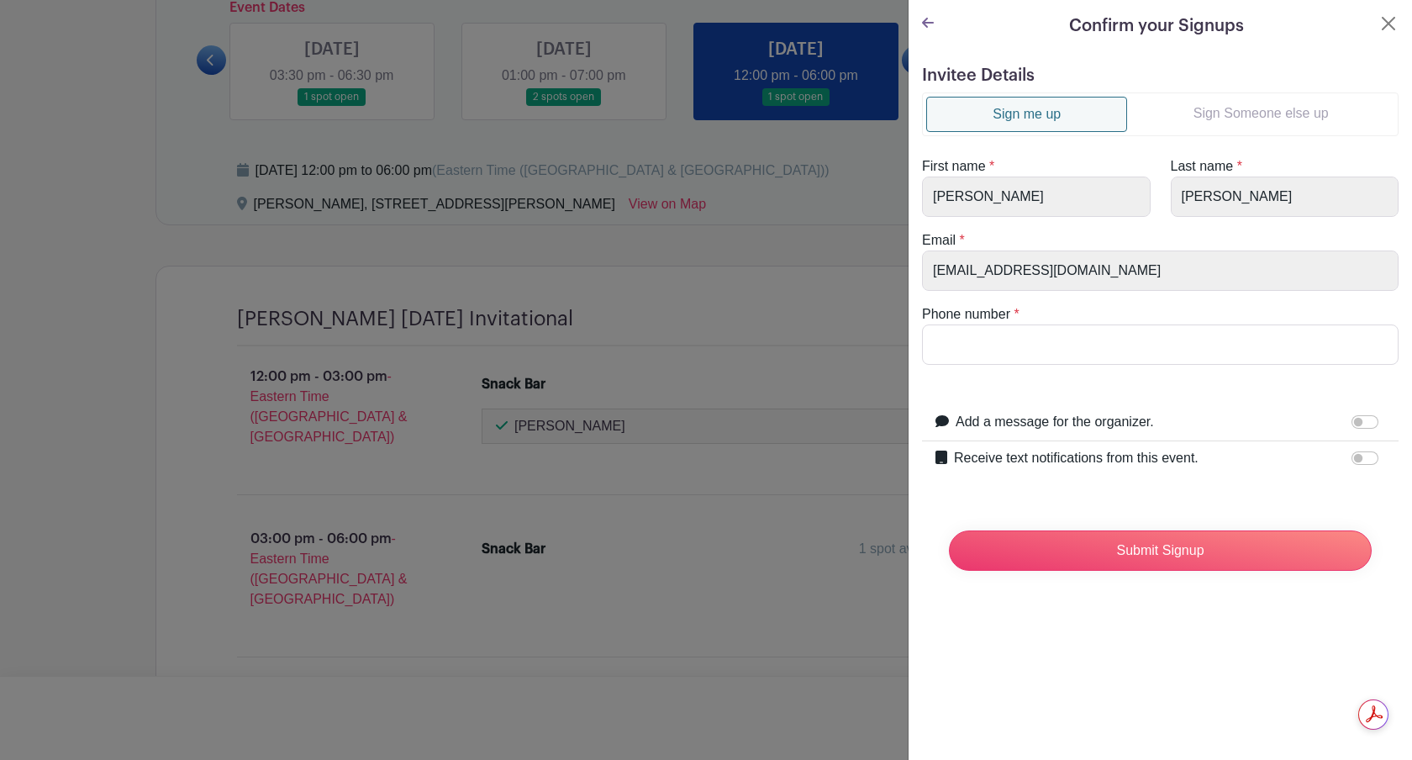
click at [1262, 119] on link "Sign Someone else up" at bounding box center [1260, 114] width 267 height 34
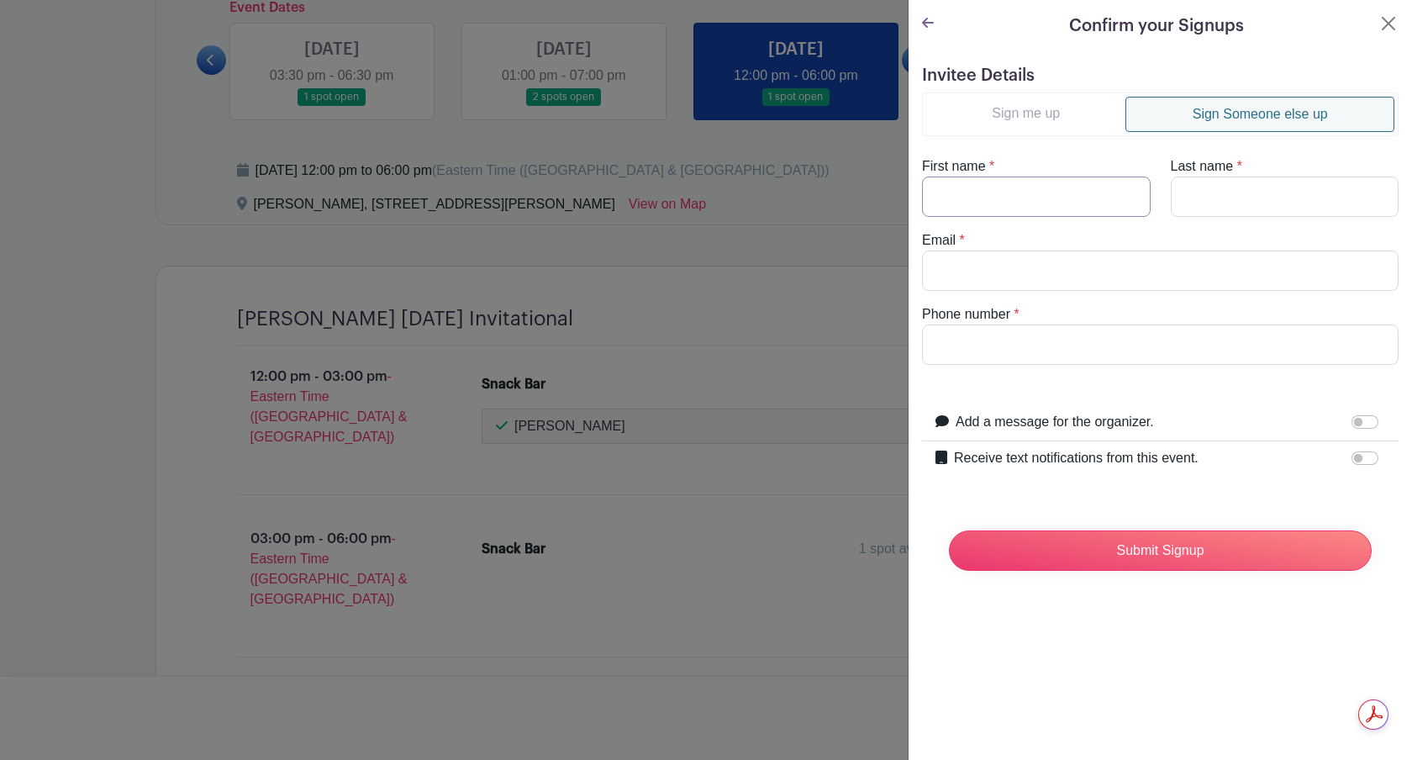
click at [997, 199] on input "First name" at bounding box center [1036, 197] width 229 height 40
type input "[PERSON_NAME]"
click at [1178, 211] on input "Last name" at bounding box center [1285, 197] width 229 height 40
type input "[GEOGRAPHIC_DATA]"
click at [1075, 268] on input "Email" at bounding box center [1160, 271] width 477 height 40
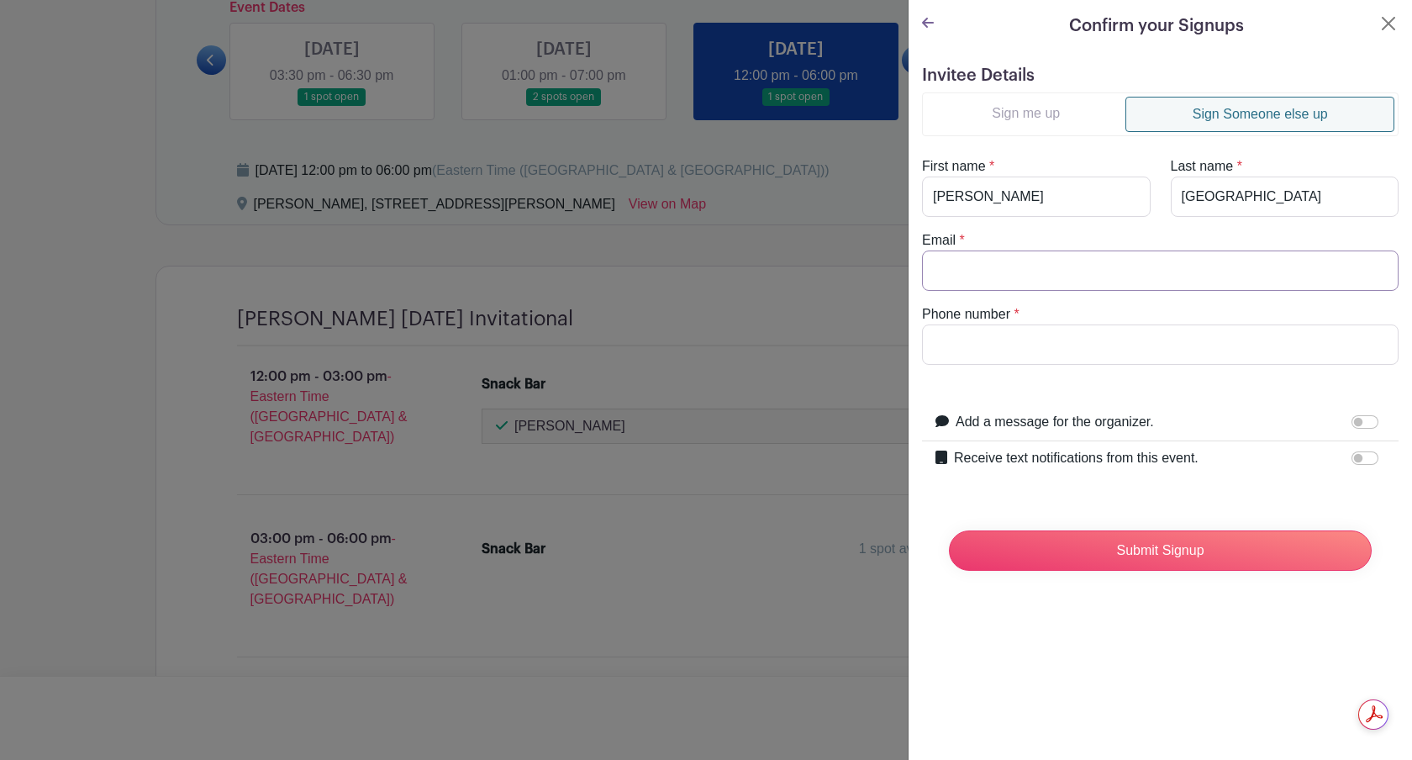
type input "[PERSON_NAME][EMAIL_ADDRESS][DOMAIN_NAME]"
type input "5185386451"
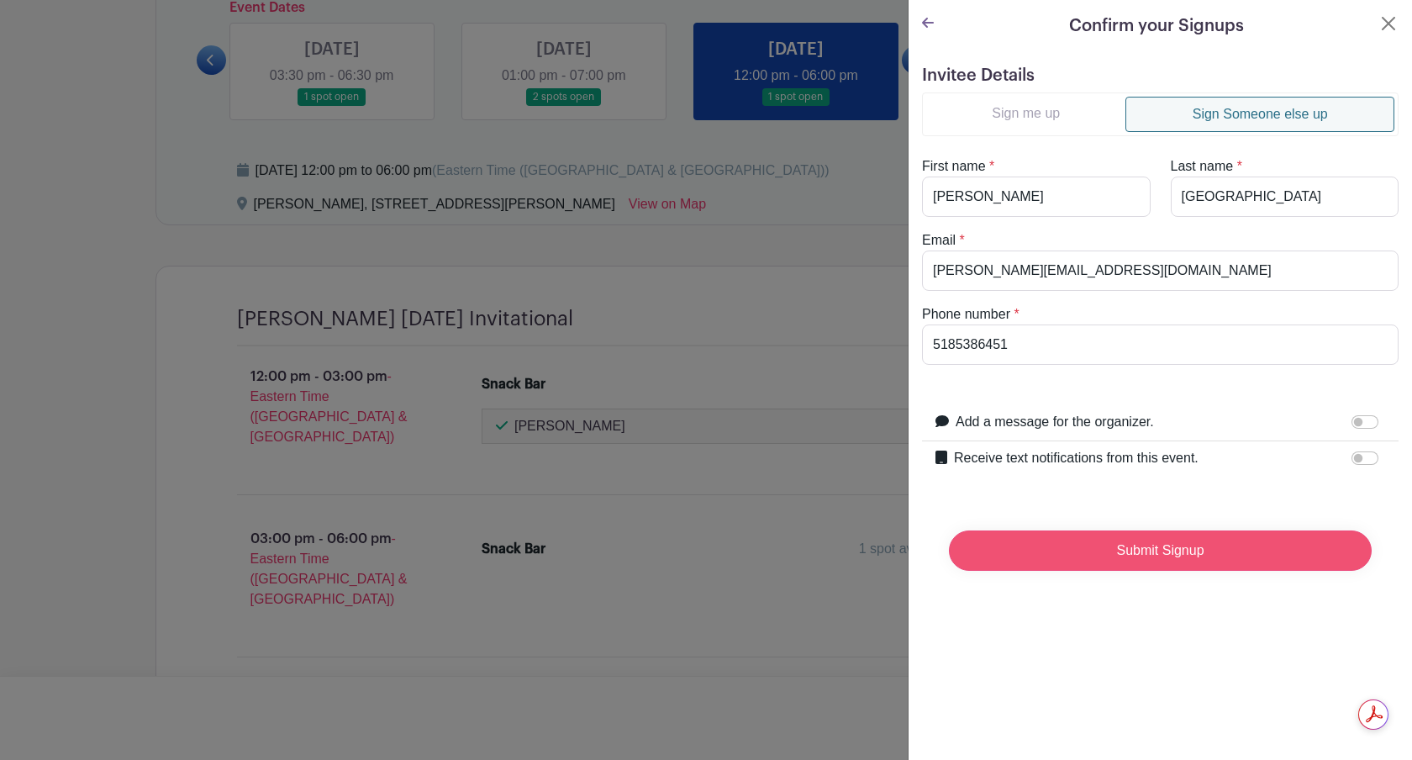
click at [1178, 557] on input "Submit Signup" at bounding box center [1160, 550] width 423 height 40
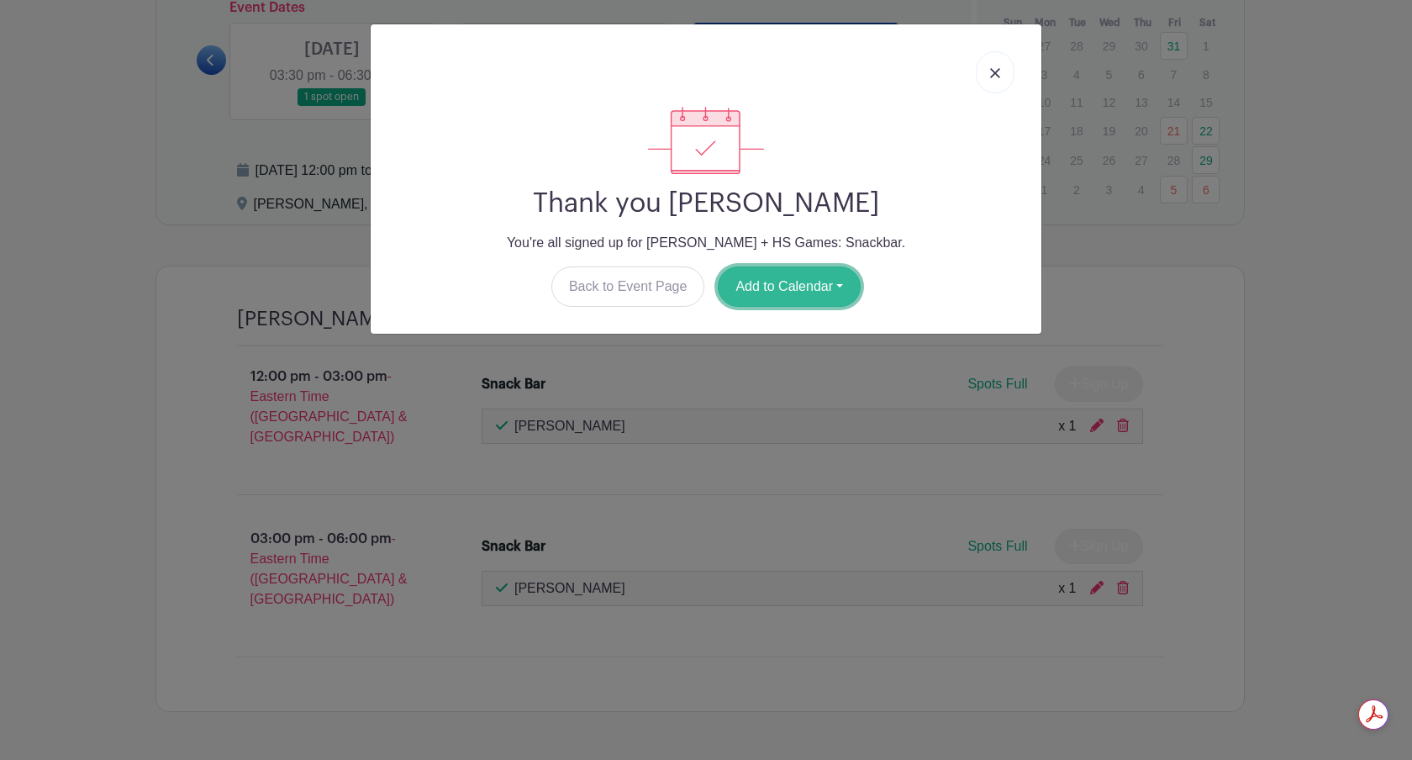
click at [840, 294] on button "Add to Calendar" at bounding box center [789, 286] width 143 height 40
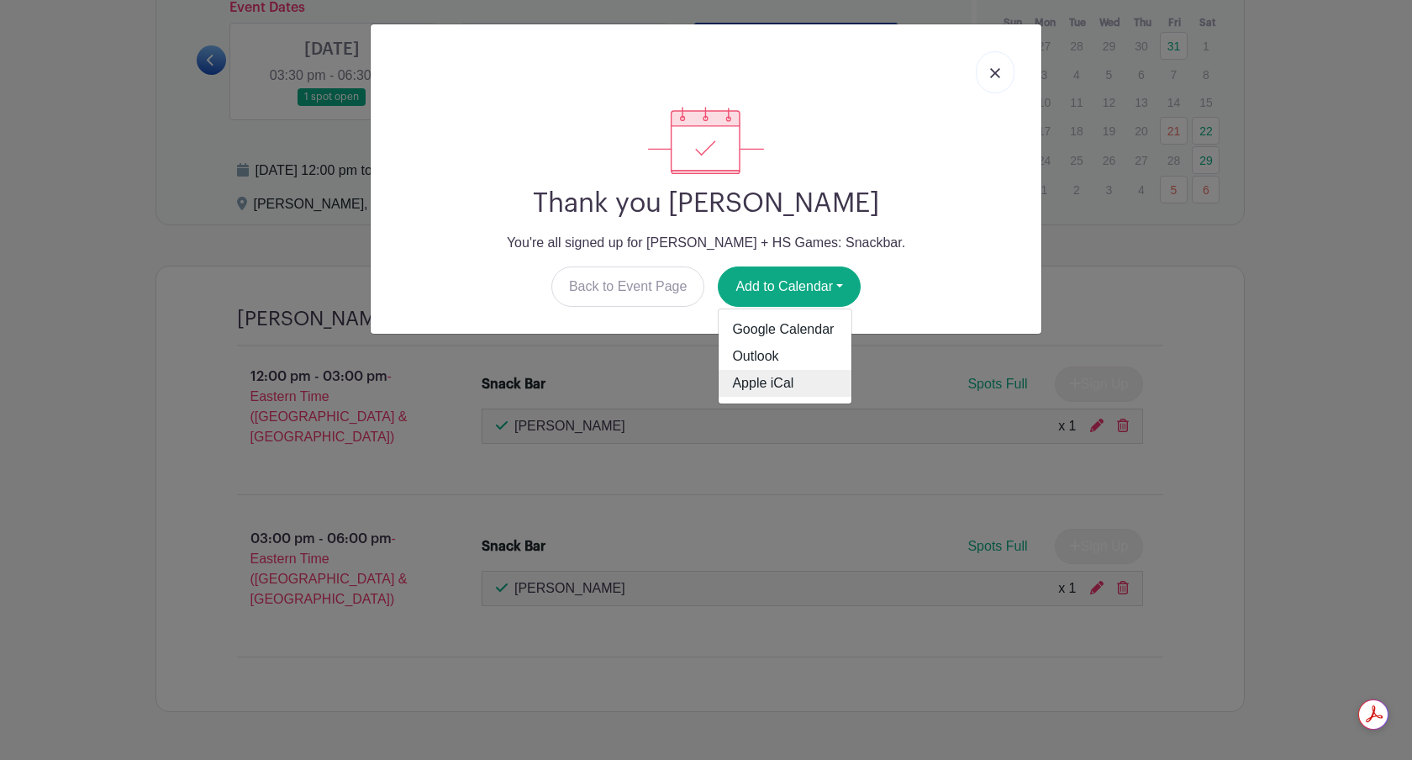
click at [763, 382] on link "Apple iCal" at bounding box center [785, 383] width 133 height 27
click at [1002, 73] on link at bounding box center [995, 72] width 39 height 42
